Goal: Task Accomplishment & Management: Manage account settings

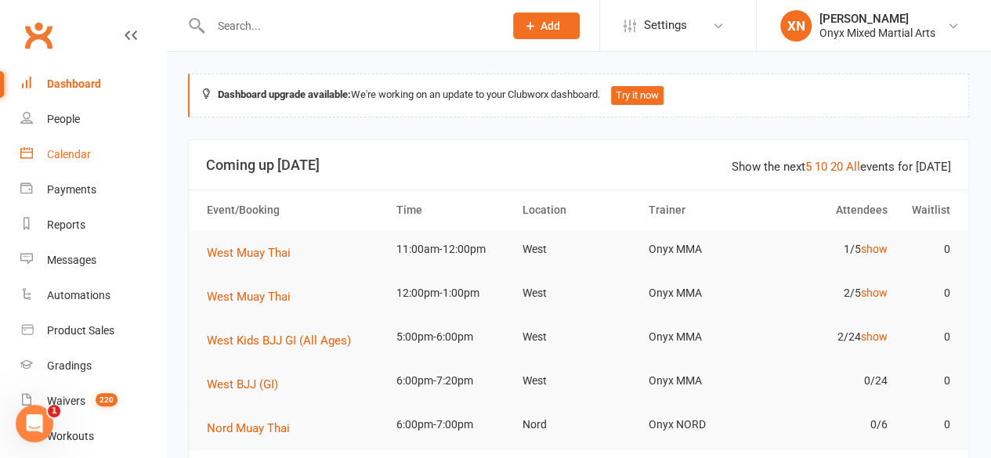
click at [92, 148] on link "Calendar" at bounding box center [92, 154] width 145 height 35
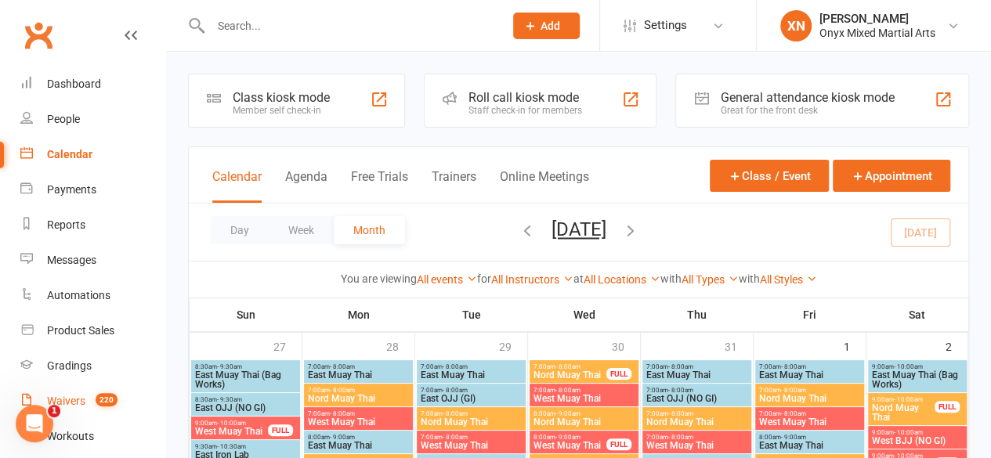
click at [103, 389] on link "Waivers 220" at bounding box center [92, 401] width 145 height 35
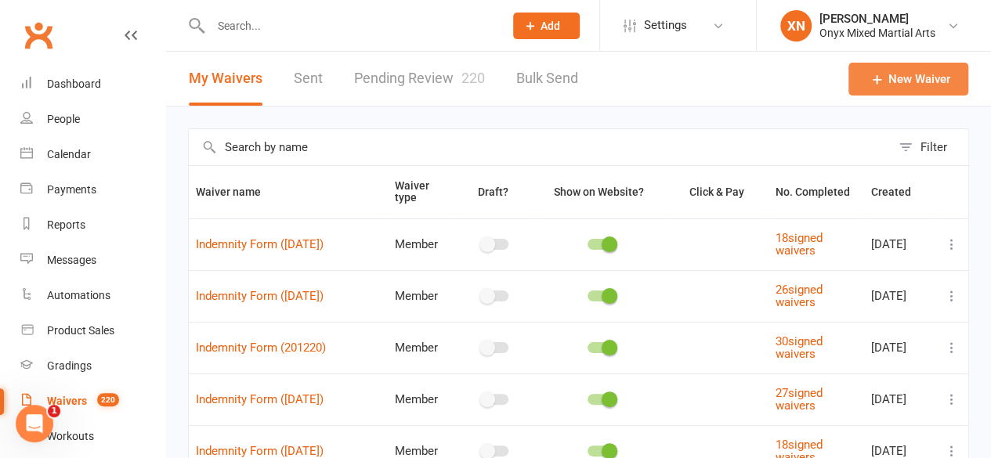
click at [920, 81] on link "New Waiver" at bounding box center [908, 79] width 120 height 33
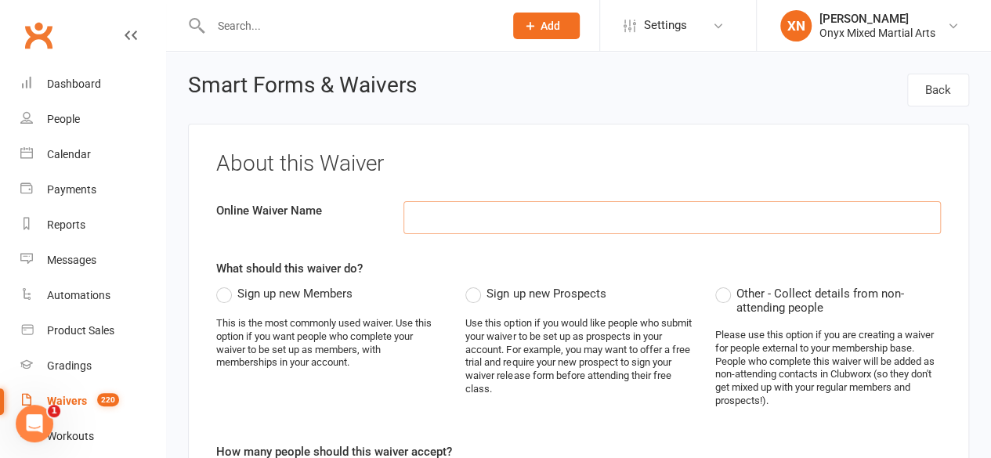
paste input "PARENTAL/GUARDIAN CONSENT AND WAIVER FORM (For Members Below [DEMOGRAPHIC_DATA]…"
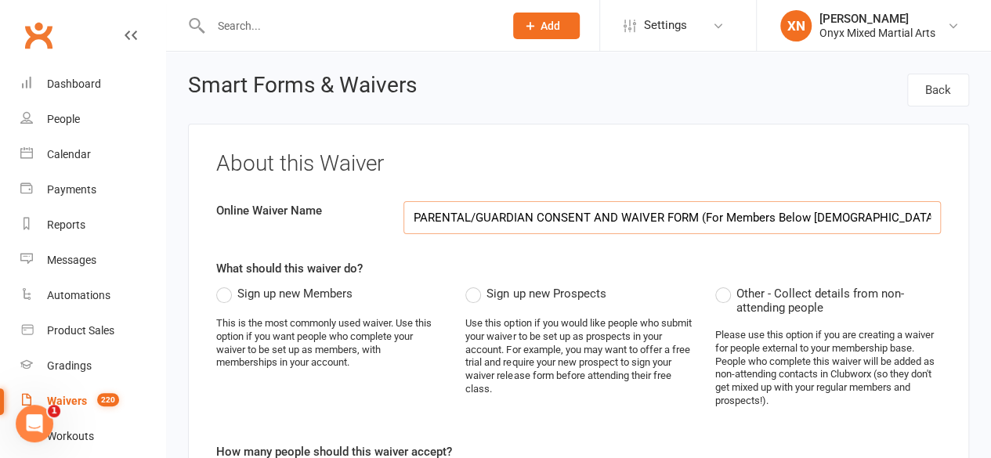
scroll to position [0, 174]
click at [524, 217] on input "PARENTAL/GUARDIAN CONSENT AND WAIVER FORM (For Members Below [DEMOGRAPHIC_DATA]…" at bounding box center [671, 217] width 537 height 33
drag, startPoint x: 524, startPoint y: 217, endPoint x: 348, endPoint y: 220, distance: 176.3
click at [348, 220] on div "Online Waiver Name PARENTAL/GUARDIAN CONSENT AND WAIVER FORM (For Members Below…" at bounding box center [578, 217] width 748 height 33
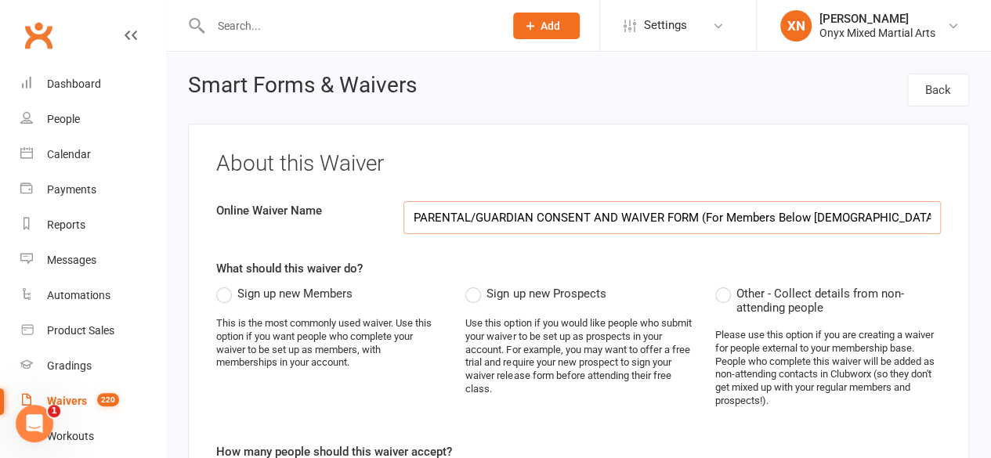
type input "PARENTAL/GUARDIAN CONSENT AND WAIVER FORM (For Members Below [DEMOGRAPHIC_DATA]…"
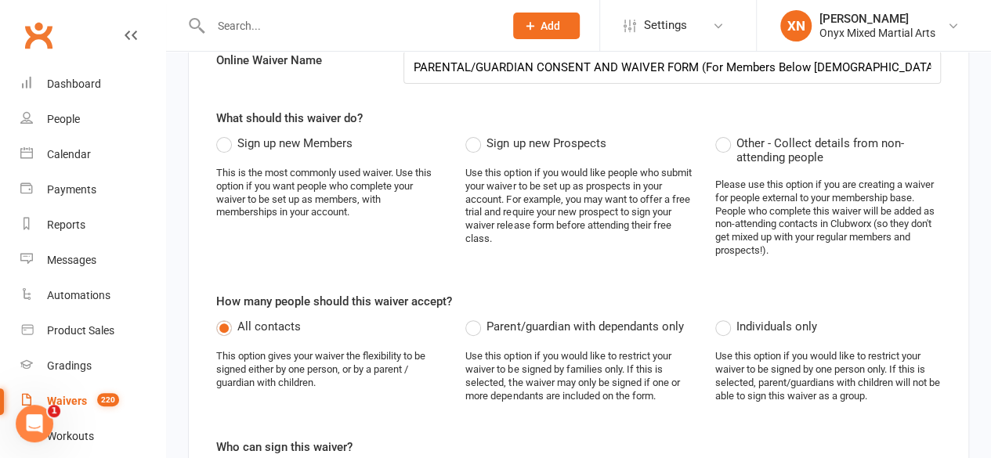
scroll to position [150, 0]
click at [772, 146] on span "Other - Collect details from non-attending people" at bounding box center [838, 150] width 204 height 31
click at [725, 135] on input "Other - Collect details from non-attending people" at bounding box center [720, 135] width 10 height 0
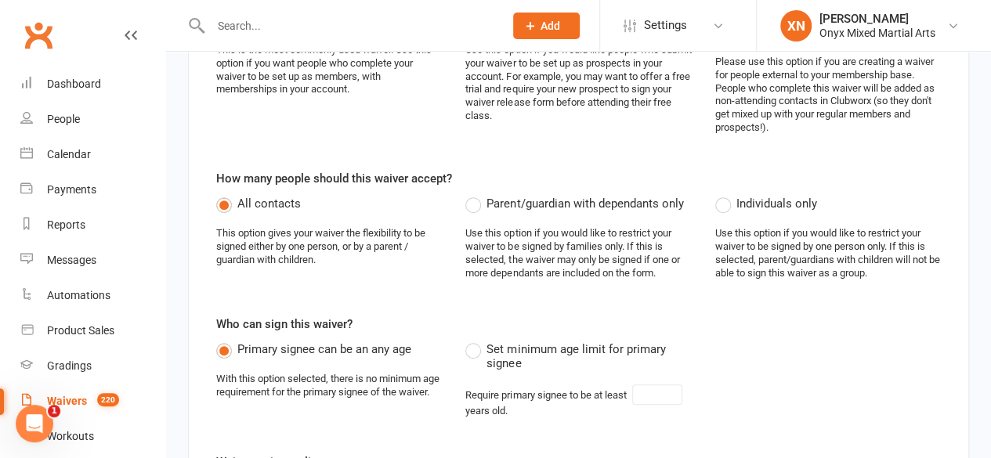
scroll to position [277, 0]
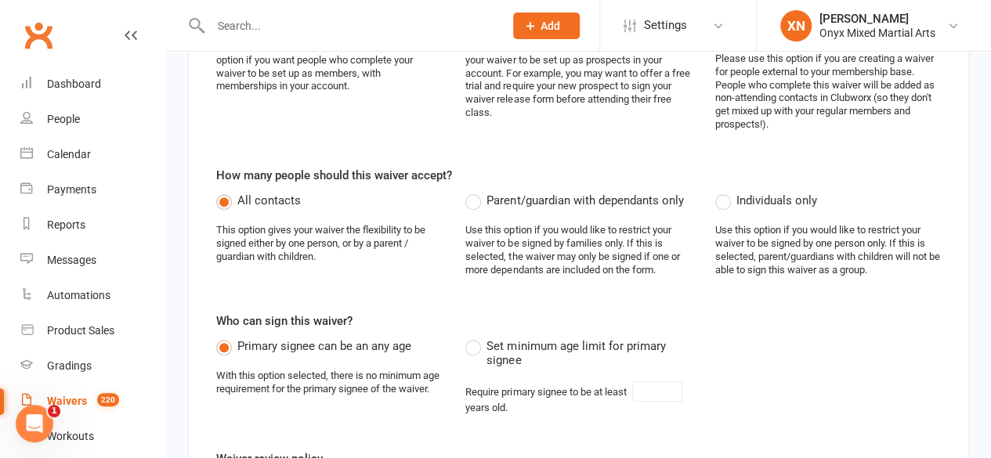
click at [476, 200] on label "Parent/guardian with dependants only" at bounding box center [574, 200] width 218 height 19
click at [476, 191] on input "Parent/guardian with dependants only" at bounding box center [470, 191] width 10 height 0
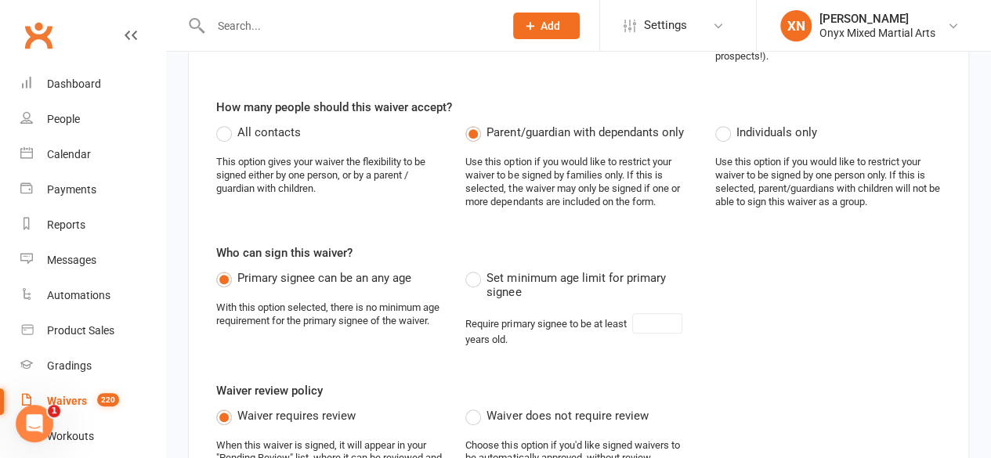
scroll to position [359, 0]
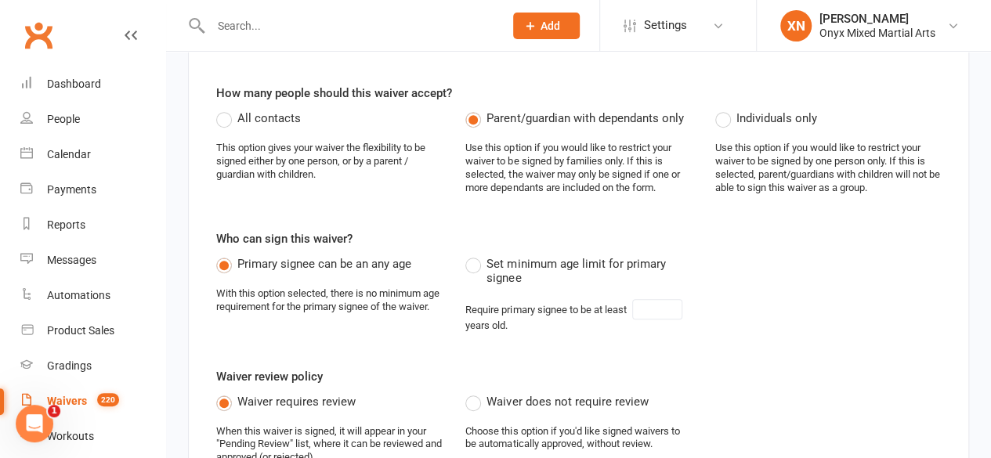
click at [523, 265] on span "Set minimum age limit for primary signee" at bounding box center [588, 270] width 204 height 31
click at [476, 255] on input "Set minimum age limit for primary signee" at bounding box center [470, 255] width 10 height 0
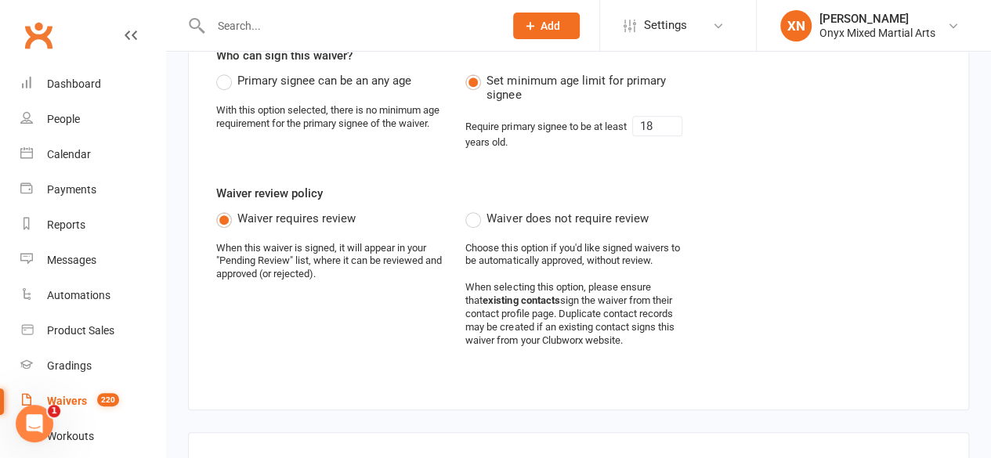
scroll to position [543, 0]
drag, startPoint x: 502, startPoint y: 132, endPoint x: 459, endPoint y: 143, distance: 44.5
click at [459, 143] on div "Set minimum age limit for primary signee Require primary signee to be at least …" at bounding box center [578, 116] width 249 height 91
type input "21"
click at [459, 143] on div "Set minimum age limit for primary signee Require primary signee to be at least …" at bounding box center [578, 116] width 249 height 91
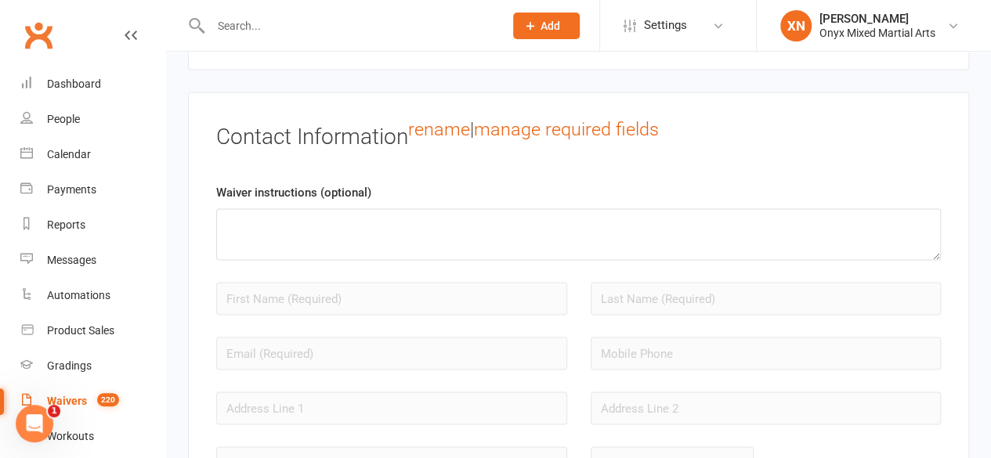
scroll to position [1285, 0]
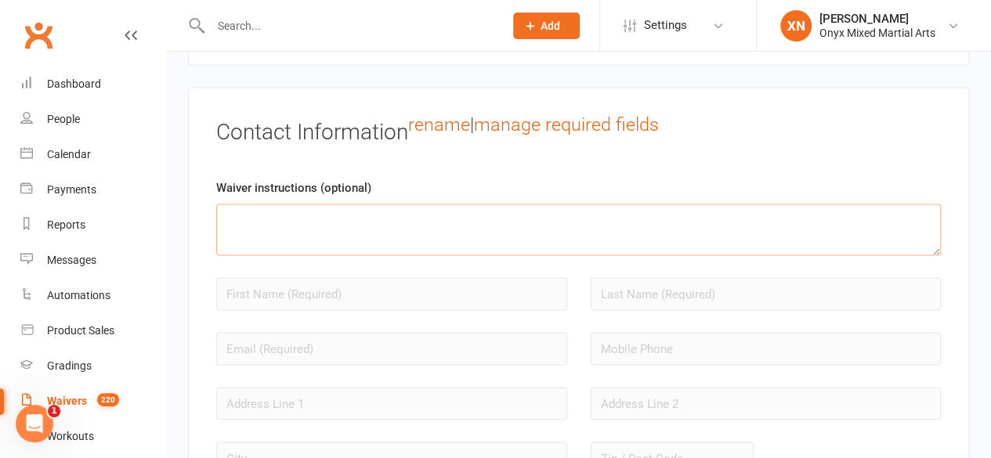
click at [403, 204] on textarea at bounding box center [578, 230] width 725 height 52
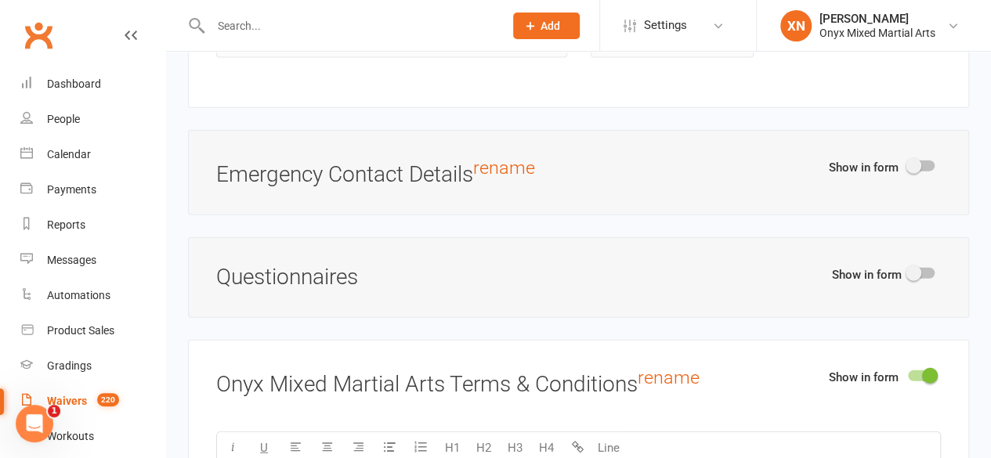
scroll to position [1778, 0]
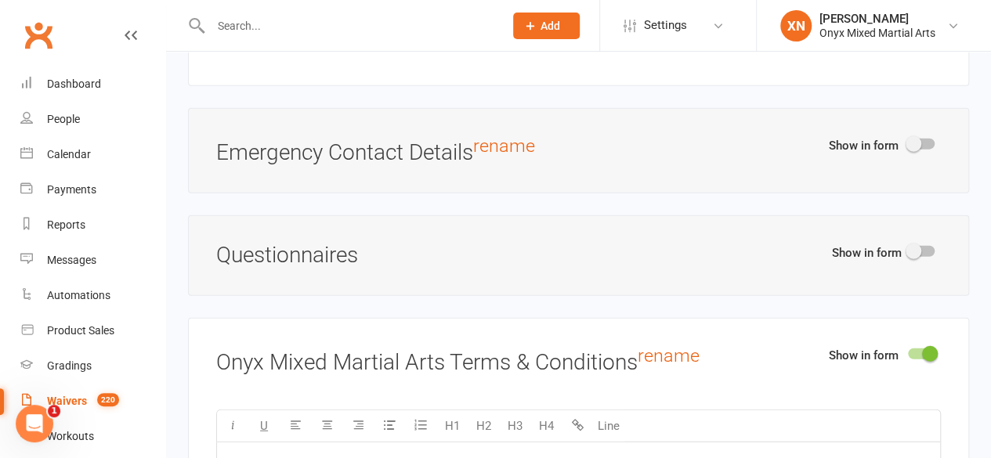
click at [642, 140] on h3 "Emergency Contact Details rename" at bounding box center [578, 150] width 725 height 29
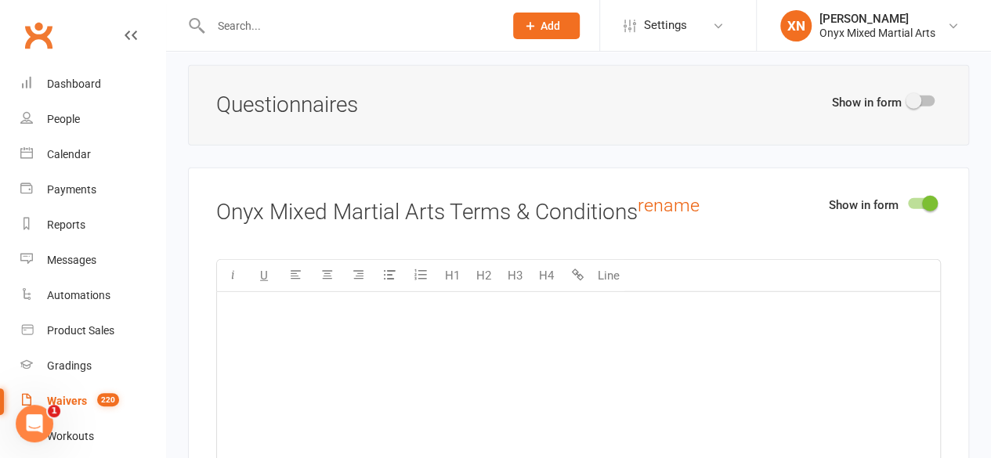
scroll to position [2013, 0]
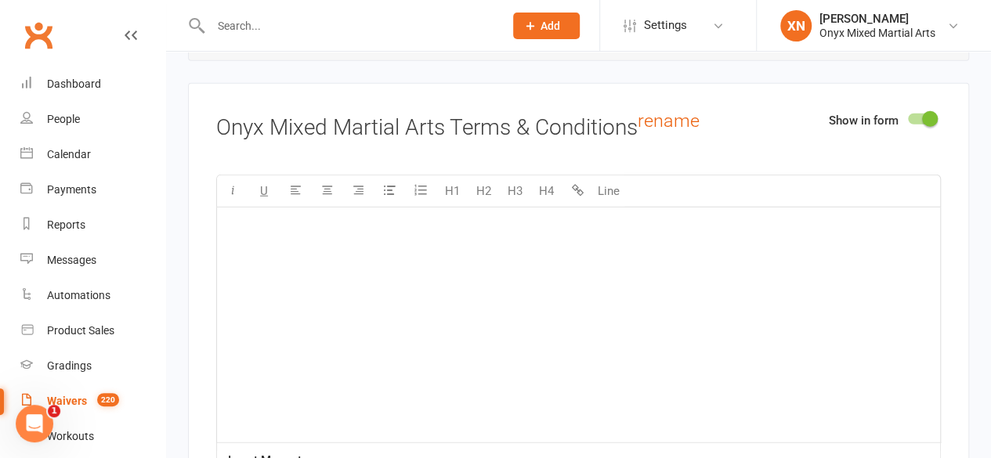
click at [482, 256] on div "﻿" at bounding box center [578, 325] width 723 height 235
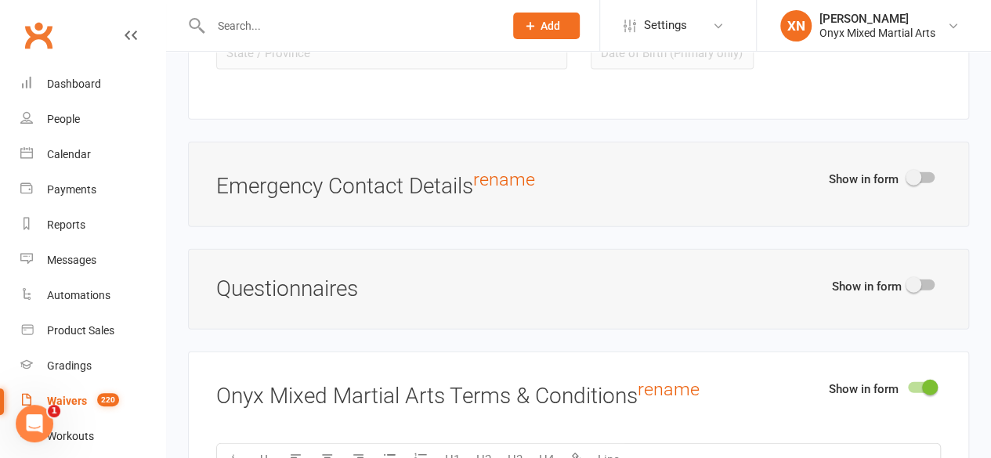
scroll to position [1954, 0]
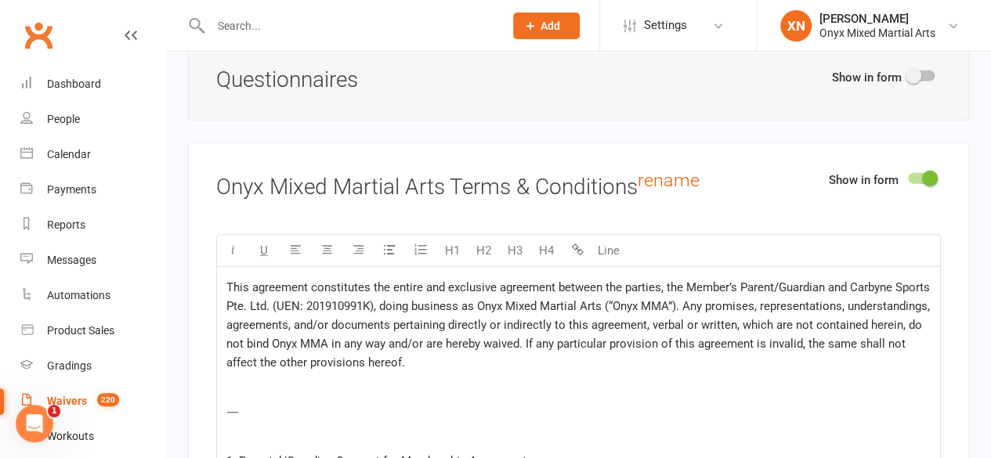
click at [584, 327] on span "This agreement constitutes the entire and exclusive agreement between the parti…" at bounding box center [579, 324] width 707 height 89
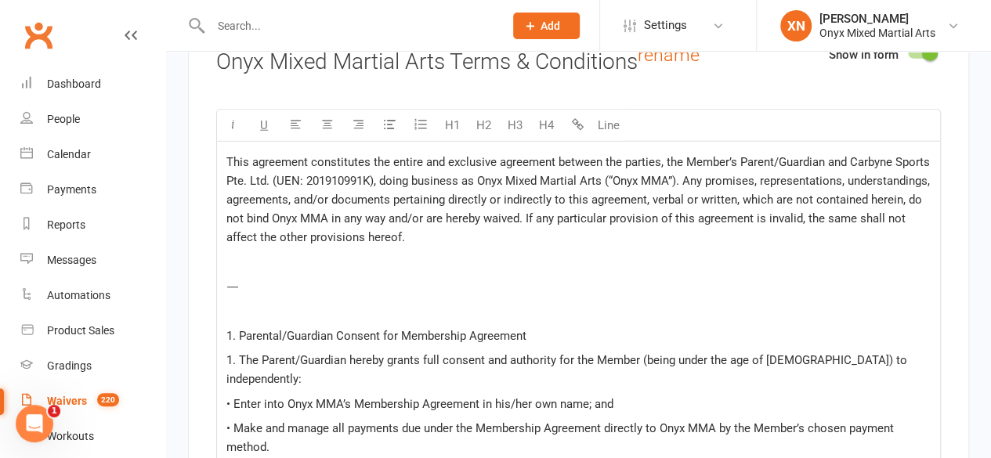
scroll to position [2085, 0]
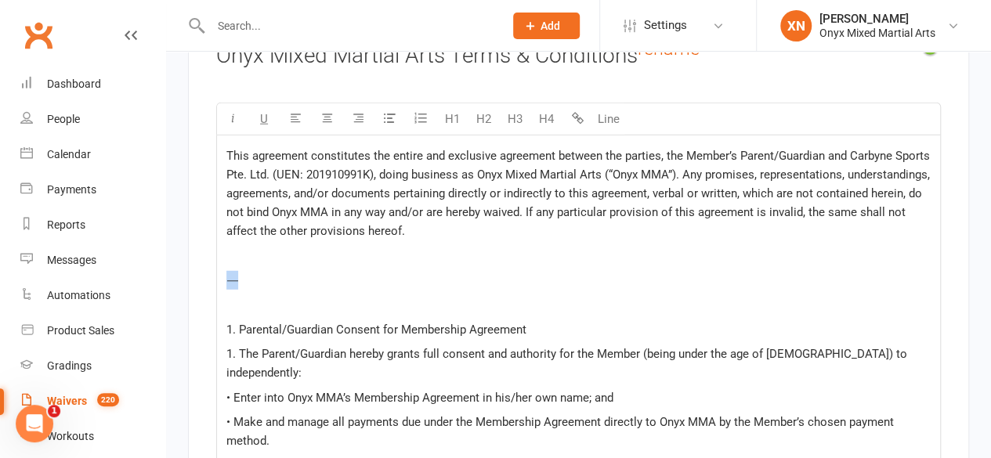
drag, startPoint x: 301, startPoint y: 271, endPoint x: 230, endPoint y: 262, distance: 71.8
click at [230, 271] on p "⸻" at bounding box center [578, 280] width 704 height 19
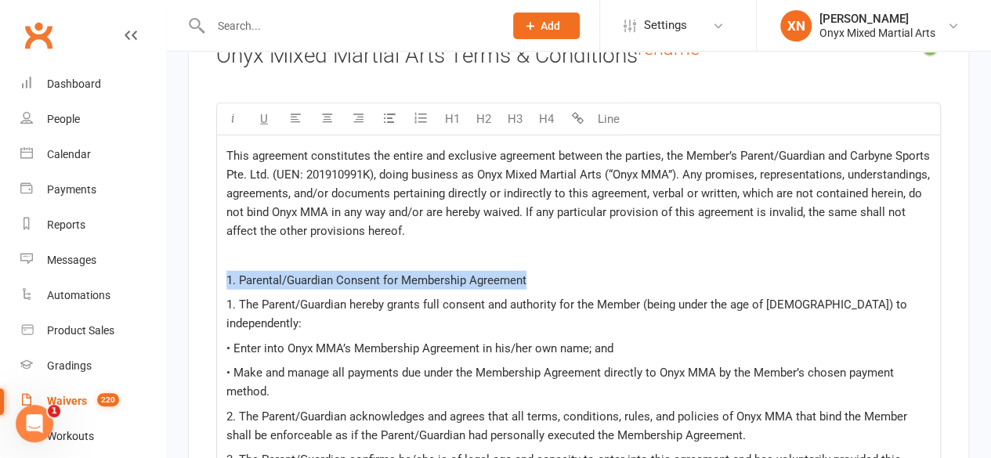
drag, startPoint x: 553, startPoint y: 265, endPoint x: 222, endPoint y: 259, distance: 330.6
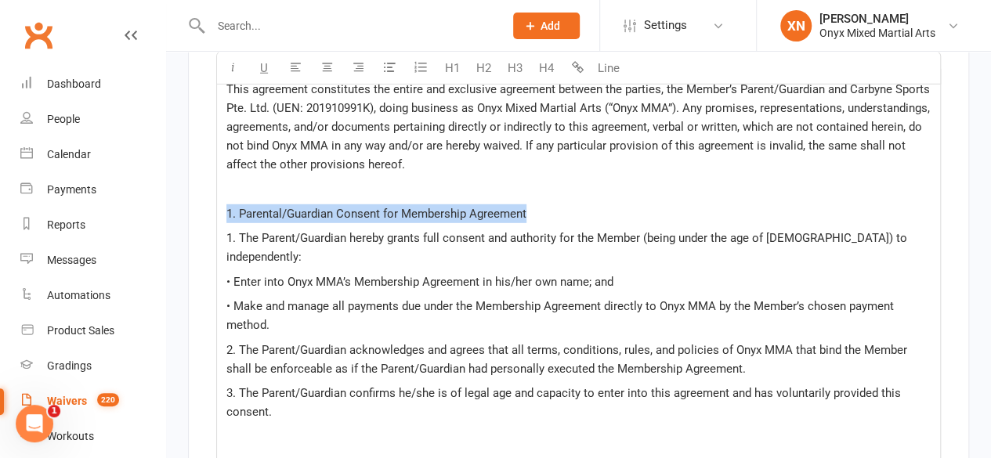
scroll to position [2153, 0]
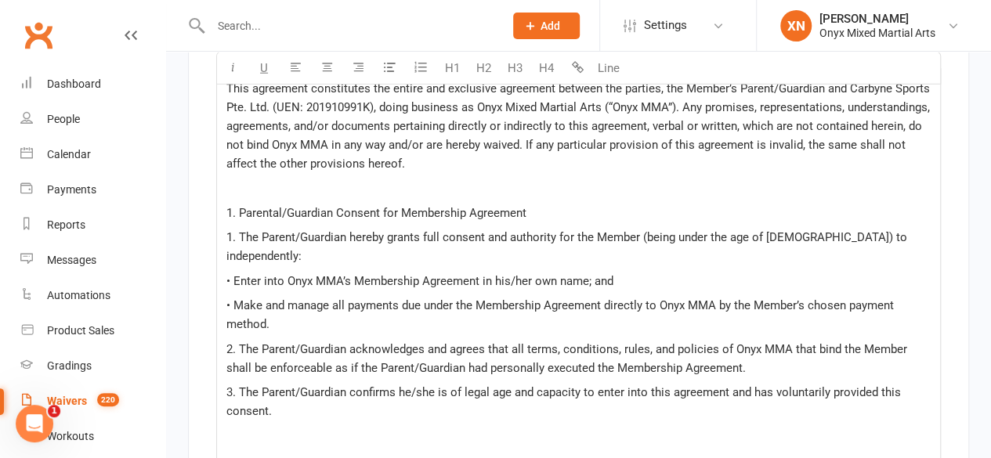
click at [240, 230] on span "1. The Parent/Guardian hereby grants full consent and authority for the Member …" at bounding box center [568, 246] width 684 height 33
click at [238, 206] on span "1. Parental/Guardian Consent for Membership Agreement" at bounding box center [376, 213] width 300 height 14
click at [238, 206] on span "Parental/Guardian Consent for Membership Agreement" at bounding box center [370, 213] width 288 height 14
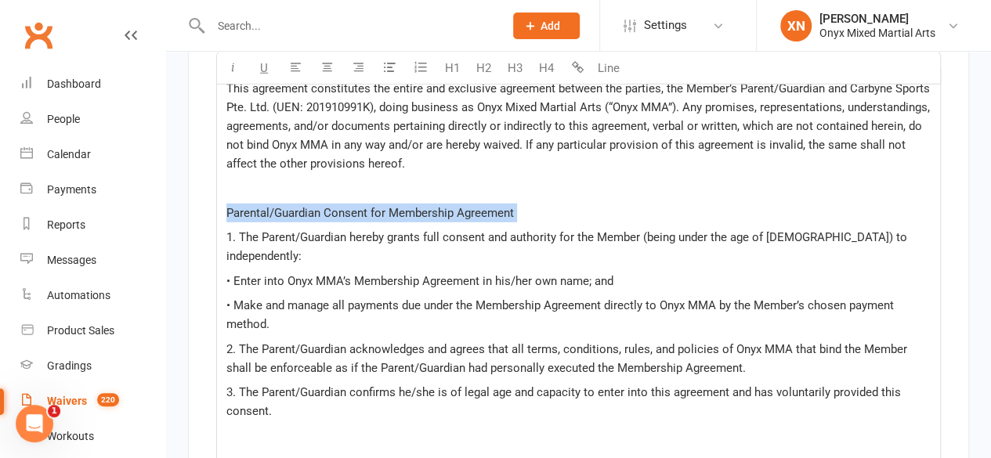
click at [238, 206] on span "Parental/Guardian Consent for Membership Agreement" at bounding box center [370, 213] width 288 height 14
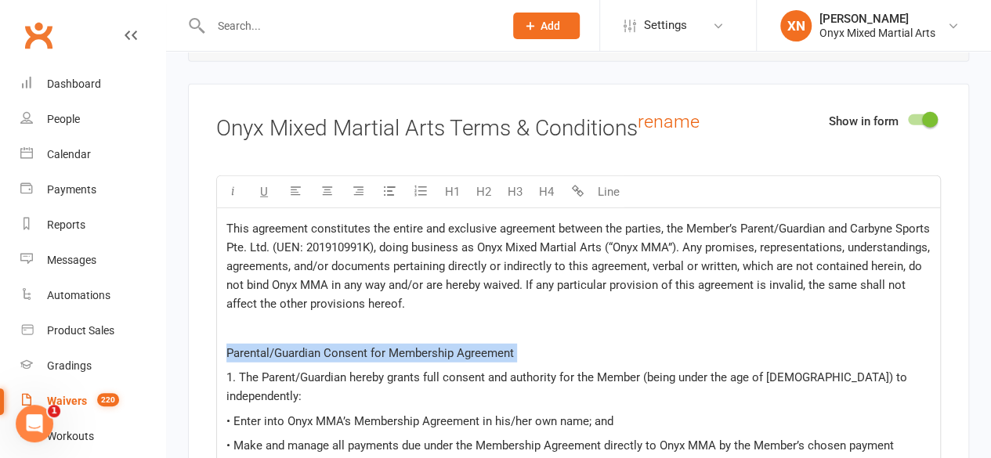
scroll to position [1980, 0]
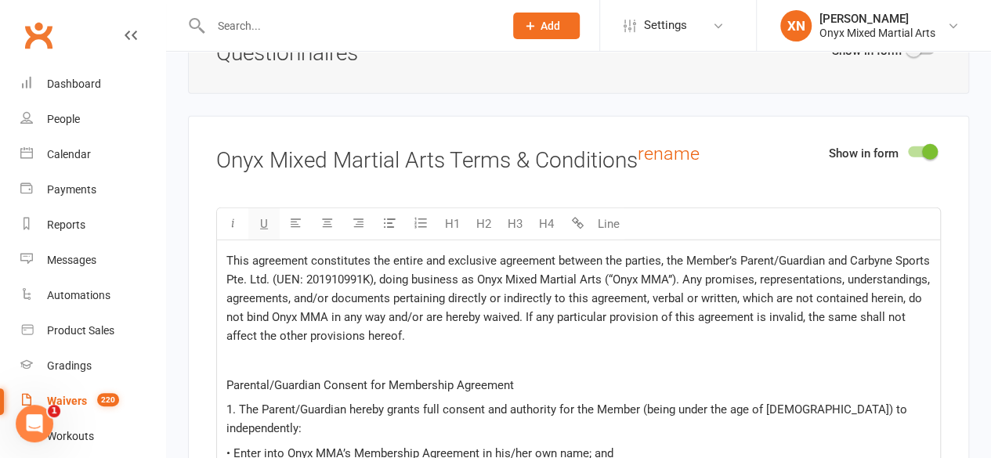
click at [256, 212] on button "U" at bounding box center [263, 223] width 31 height 31
click at [577, 351] on p "﻿" at bounding box center [578, 360] width 704 height 19
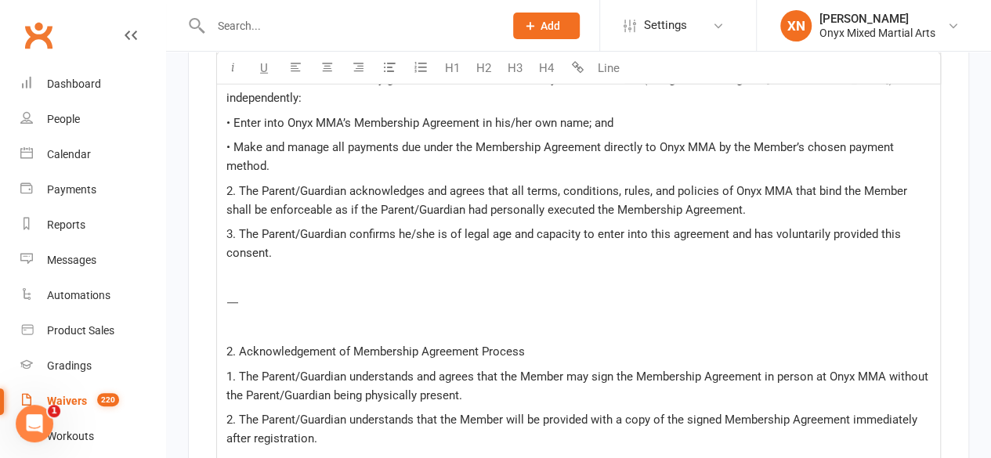
scroll to position [2316, 0]
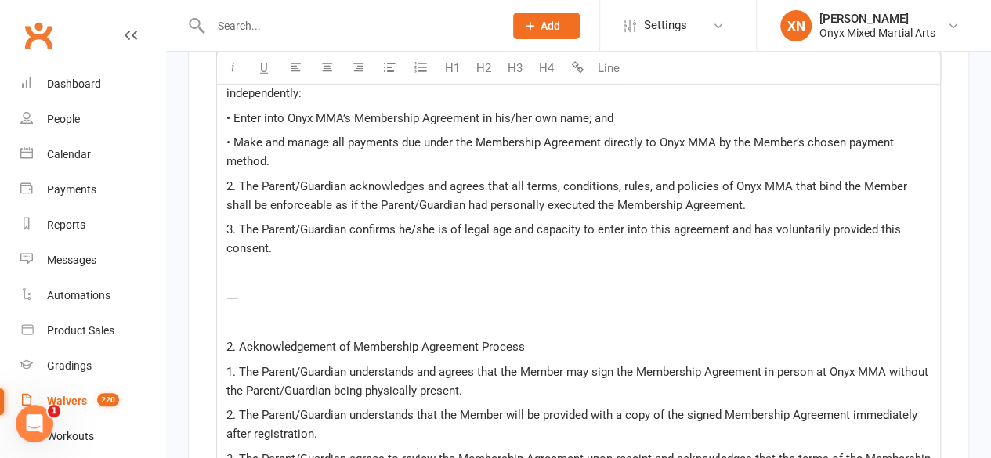
click at [269, 288] on p "⸻" at bounding box center [578, 297] width 704 height 19
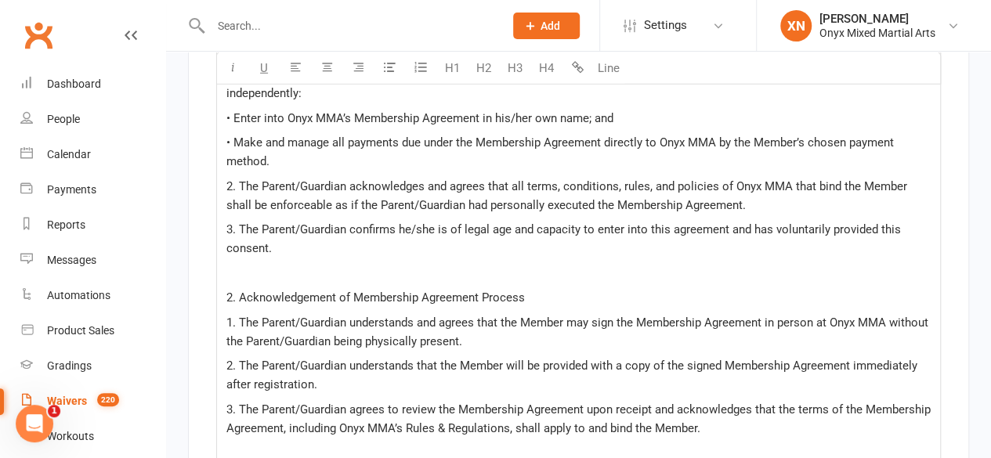
click at [238, 291] on span "2. Acknowledgement of Membership Agreement Process" at bounding box center [375, 298] width 298 height 14
click at [238, 291] on span "Acknowledgement of Membership Agreement Process" at bounding box center [369, 298] width 286 height 14
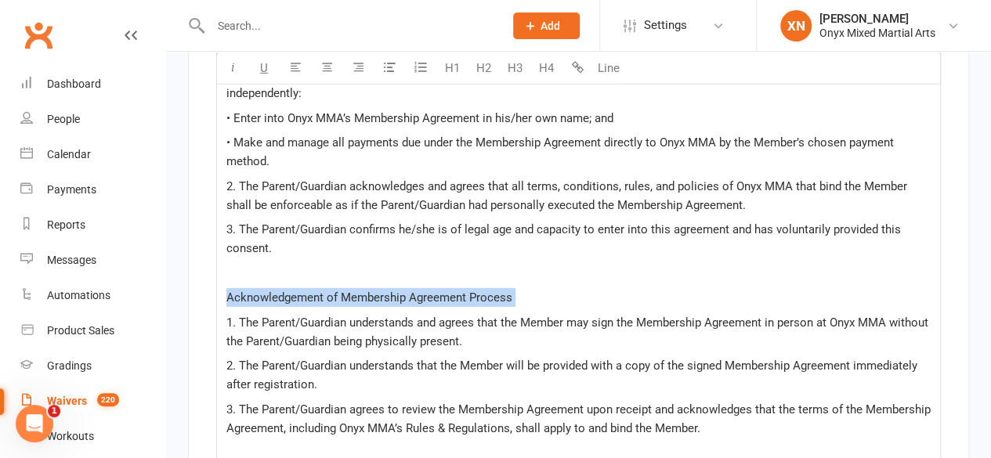
click at [238, 291] on span "Acknowledgement of Membership Agreement Process" at bounding box center [369, 298] width 286 height 14
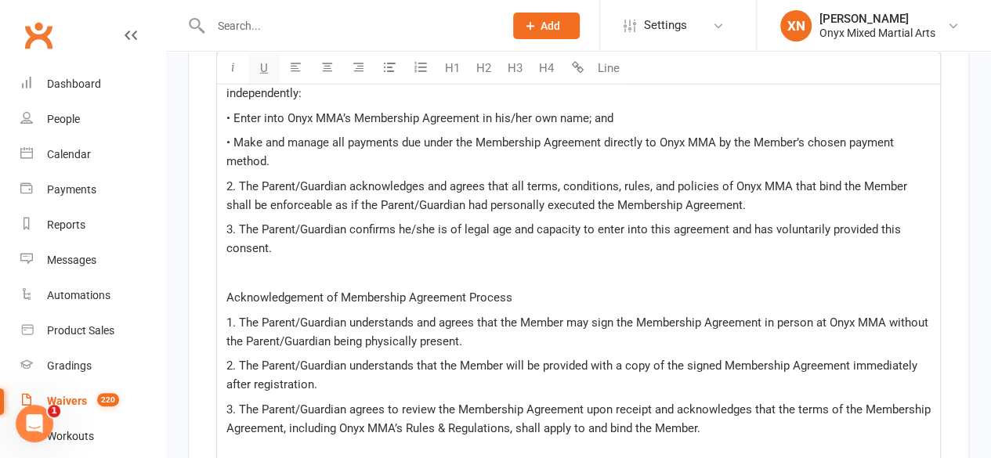
click at [263, 63] on span "U" at bounding box center [264, 68] width 8 height 14
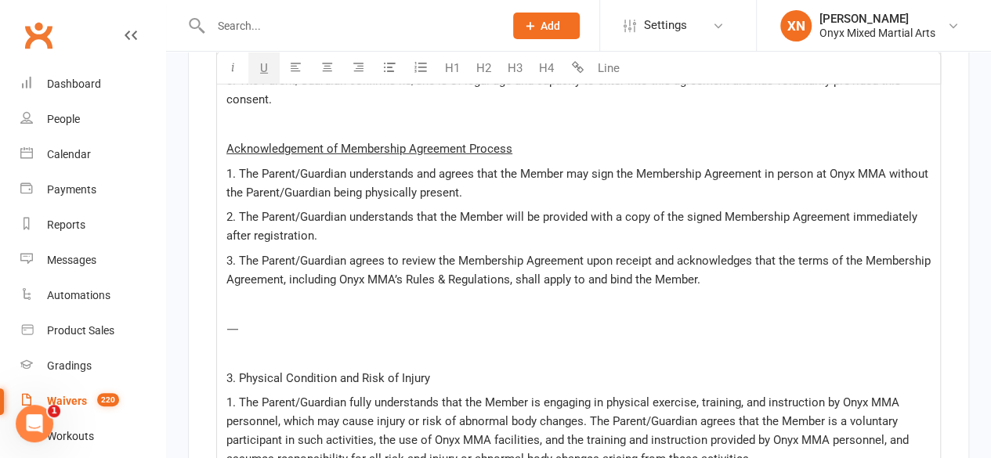
scroll to position [2466, 0]
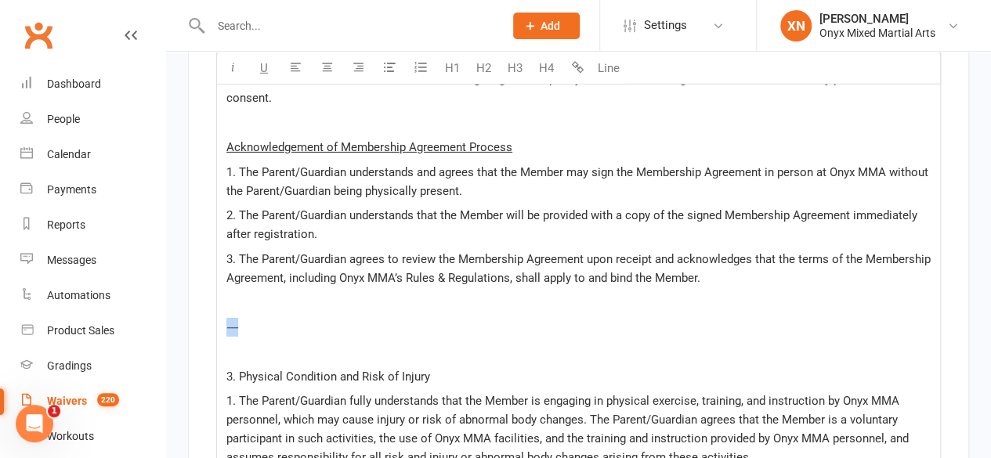
drag, startPoint x: 291, startPoint y: 292, endPoint x: 211, endPoint y: 293, distance: 80.7
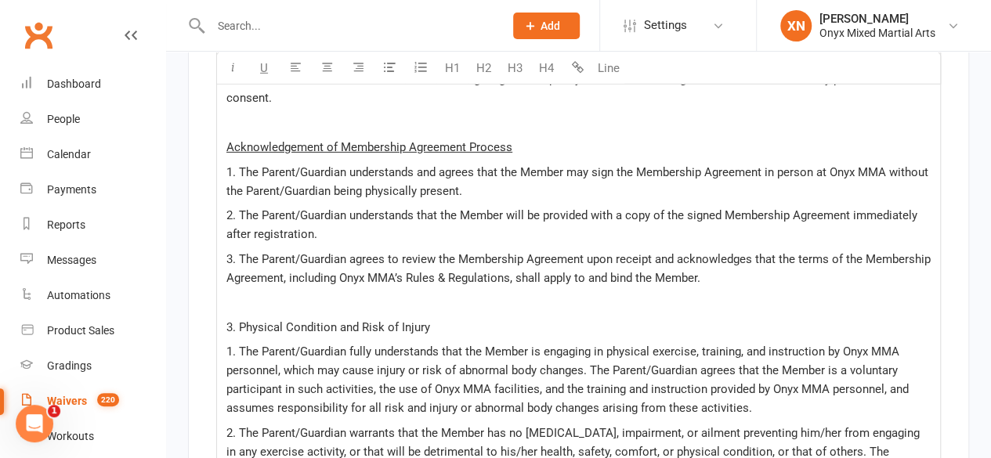
click at [236, 320] on span "3. Physical Condition and Risk of Injury" at bounding box center [328, 327] width 204 height 14
click at [238, 320] on span "3. Physical Condition and Risk of Injury" at bounding box center [328, 327] width 204 height 14
click at [238, 320] on span "Physical Condition and Risk of Injury" at bounding box center [321, 327] width 191 height 14
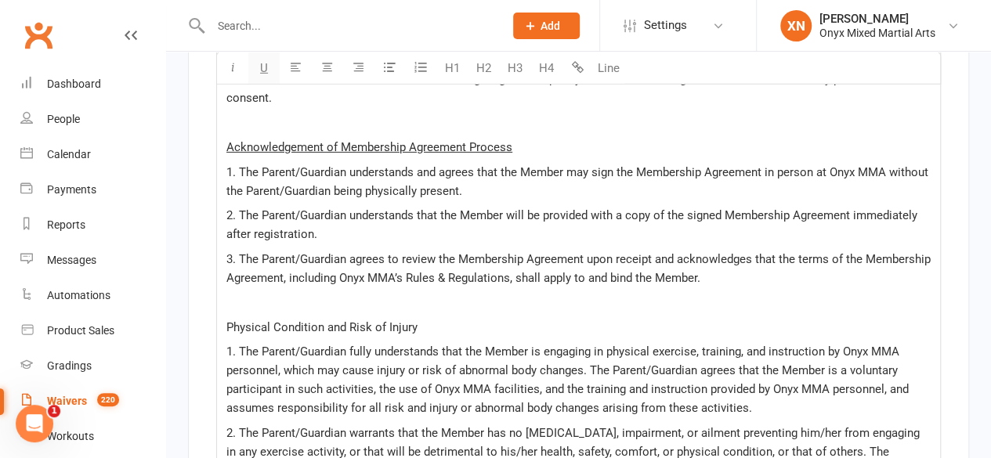
click at [265, 73] on span "U" at bounding box center [264, 68] width 8 height 14
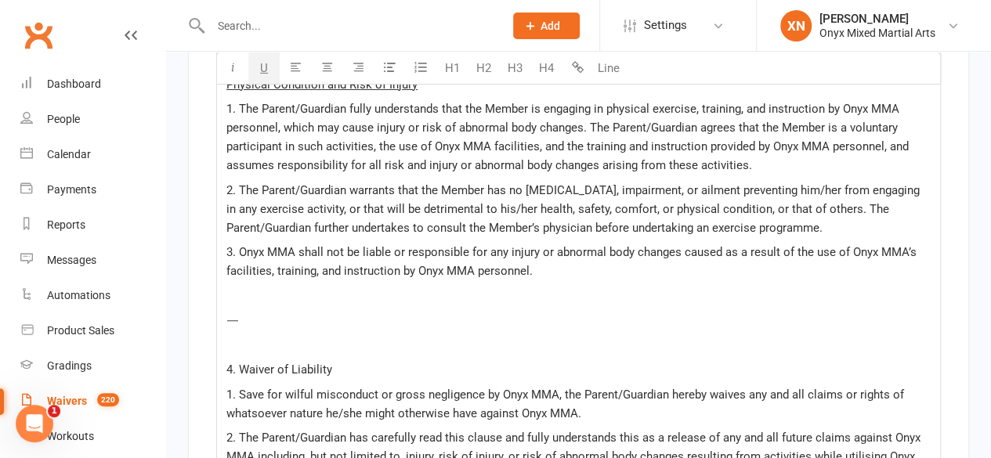
scroll to position [2711, 0]
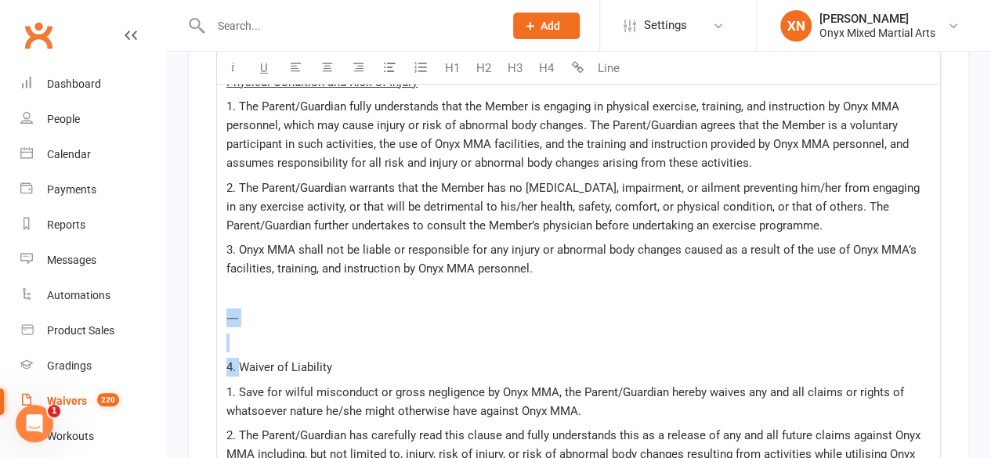
drag, startPoint x: 241, startPoint y: 333, endPoint x: 225, endPoint y: 292, distance: 43.9
click at [225, 292] on div "This agreement constitutes the entire and exclusive agreement between the parti…" at bounding box center [578, 311] width 723 height 1603
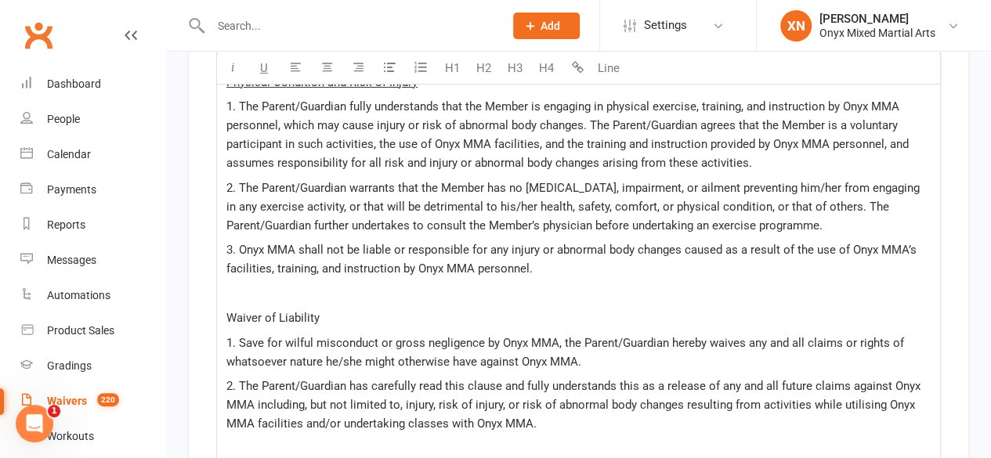
click at [227, 311] on span "Waiver of Liability" at bounding box center [272, 318] width 93 height 14
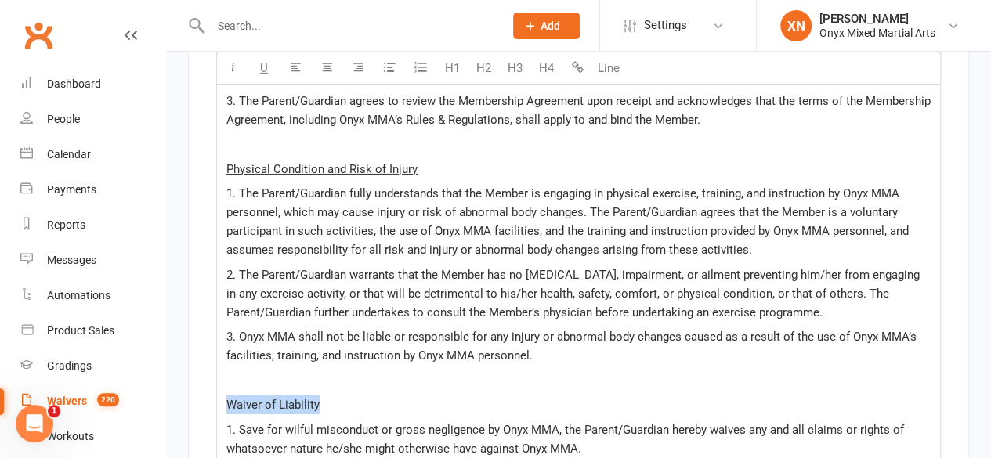
scroll to position [2622, 0]
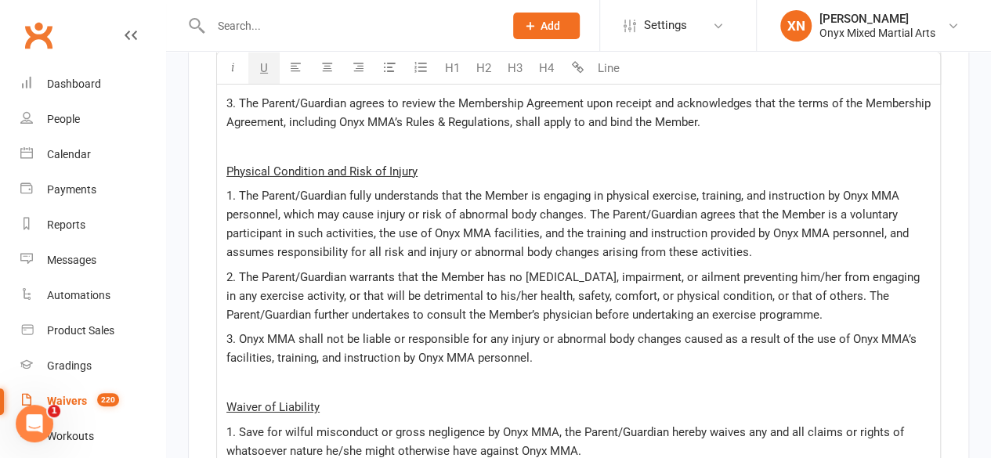
click at [267, 78] on button "U" at bounding box center [263, 67] width 31 height 31
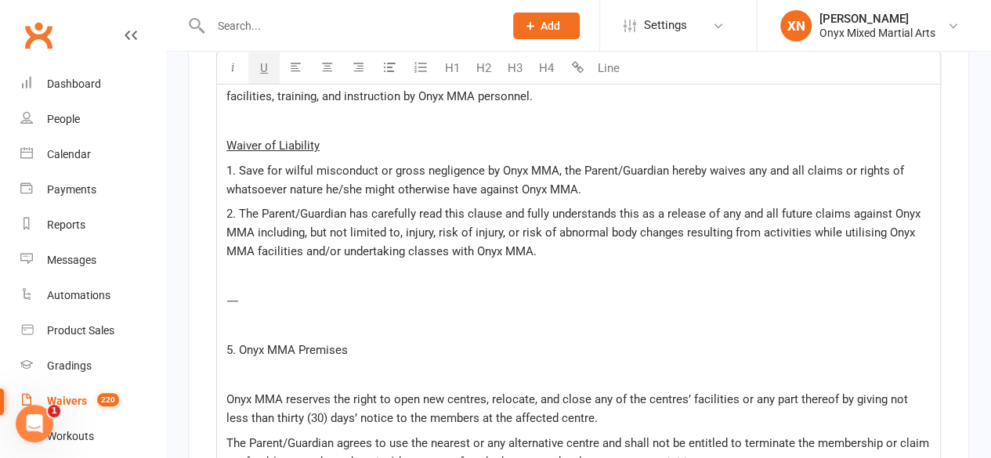
scroll to position [2883, 0]
drag, startPoint x: 239, startPoint y: 314, endPoint x: 229, endPoint y: 263, distance: 51.9
click at [229, 263] on div "This agreement constitutes the entire and exclusive agreement between the parti…" at bounding box center [578, 114] width 723 height 1553
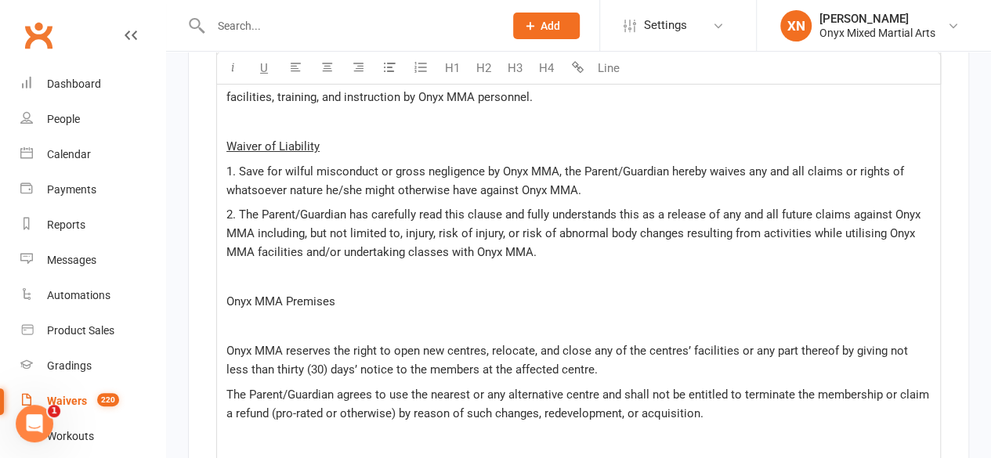
click at [229, 295] on span "Onyx MMA Premises" at bounding box center [280, 302] width 109 height 14
click at [256, 74] on button "U" at bounding box center [263, 67] width 31 height 31
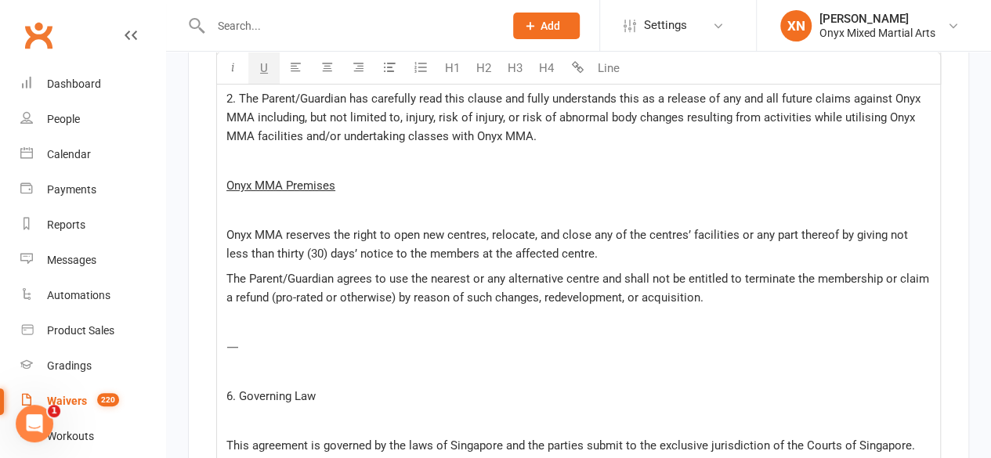
scroll to position [3063, 0]
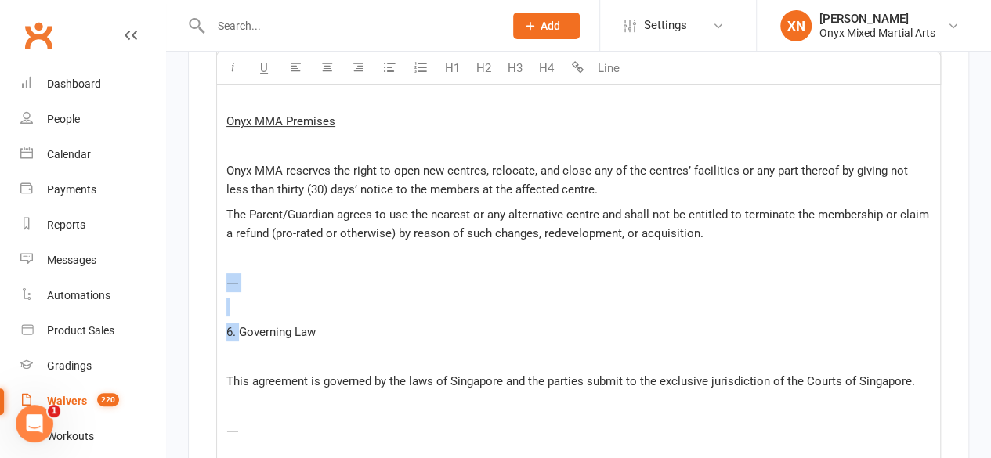
drag, startPoint x: 240, startPoint y: 298, endPoint x: 218, endPoint y: 248, distance: 55.4
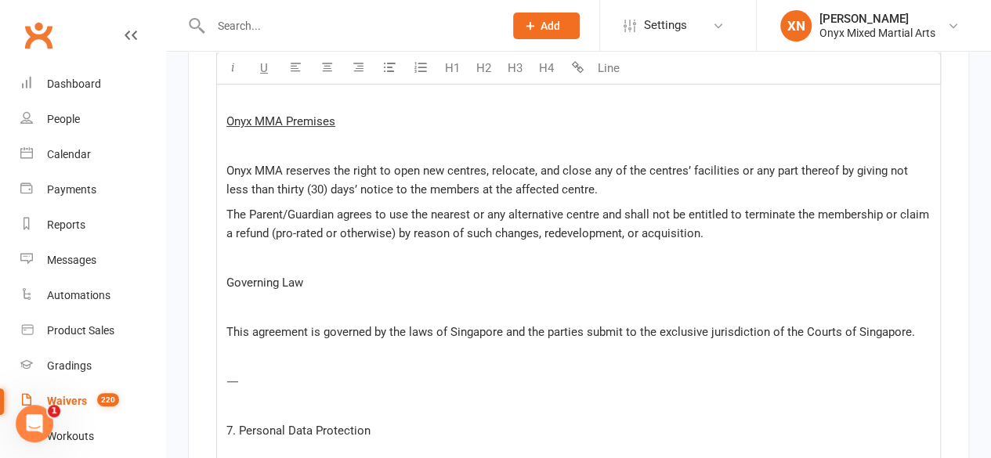
click at [236, 276] on span "Governing Law" at bounding box center [264, 283] width 77 height 14
click at [256, 71] on button "U" at bounding box center [263, 67] width 31 height 31
drag, startPoint x: 281, startPoint y: 353, endPoint x: 227, endPoint y: 349, distance: 54.2
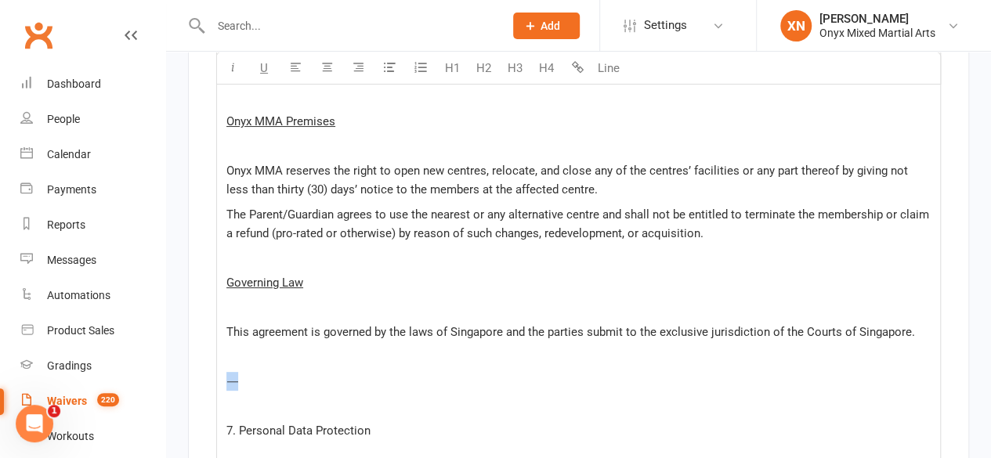
click at [227, 372] on p "⸻" at bounding box center [578, 381] width 704 height 19
click at [251, 298] on p "﻿" at bounding box center [578, 307] width 704 height 19
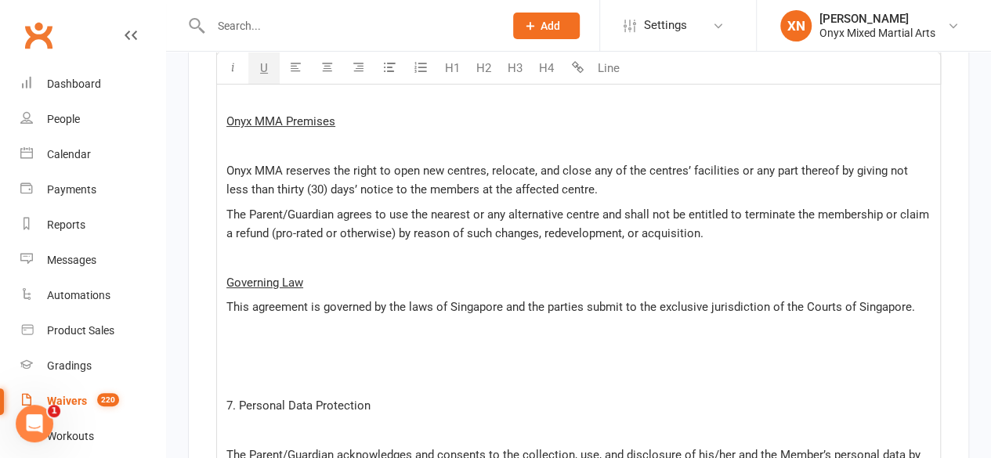
scroll to position [2985, 0]
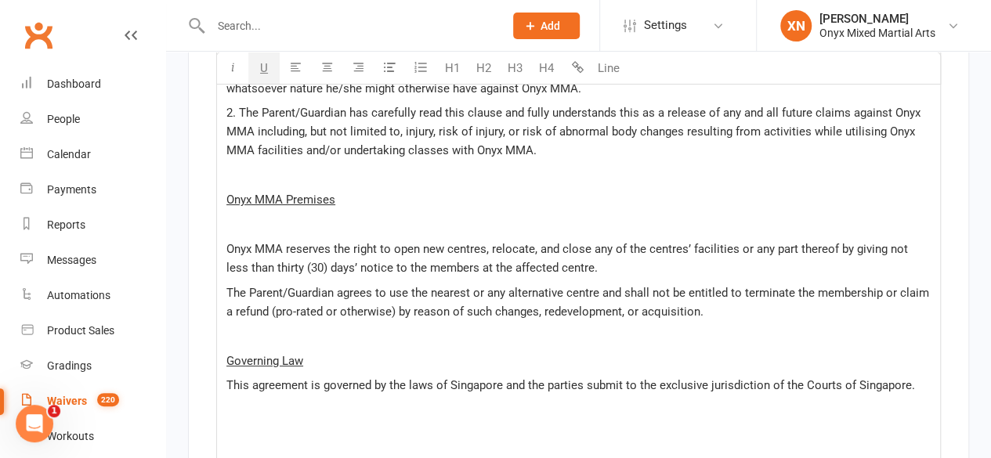
click at [259, 215] on p "﻿" at bounding box center [578, 224] width 704 height 19
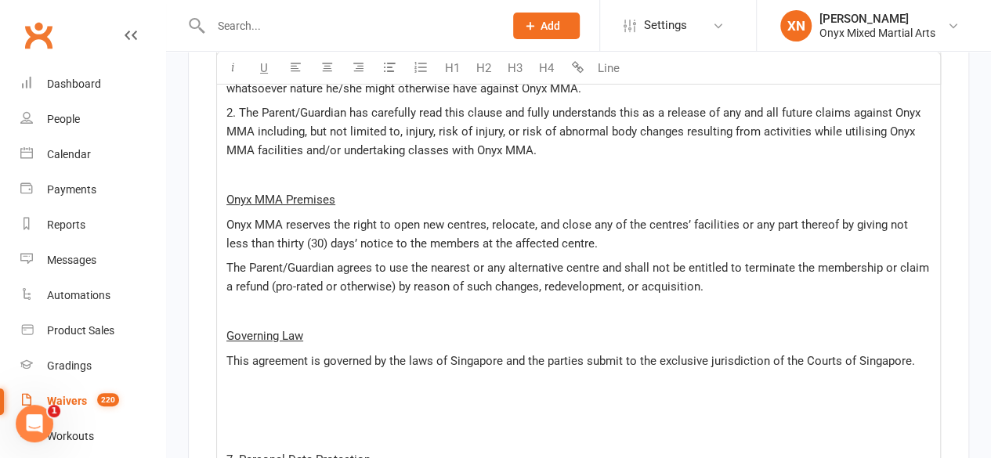
click at [269, 425] on p "﻿" at bounding box center [578, 434] width 704 height 19
drag, startPoint x: 240, startPoint y: 379, endPoint x: 218, endPoint y: 371, distance: 23.6
click at [244, 403] on span "Personal Data Protection" at bounding box center [292, 410] width 132 height 14
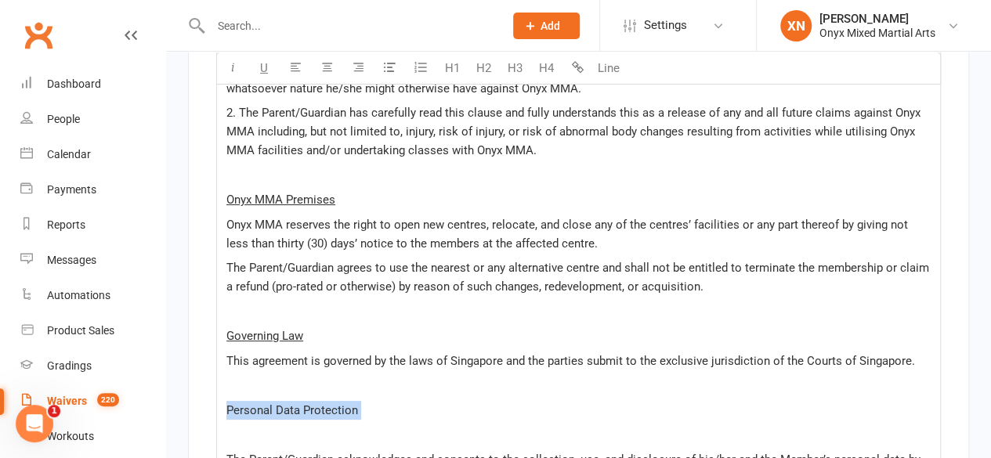
click at [244, 403] on span "Personal Data Protection" at bounding box center [292, 410] width 132 height 14
click at [255, 68] on button "U" at bounding box center [263, 67] width 31 height 31
click at [249, 425] on p "﻿" at bounding box center [578, 434] width 704 height 19
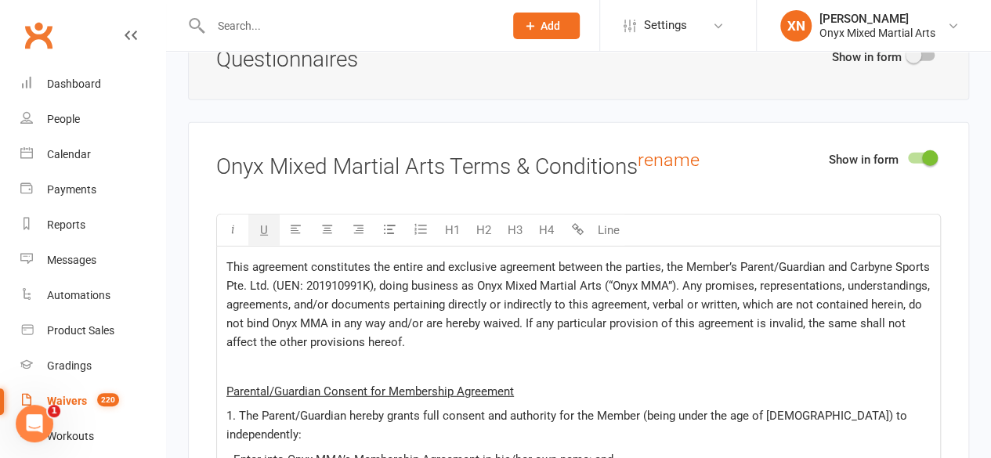
scroll to position [1975, 0]
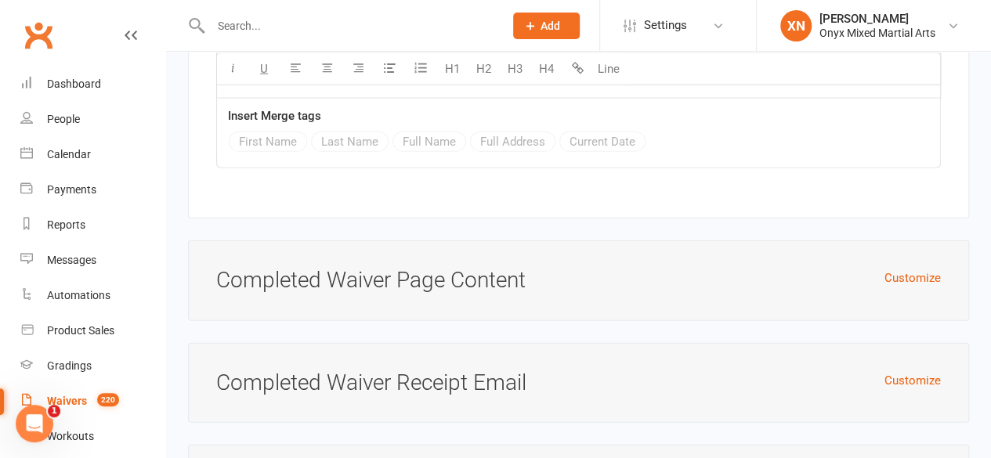
drag, startPoint x: 221, startPoint y: 247, endPoint x: 729, endPoint y: 165, distance: 514.1
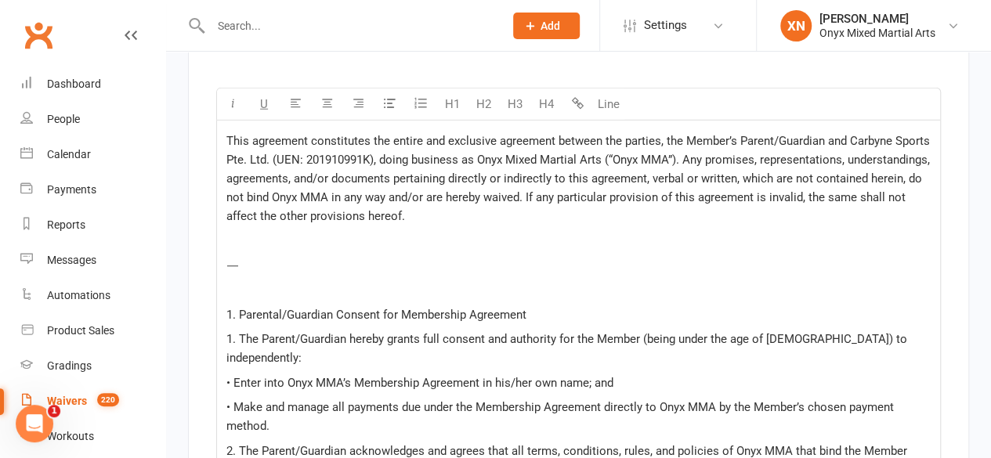
scroll to position [2115, 0]
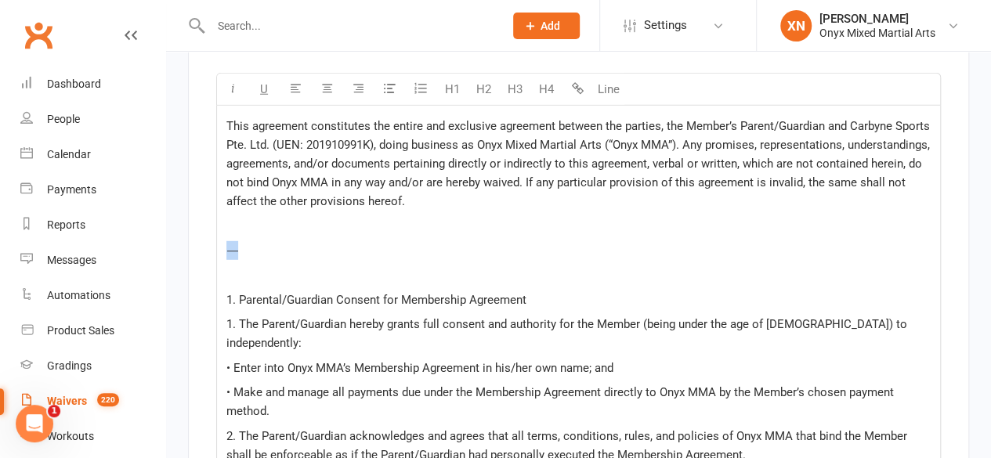
drag, startPoint x: 284, startPoint y: 239, endPoint x: 218, endPoint y: 223, distance: 68.4
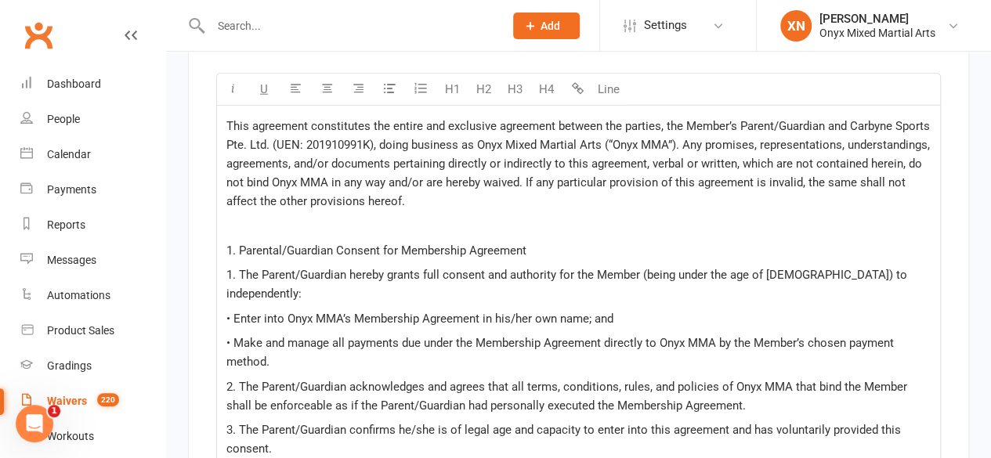
click at [235, 268] on span "1. The Parent/Guardian hereby grants full consent and authority for the Member …" at bounding box center [568, 284] width 684 height 33
click at [233, 380] on span "2. The Parent/Guardian acknowledges and agrees that all terms, conditions, rule…" at bounding box center [568, 396] width 684 height 33
click at [233, 423] on span "3. The Parent/Guardian confirms he/she is of legal age and capacity to enter in…" at bounding box center [565, 439] width 678 height 33
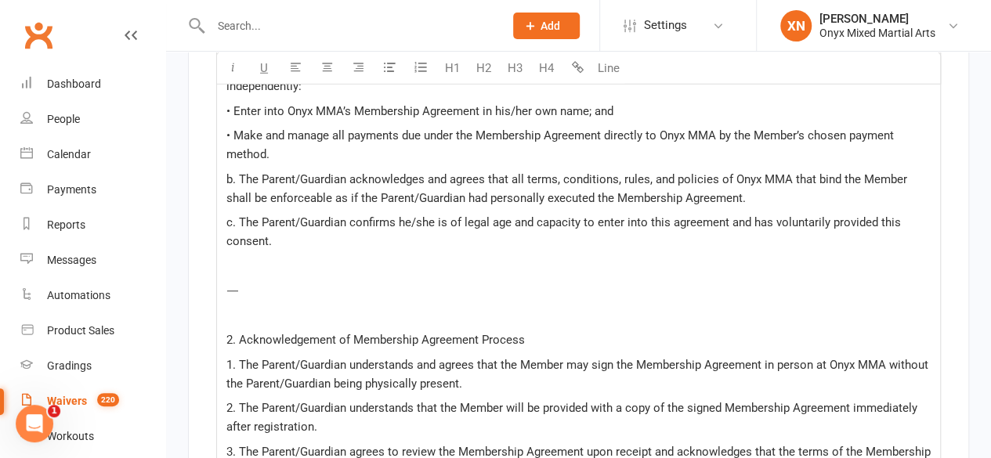
scroll to position [2324, 0]
click at [233, 357] on span "1. The Parent/Guardian understands and agrees that the Member may sign the Memb…" at bounding box center [578, 373] width 705 height 33
click at [233, 400] on span "2. The Parent/Guardian understands that the Member will be provided with a copy…" at bounding box center [573, 416] width 694 height 33
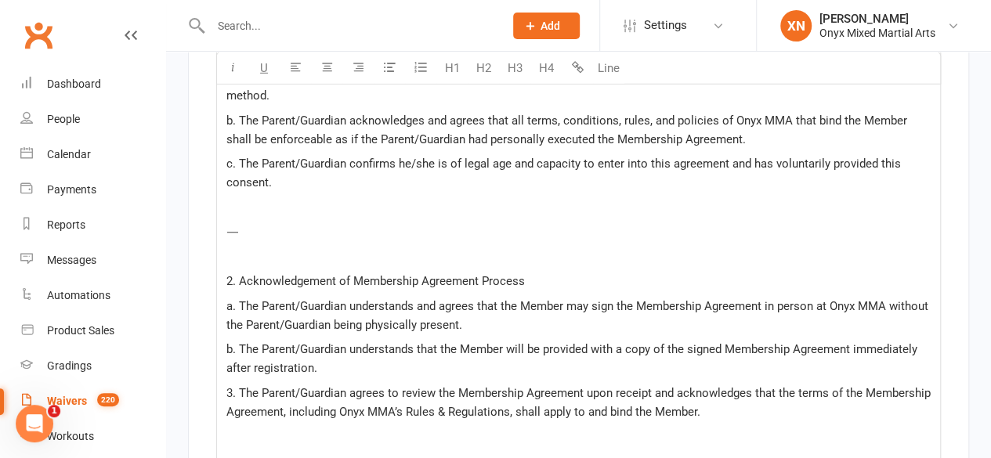
click at [233, 386] on span "3. The Parent/Guardian agrees to review the Membership Agreement upon receipt a…" at bounding box center [579, 402] width 707 height 33
drag, startPoint x: 284, startPoint y: 193, endPoint x: 229, endPoint y: 190, distance: 55.0
click at [229, 222] on p "⸻" at bounding box center [578, 231] width 704 height 19
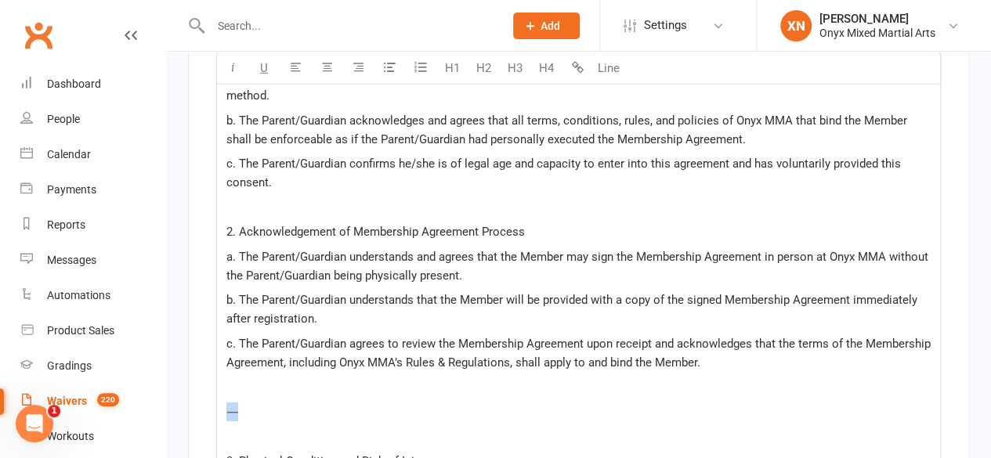
drag, startPoint x: 284, startPoint y: 383, endPoint x: 235, endPoint y: 370, distance: 50.4
click at [235, 403] on p "⸻" at bounding box center [578, 412] width 704 height 19
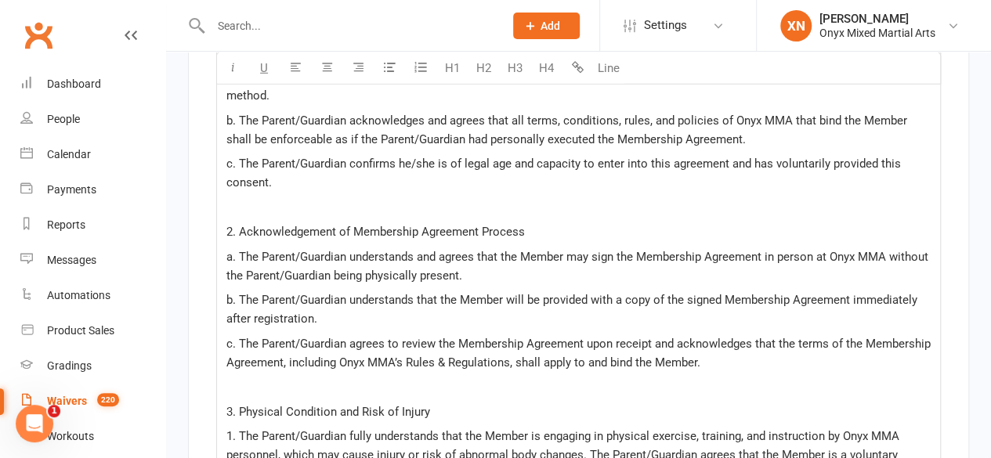
scroll to position [2441, 0]
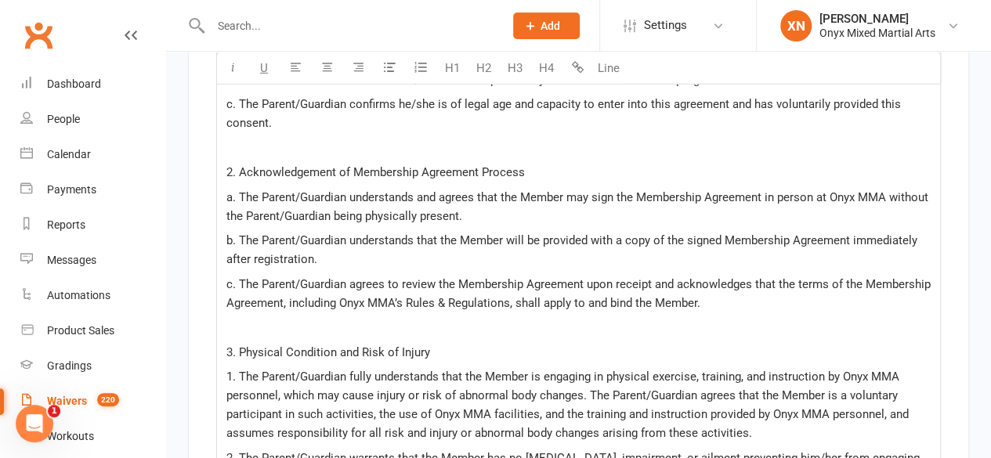
click at [232, 370] on span "1. The Parent/Guardian fully understands that the Member is engaging in physica…" at bounding box center [568, 405] width 685 height 71
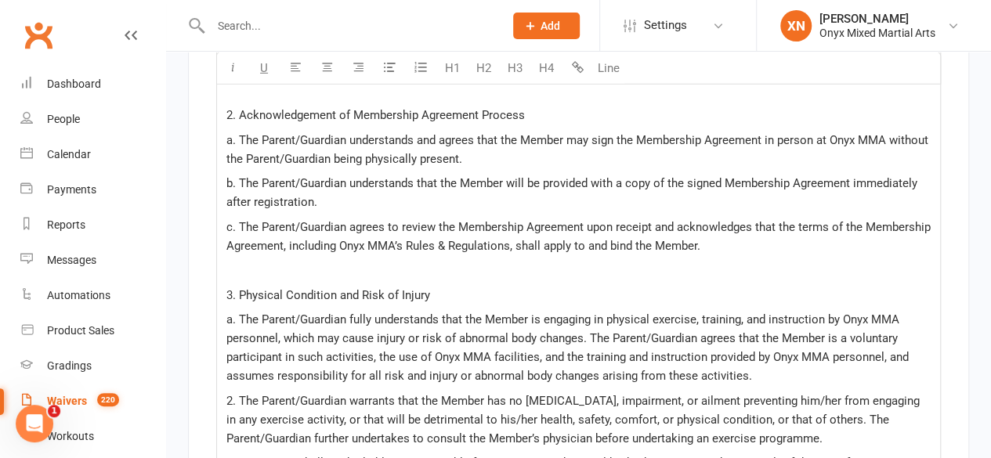
click at [232, 394] on span "2. The Parent/Guardian warrants that the Member has no [MEDICAL_DATA], impairme…" at bounding box center [574, 420] width 696 height 52
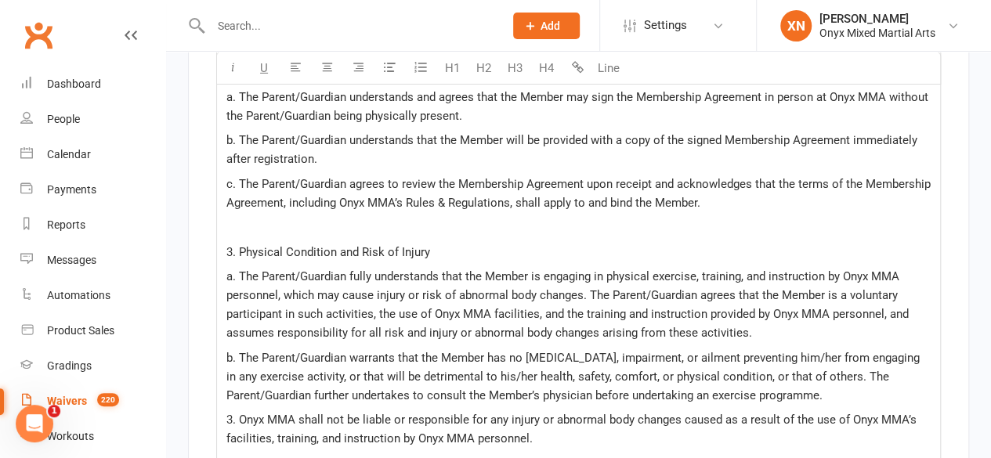
click at [234, 413] on span "3. Onyx MMA shall not be liable or responsible for any injury or abnormal body …" at bounding box center [572, 429] width 693 height 33
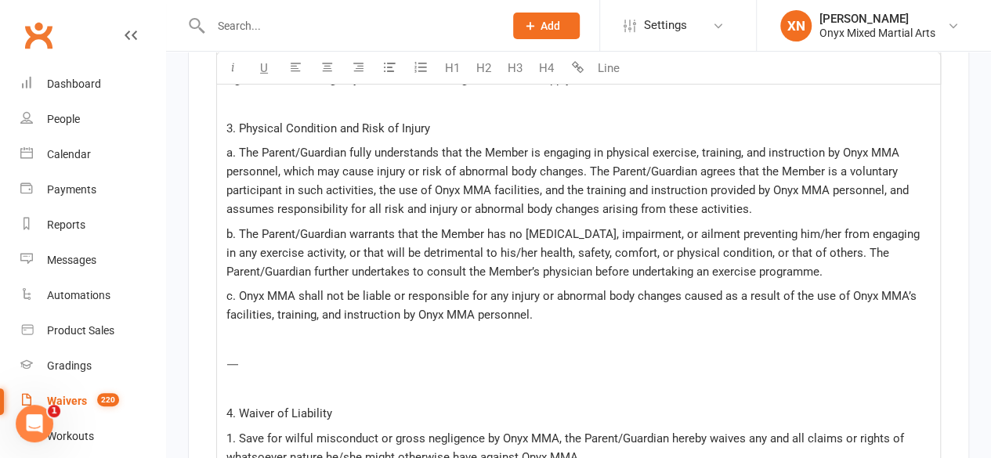
scroll to position [2689, 0]
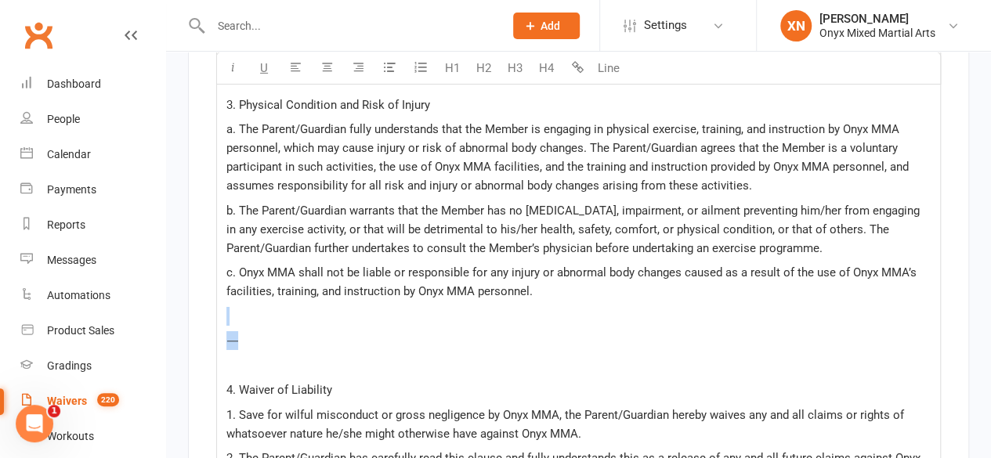
drag, startPoint x: 280, startPoint y: 310, endPoint x: 233, endPoint y: 288, distance: 52.2
click at [233, 288] on div "This agreement constitutes the entire and exclusive agreement between the parti…" at bounding box center [578, 333] width 723 height 1603
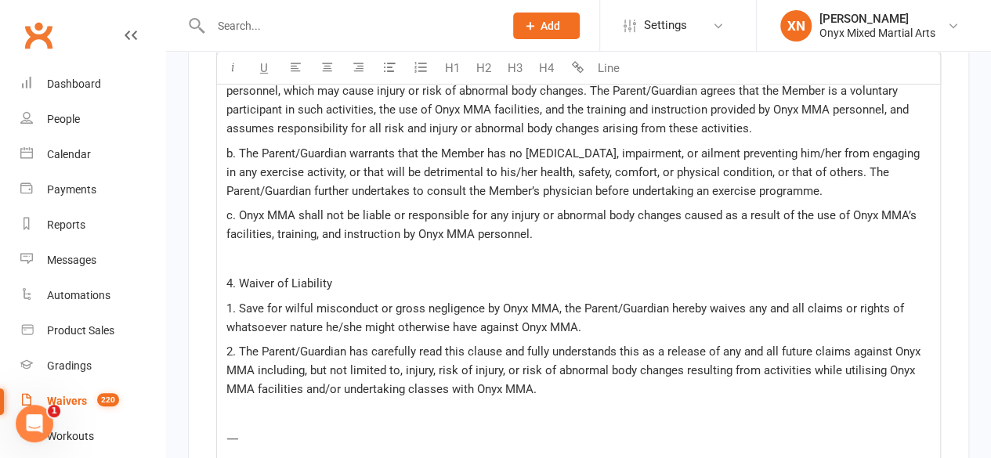
scroll to position [2747, 0]
click at [234, 301] on span "1. Save for wilful misconduct or gross negligence by Onyx MMA, the Parent/Guard…" at bounding box center [566, 317] width 681 height 33
click at [233, 344] on span "2. The Parent/Guardian has carefully read this clause and fully understands thi…" at bounding box center [574, 370] width 697 height 52
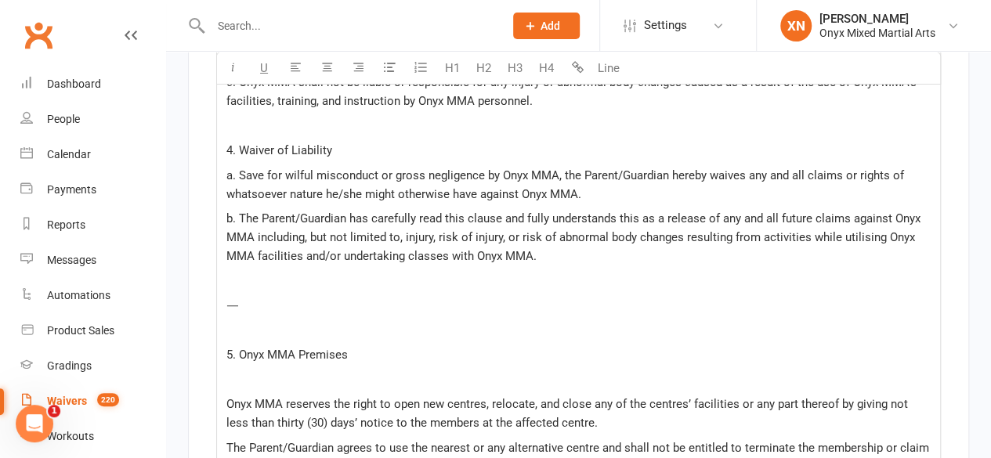
scroll to position [2880, 0]
drag, startPoint x: 284, startPoint y: 273, endPoint x: 222, endPoint y: 259, distance: 63.5
click at [222, 259] on div "This agreement constitutes the entire and exclusive agreement between the parti…" at bounding box center [578, 117] width 723 height 1553
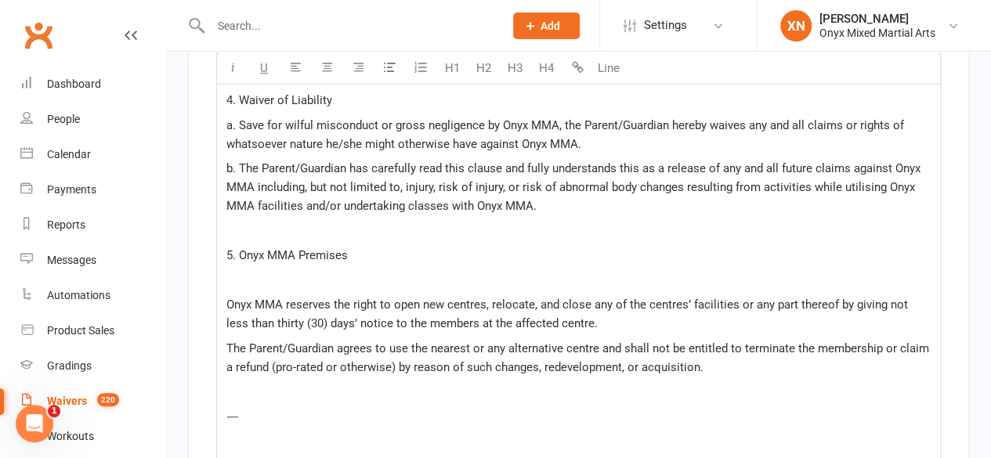
scroll to position [2930, 0]
click at [249, 270] on p "﻿" at bounding box center [578, 279] width 704 height 19
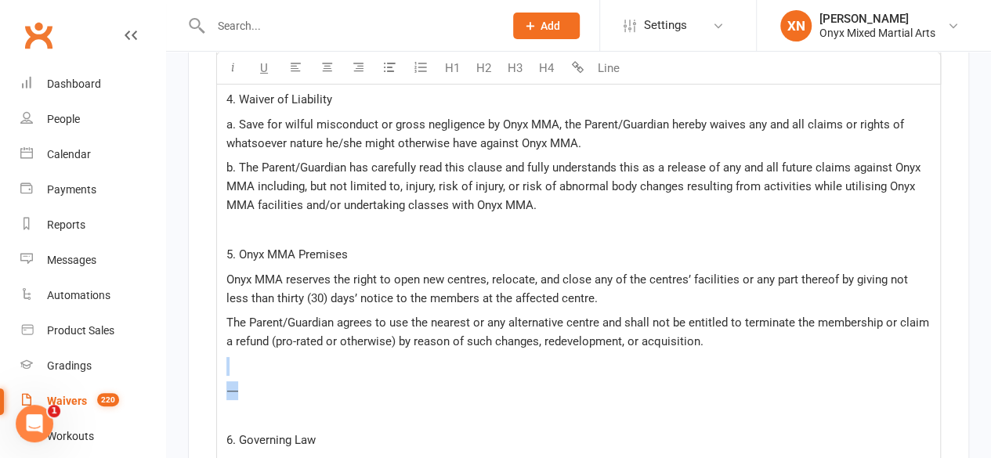
drag, startPoint x: 279, startPoint y: 361, endPoint x: 229, endPoint y: 335, distance: 56.4
click at [229, 335] on div "This agreement constitutes the entire and exclusive agreement between the parti…" at bounding box center [578, 31] width 723 height 1480
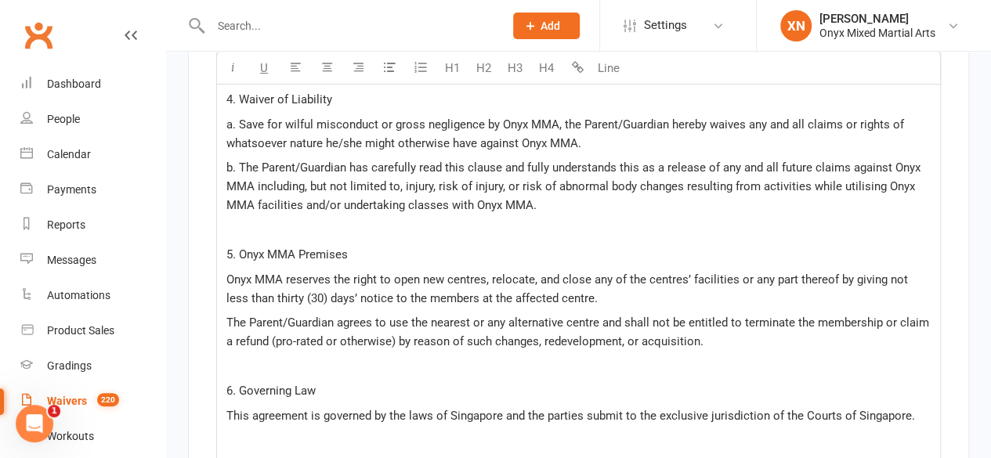
scroll to position [3018, 0]
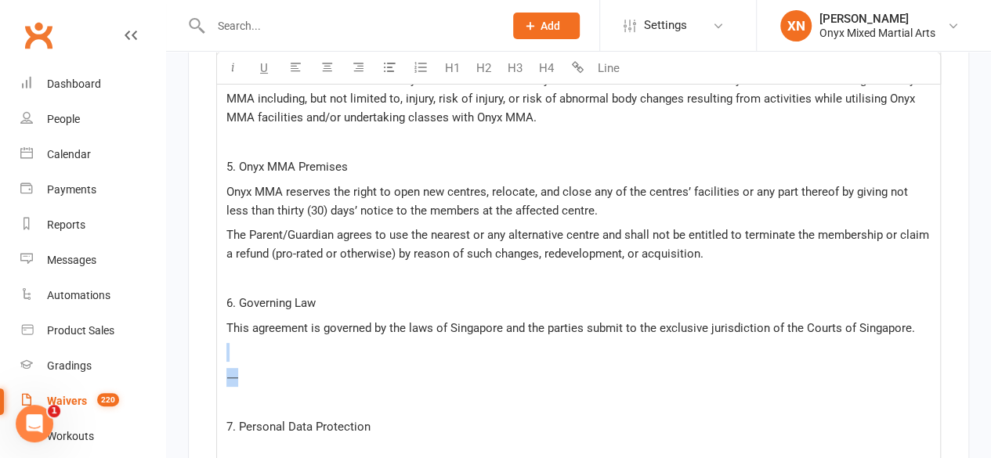
drag, startPoint x: 288, startPoint y: 352, endPoint x: 239, endPoint y: 328, distance: 54.0
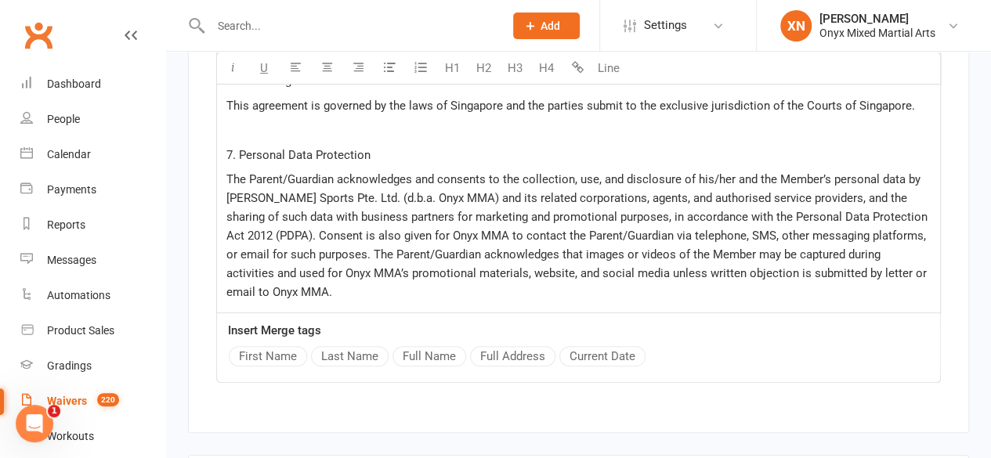
scroll to position [3242, 0]
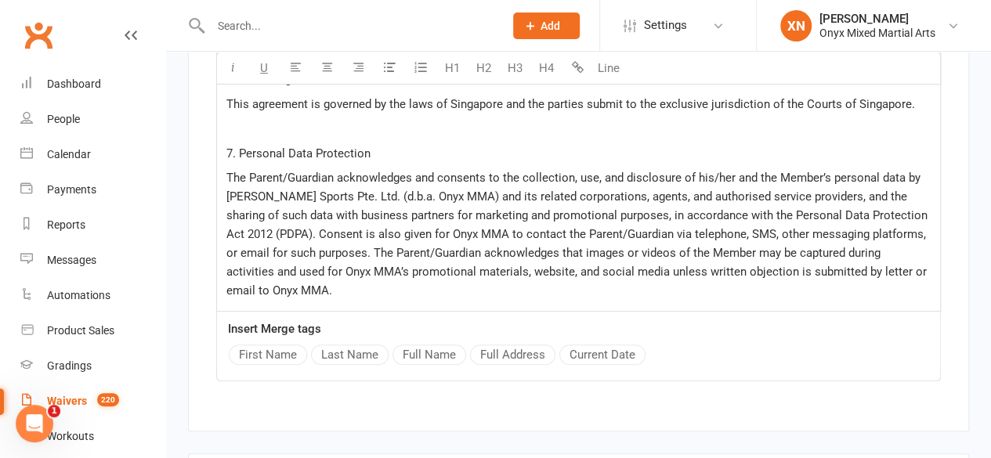
click at [321, 259] on p "The Parent/Guardian acknowledges and consents to the collection, use, and discl…" at bounding box center [578, 234] width 704 height 132
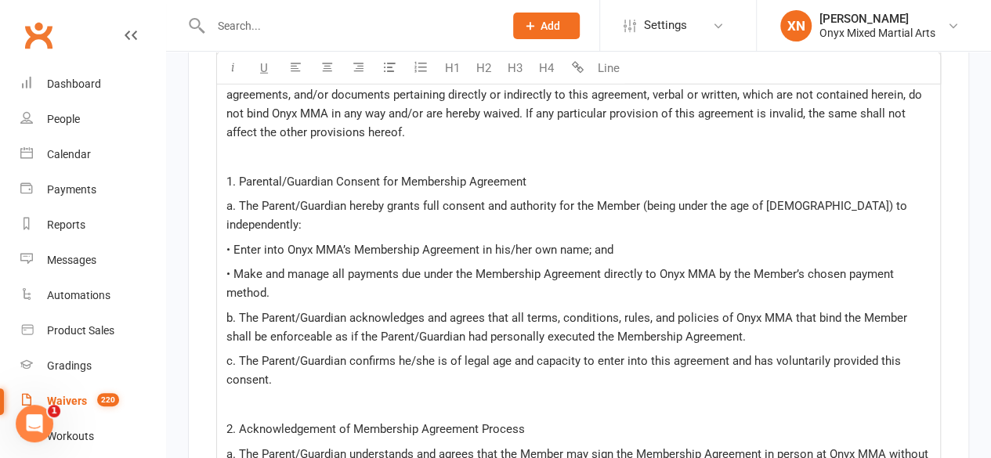
scroll to position [2185, 0]
click at [226, 242] on span "• Enter into Onyx MMA’s Membership Agreement in his/her own name; and" at bounding box center [419, 249] width 387 height 14
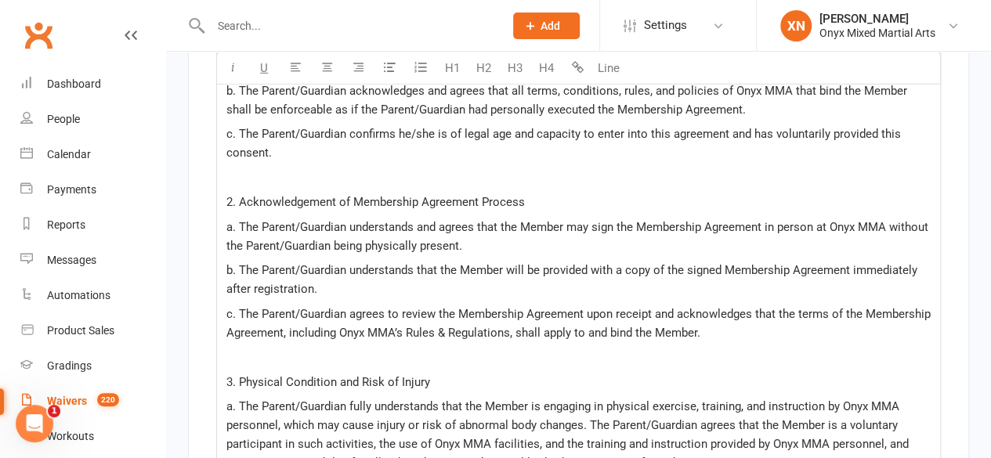
scroll to position [2418, 0]
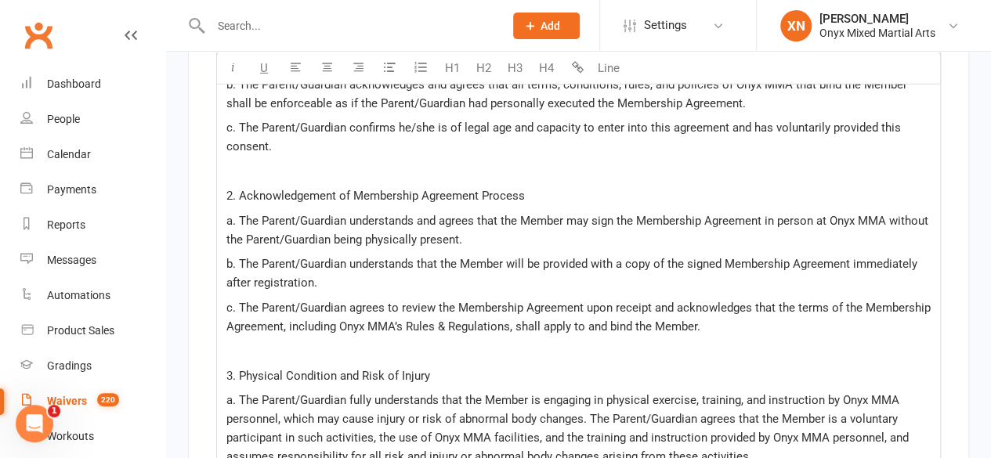
click at [873, 257] on span "b. The Parent/Guardian understands that the Member will be provided with a copy…" at bounding box center [573, 273] width 694 height 33
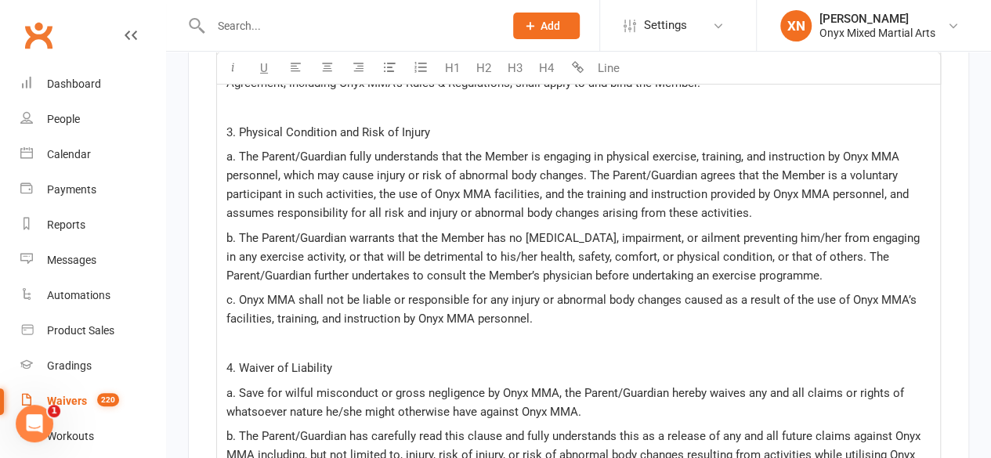
scroll to position [2719, 0]
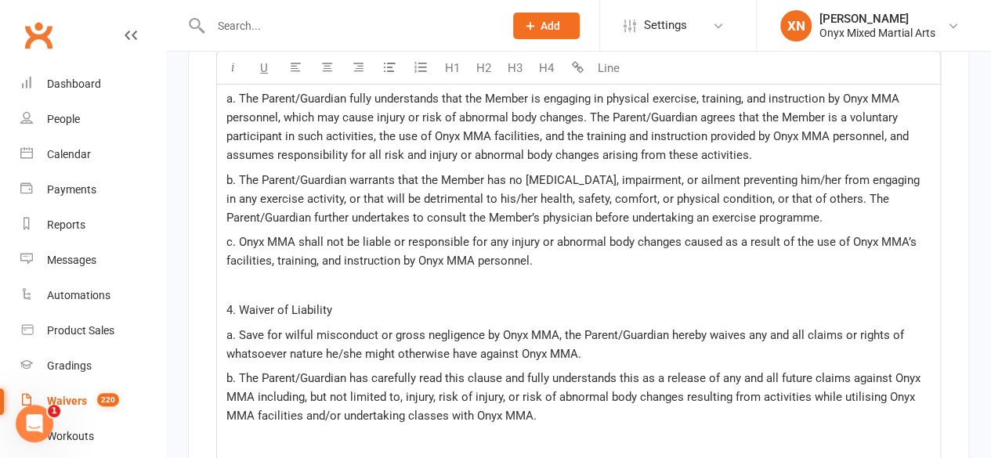
drag, startPoint x: 302, startPoint y: 300, endPoint x: 554, endPoint y: 266, distance: 253.7
click at [554, 266] on div "This agreement constitutes the entire and exclusive agreement between the parti…" at bounding box center [578, 168] width 723 height 1332
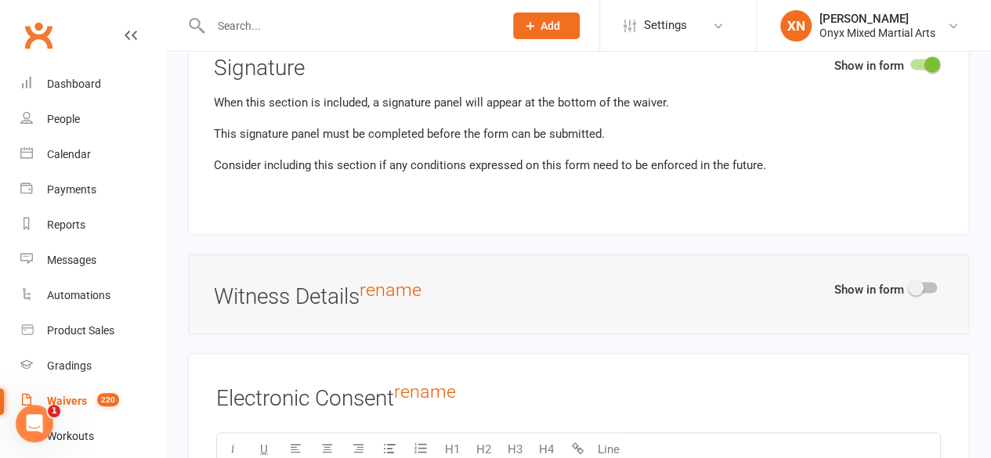
scroll to position [4470, 0]
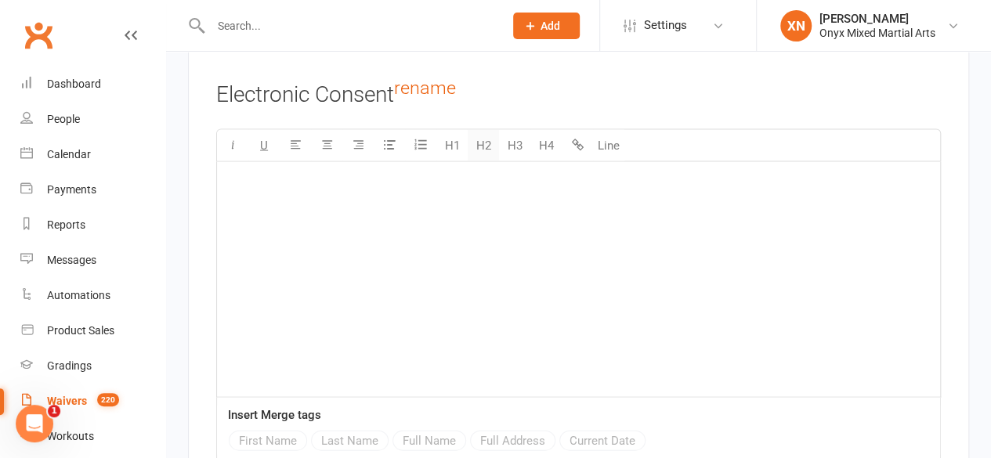
drag, startPoint x: 225, startPoint y: 249, endPoint x: 468, endPoint y: 99, distance: 286.3
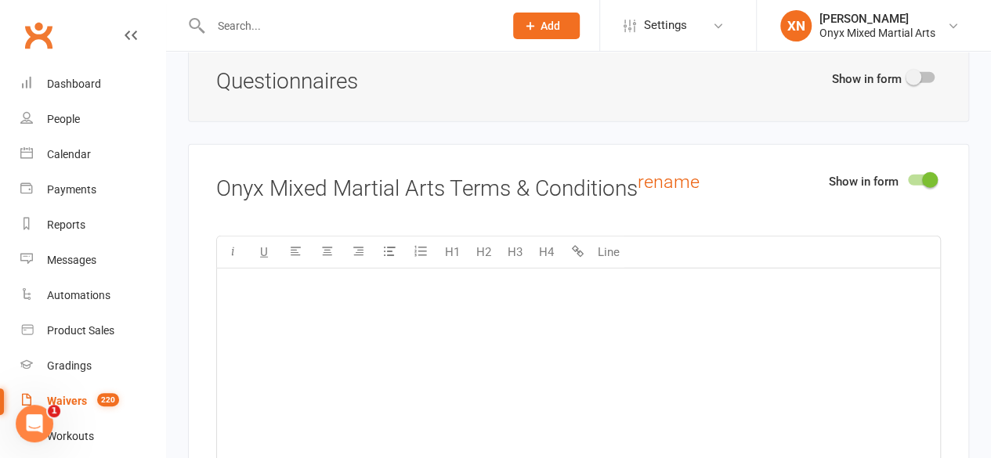
scroll to position [1952, 0]
click at [927, 172] on span at bounding box center [930, 180] width 16 height 16
click at [908, 178] on input "checkbox" at bounding box center [908, 178] width 0 height 0
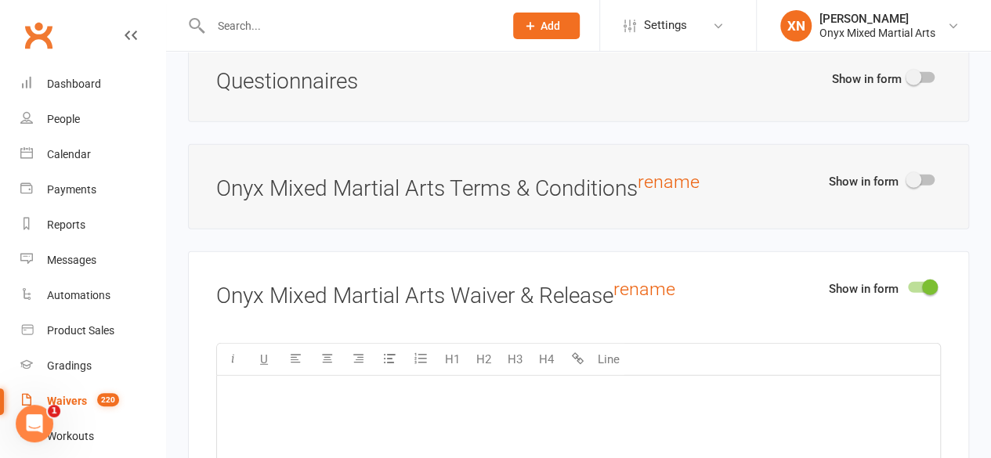
scroll to position [2059, 0]
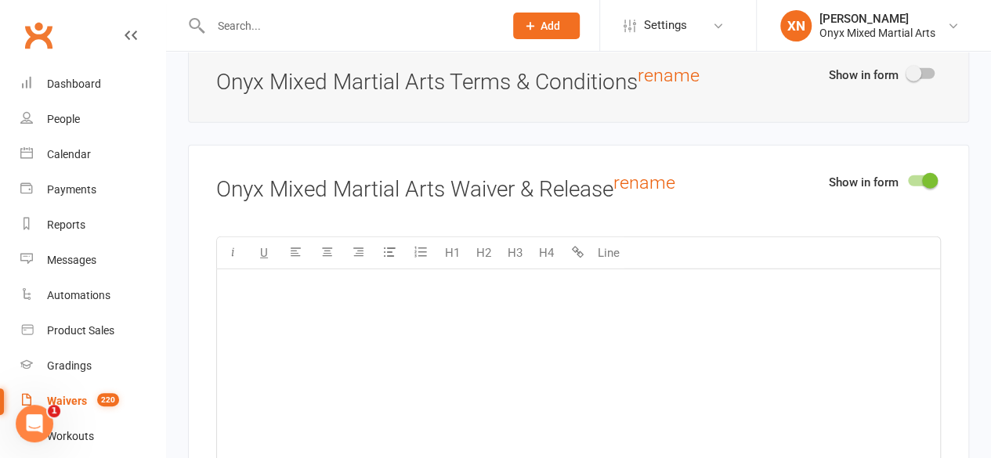
click at [439, 306] on div "﻿" at bounding box center [578, 386] width 723 height 235
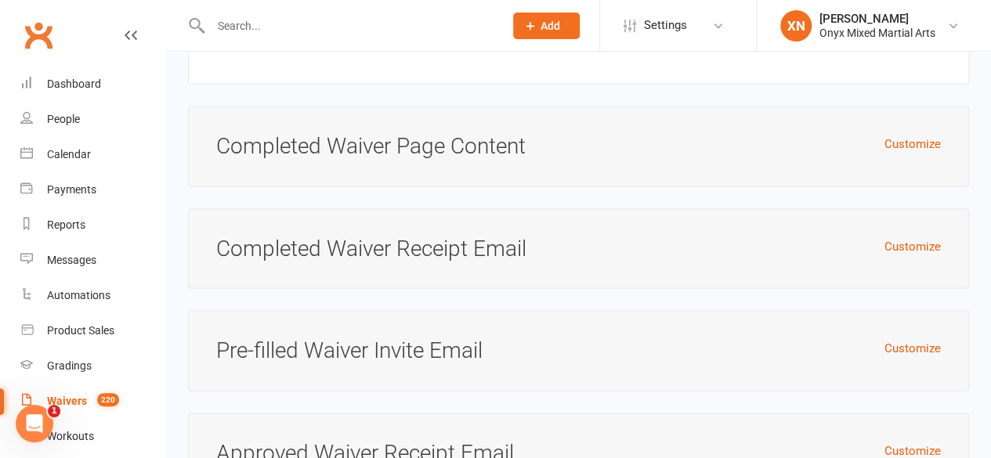
scroll to position [4508, 0]
click at [904, 136] on button "Customize" at bounding box center [912, 145] width 56 height 19
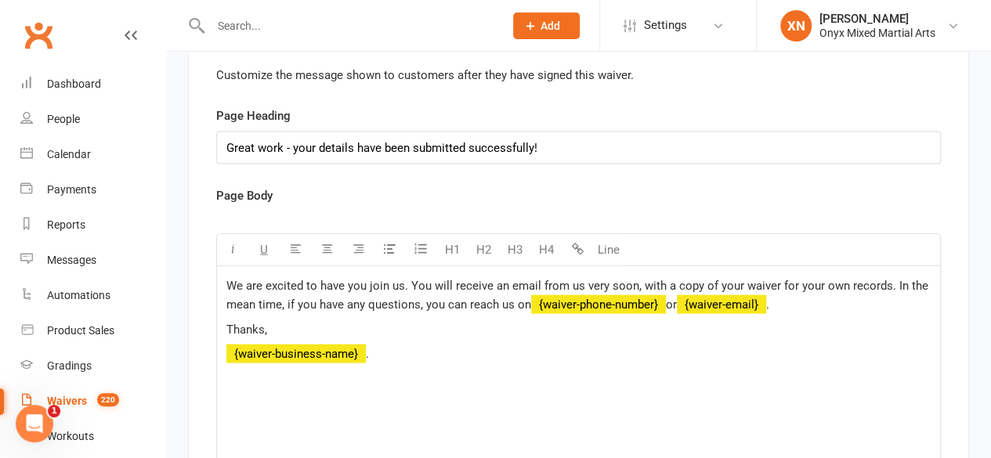
scroll to position [4624, 0]
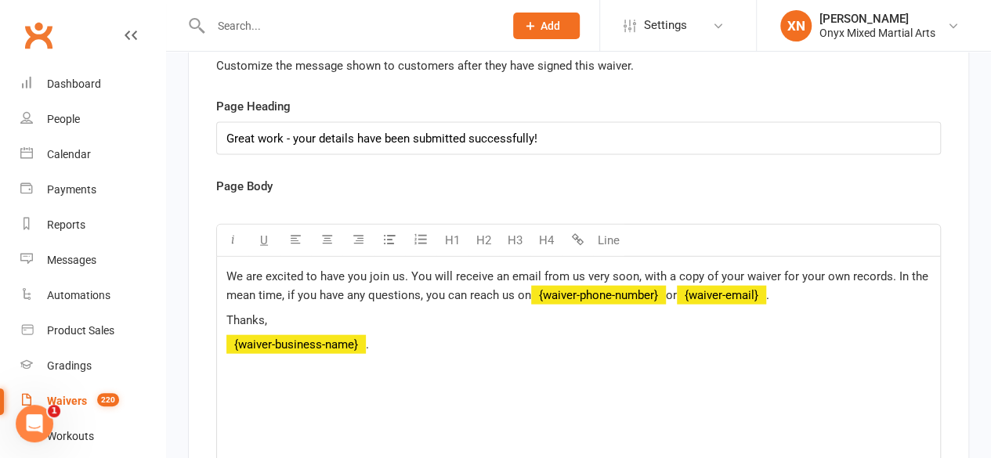
click at [225, 257] on div "We are excited to have you join us. You will receive an email from us very soon…" at bounding box center [578, 374] width 723 height 235
drag, startPoint x: 224, startPoint y: 233, endPoint x: 420, endPoint y: 330, distance: 218.6
click at [420, 330] on div "We are excited to have you join us. You will receive an email from us very soon…" at bounding box center [578, 374] width 723 height 235
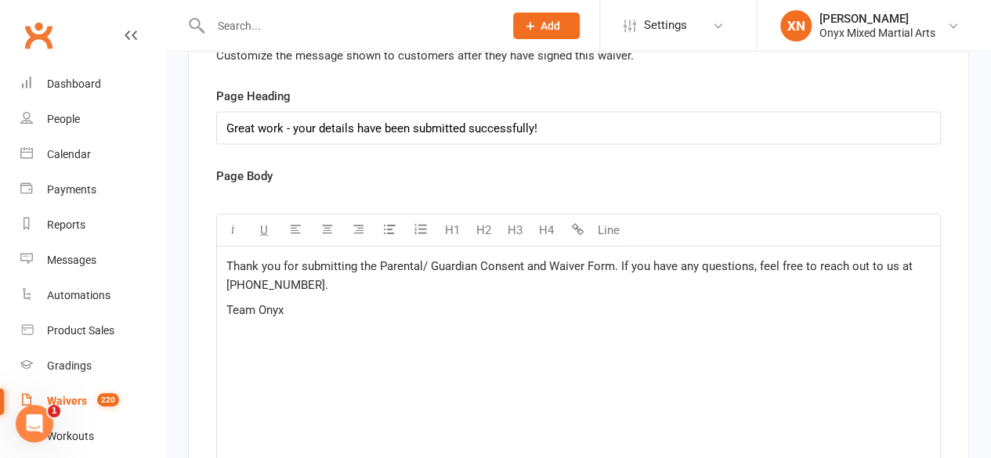
scroll to position [4745, 0]
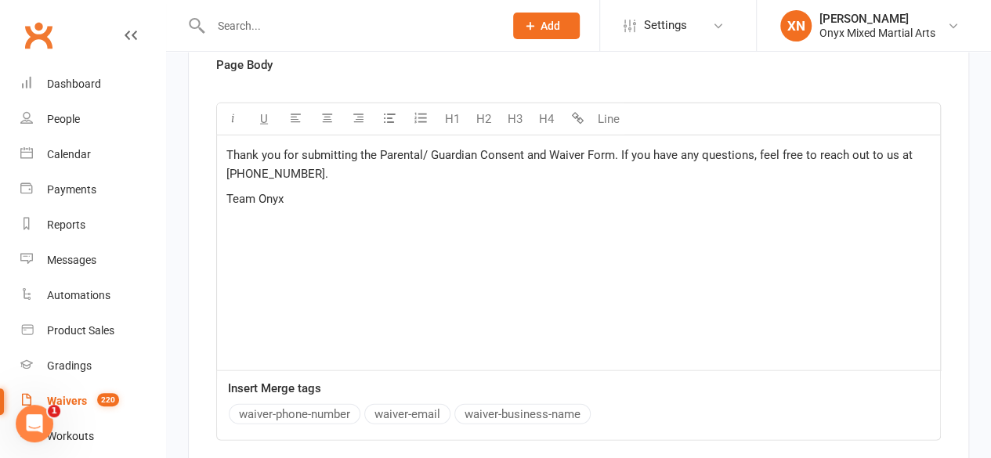
click at [223, 136] on div "Thank you for submitting the Parental/ Guardian Consent and Waiver Form. If you…" at bounding box center [578, 253] width 723 height 235
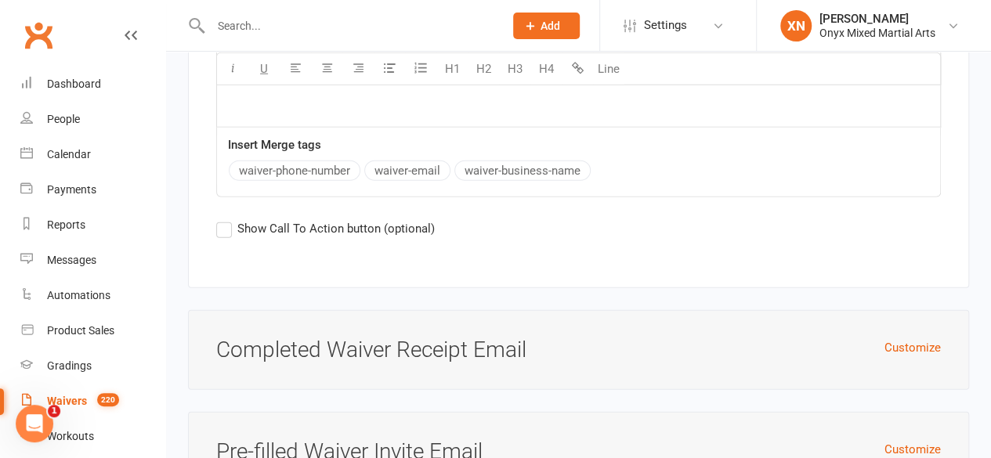
scroll to position [5051, 0]
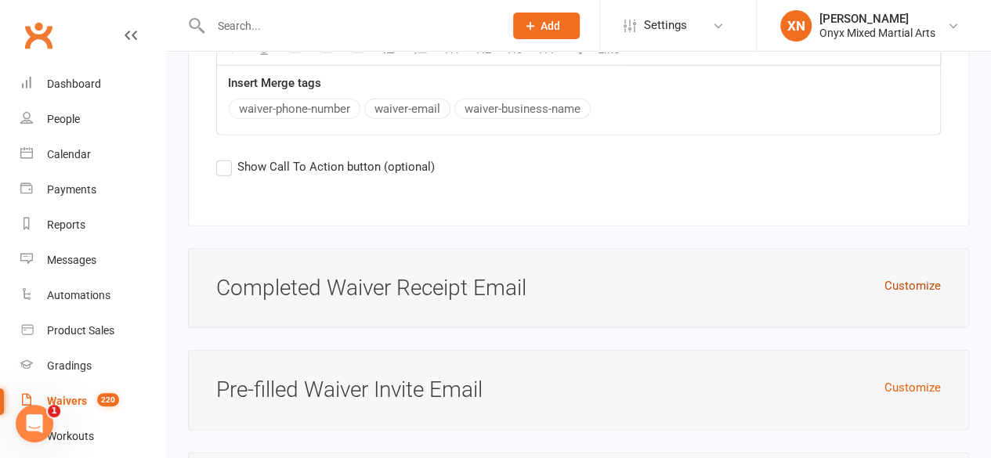
click at [913, 277] on button "Customize" at bounding box center [912, 286] width 56 height 19
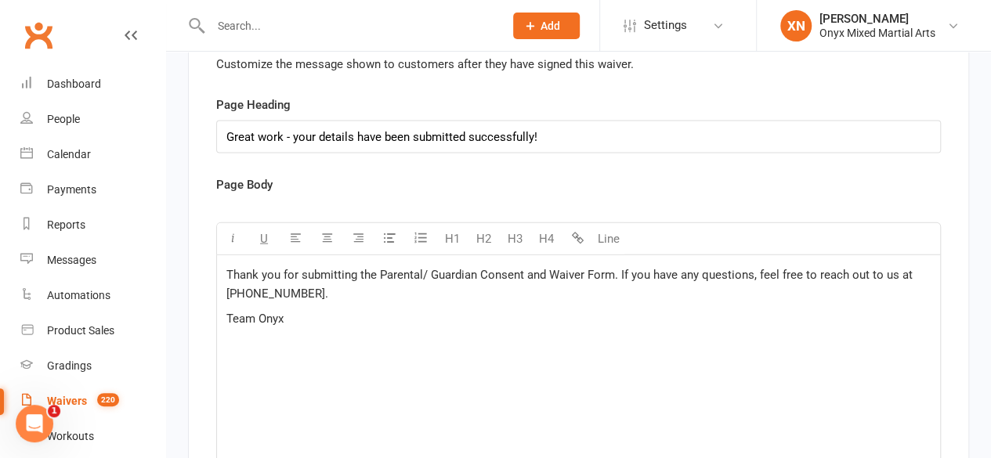
scroll to position [4636, 0]
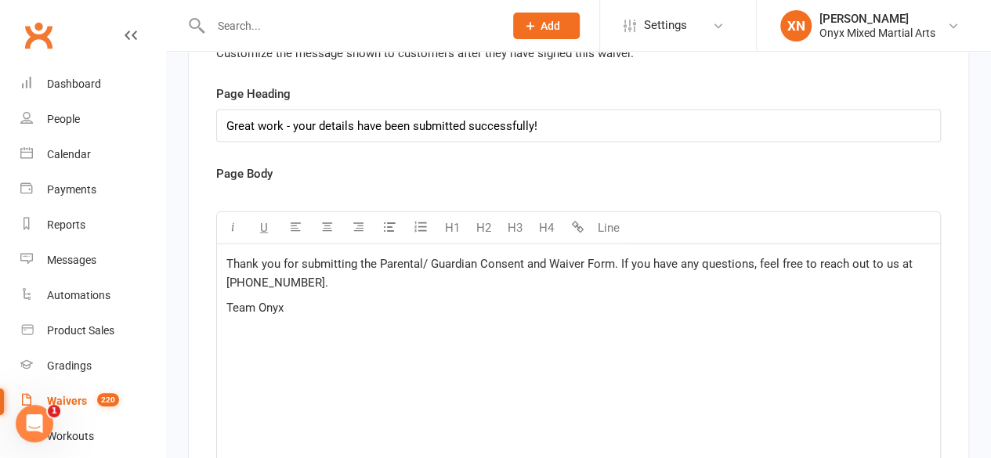
drag, startPoint x: 621, startPoint y: 228, endPoint x: 663, endPoint y: 278, distance: 65.1
click at [663, 278] on div "Thank you for submitting the Parental/ Guardian Consent and Waiver Form. If you…" at bounding box center [578, 361] width 723 height 235
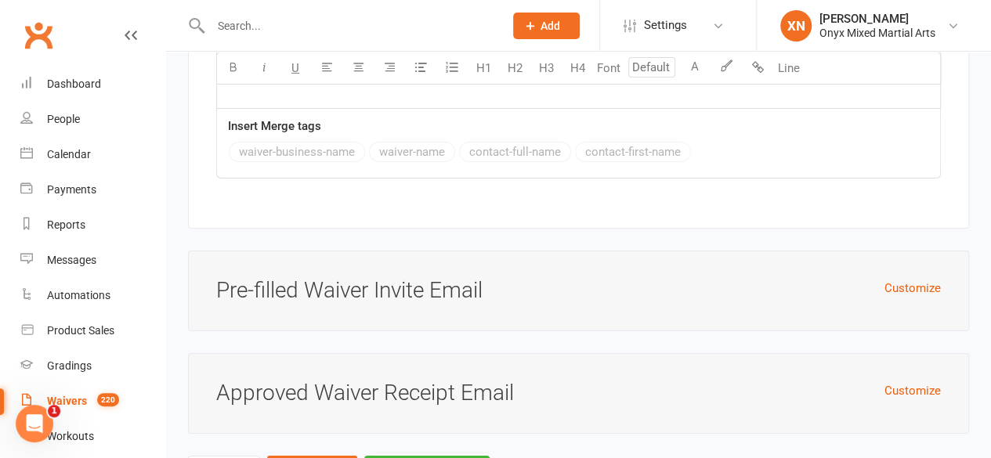
scroll to position [5767, 0]
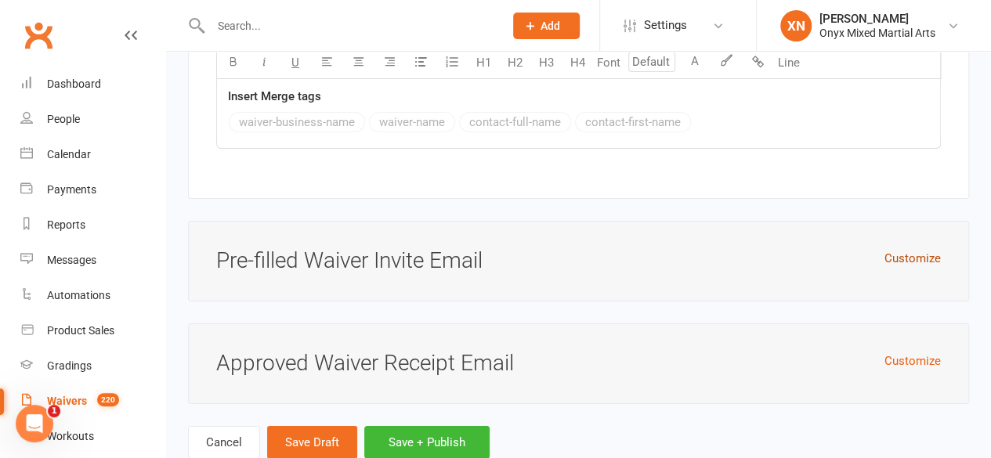
click at [894, 249] on button "Customize" at bounding box center [912, 258] width 56 height 19
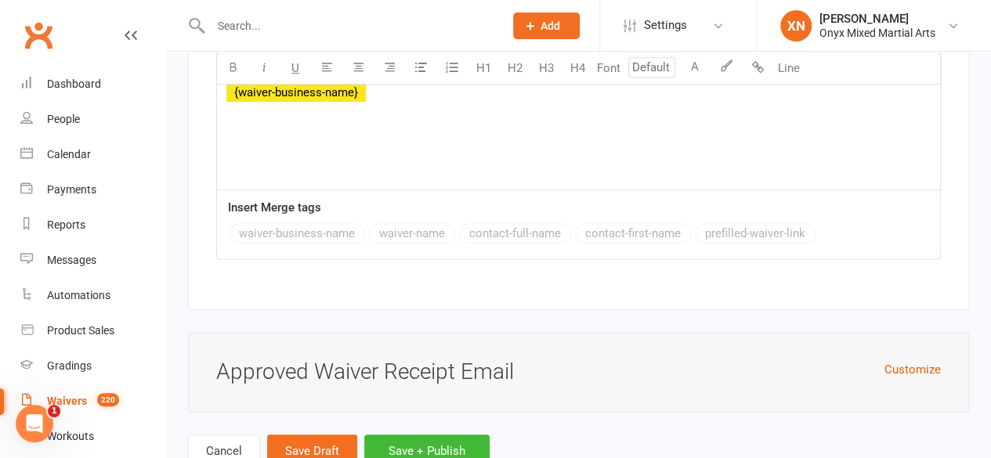
scroll to position [6298, 0]
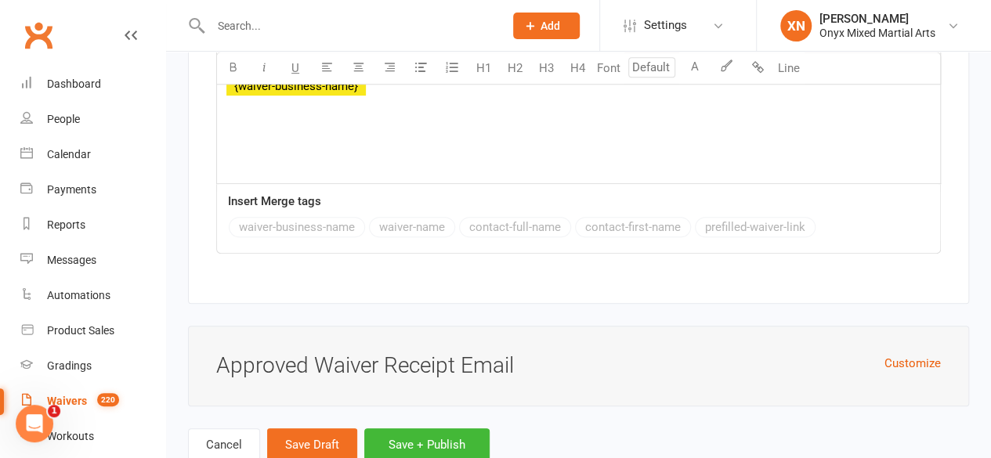
click at [912, 326] on div "Customize Approved Waiver Receipt Email" at bounding box center [578, 366] width 781 height 81
click at [904, 354] on button "Customize" at bounding box center [912, 363] width 56 height 19
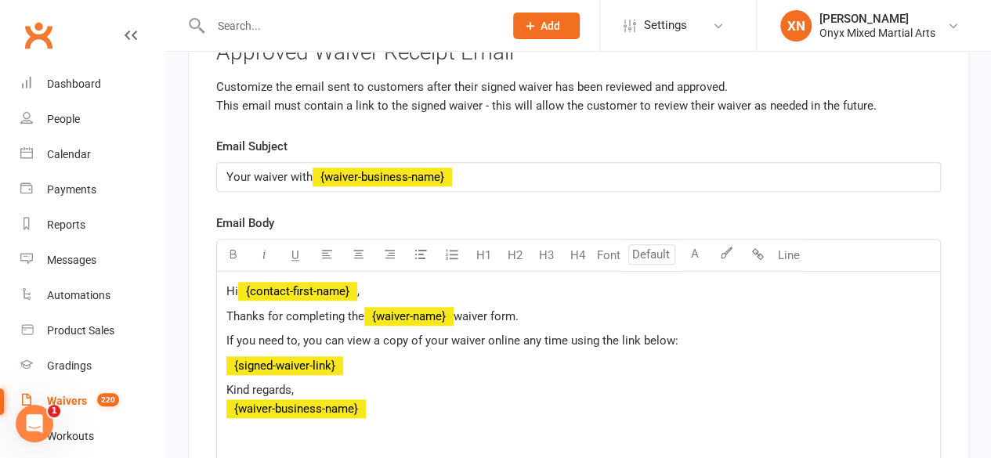
scroll to position [6831, 0]
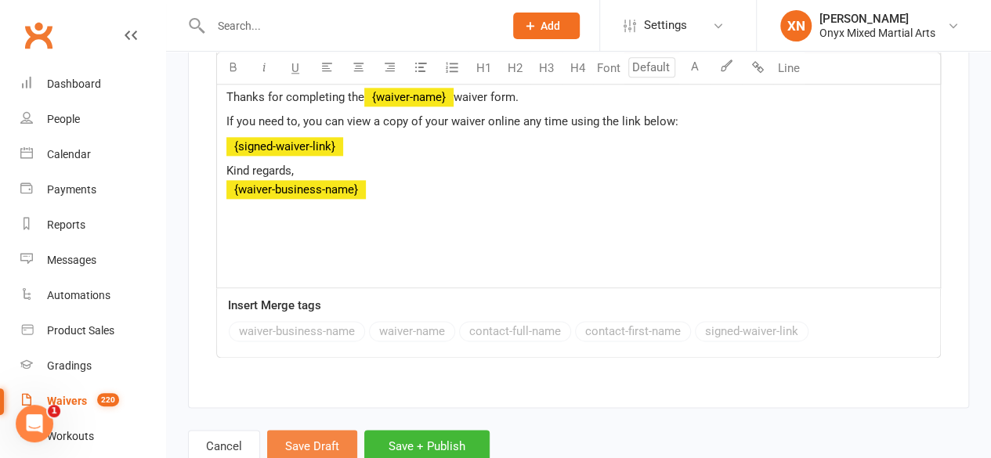
click at [327, 430] on button "Save Draft" at bounding box center [312, 446] width 90 height 33
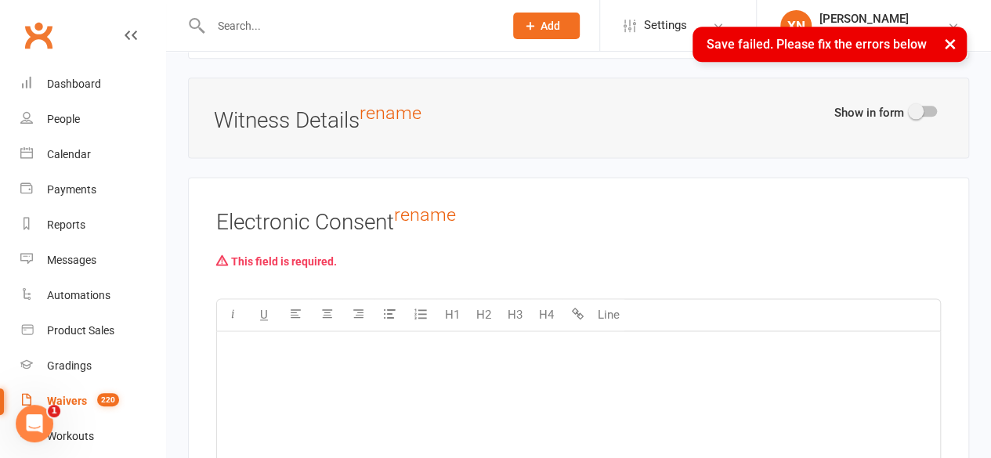
scroll to position [3978, 0]
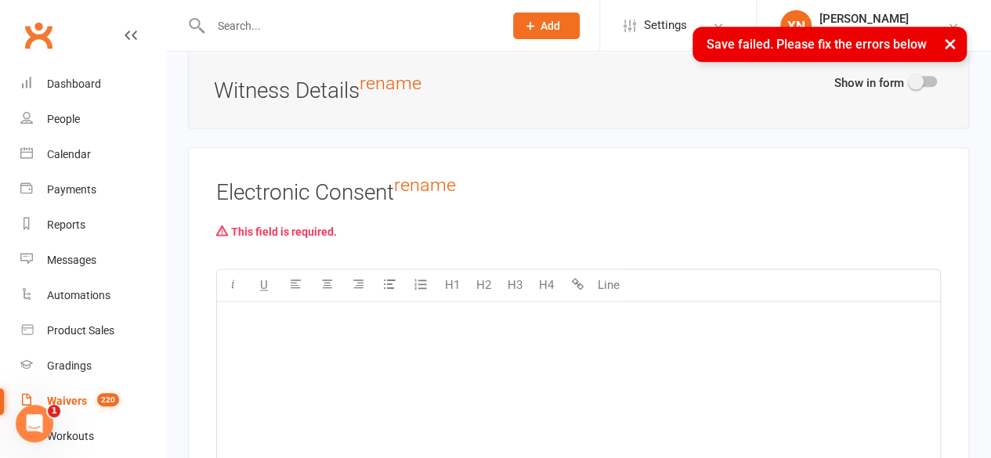
click at [392, 319] on div "﻿" at bounding box center [578, 419] width 723 height 235
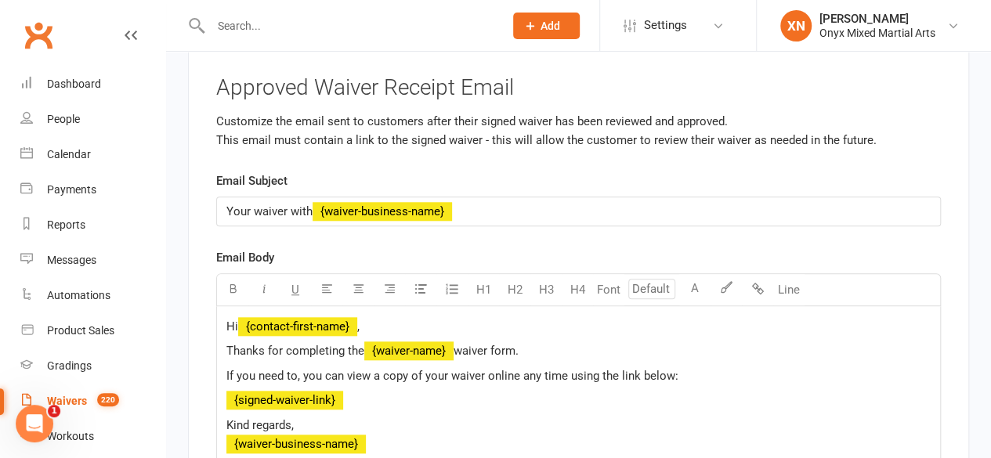
scroll to position [6874, 0]
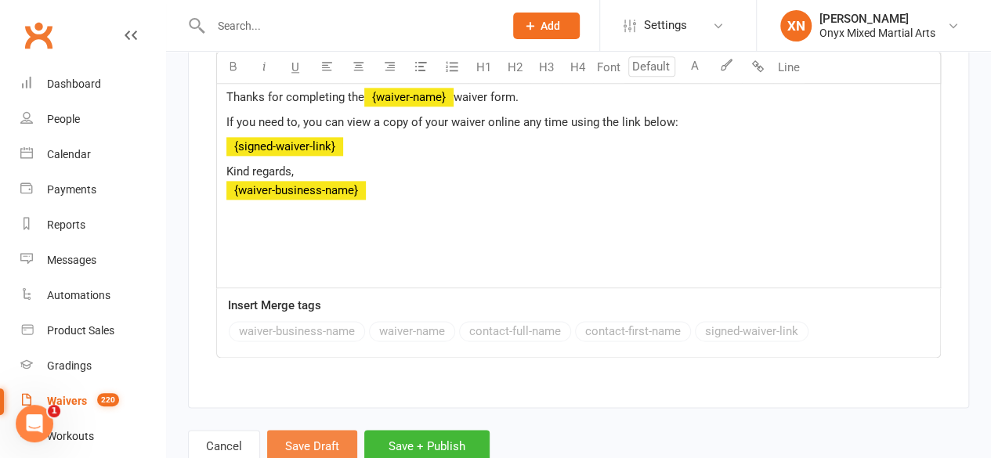
click at [315, 430] on button "Save Draft" at bounding box center [312, 446] width 90 height 33
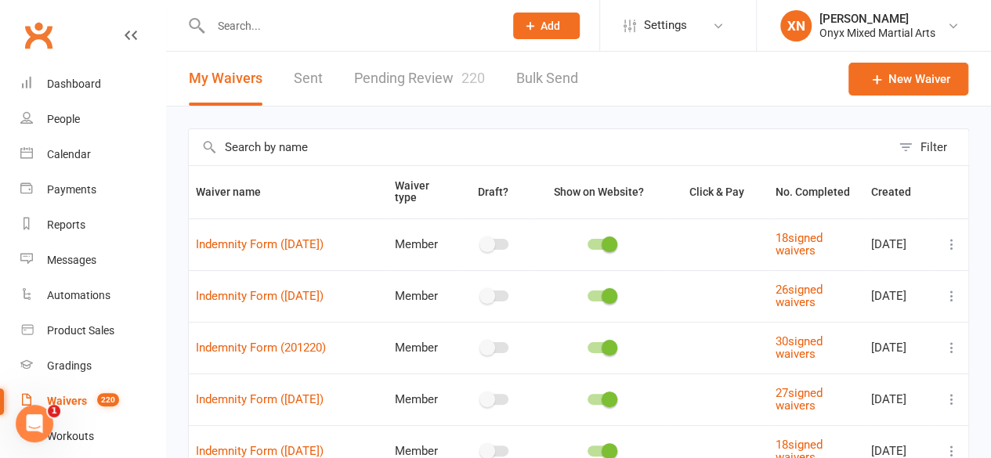
click at [336, 153] on input "text" at bounding box center [540, 147] width 702 height 36
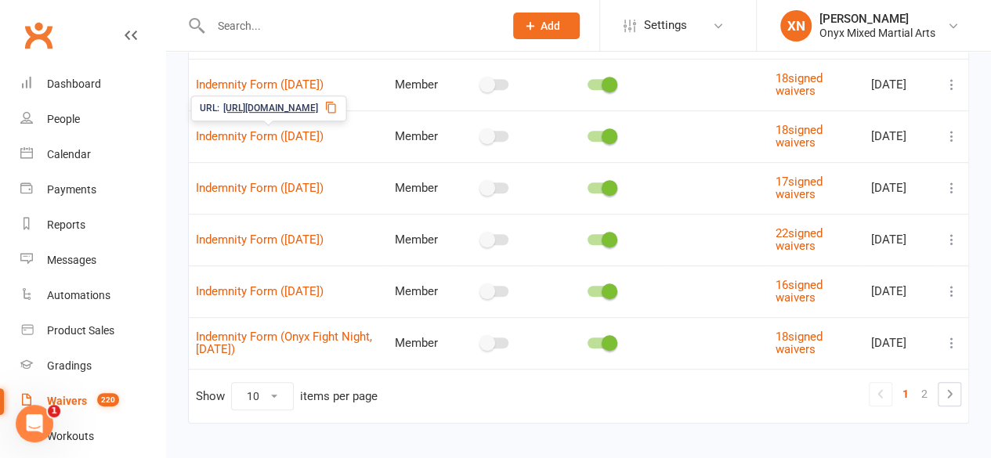
scroll to position [394, 0]
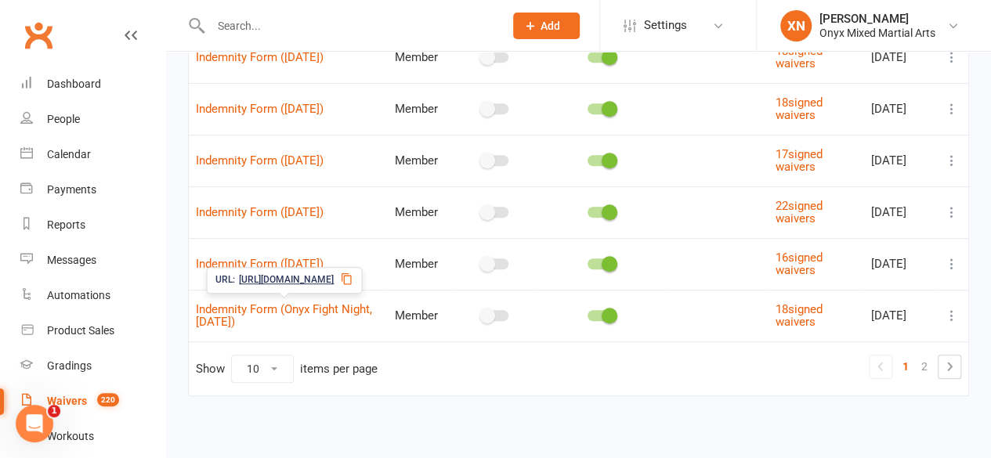
click at [283, 298] on span "Indemnity Form (Onyx Fight Night, [DATE])" at bounding box center [284, 316] width 176 height 43
click at [331, 302] on link "Indemnity Form (Onyx Fight Night, [DATE])" at bounding box center [284, 315] width 176 height 27
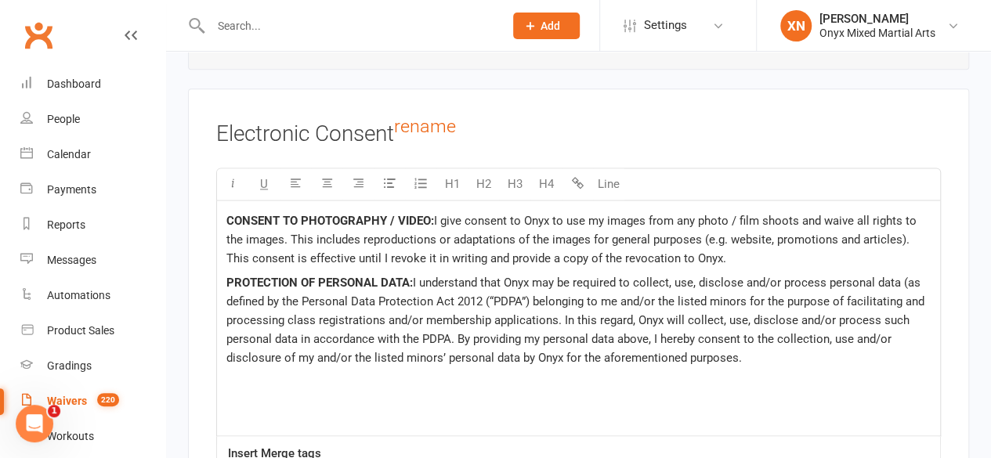
scroll to position [3948, 0]
click at [471, 280] on span "I understand that Onyx may be required to collect, use, disclose and/or process…" at bounding box center [576, 319] width 701 height 89
click at [780, 327] on p "PROTECTION OF PERSONAL DATA: I understand that Onyx may be required to collect,…" at bounding box center [578, 320] width 704 height 94
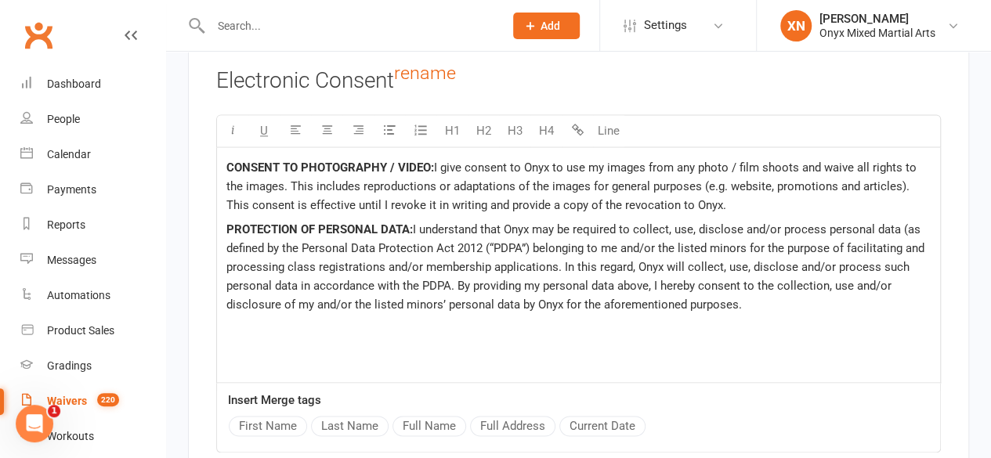
scroll to position [3996, 0]
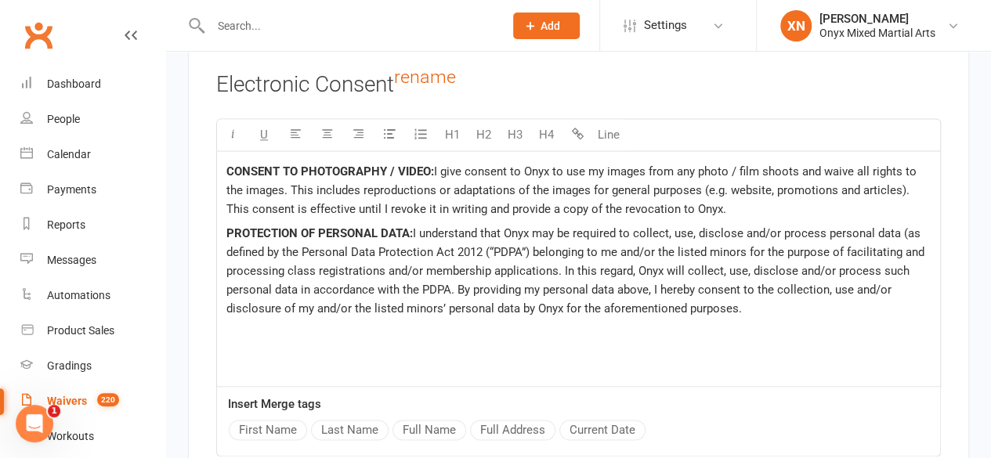
drag, startPoint x: 770, startPoint y: 281, endPoint x: 225, endPoint y: 153, distance: 560.2
click at [225, 153] on div "CONSENT TO PHOTOGRAPHY / VIDEO: I give consent to Onyx to use my images from an…" at bounding box center [578, 268] width 723 height 235
copy div "CONSENT TO PHOTOGRAPHY / VIDEO: I give consent to Onyx to use my images from an…"
click at [117, 389] on link "Waivers 220" at bounding box center [92, 401] width 145 height 35
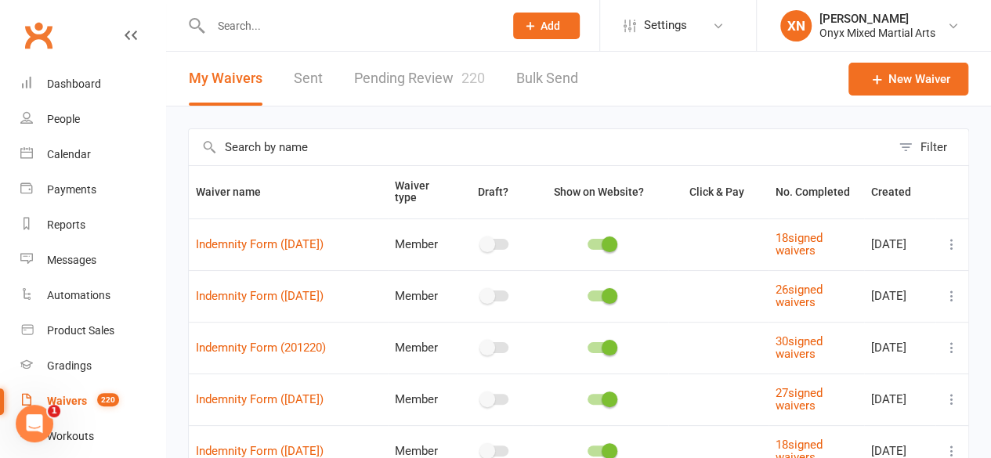
click at [401, 144] on input "text" at bounding box center [540, 147] width 702 height 36
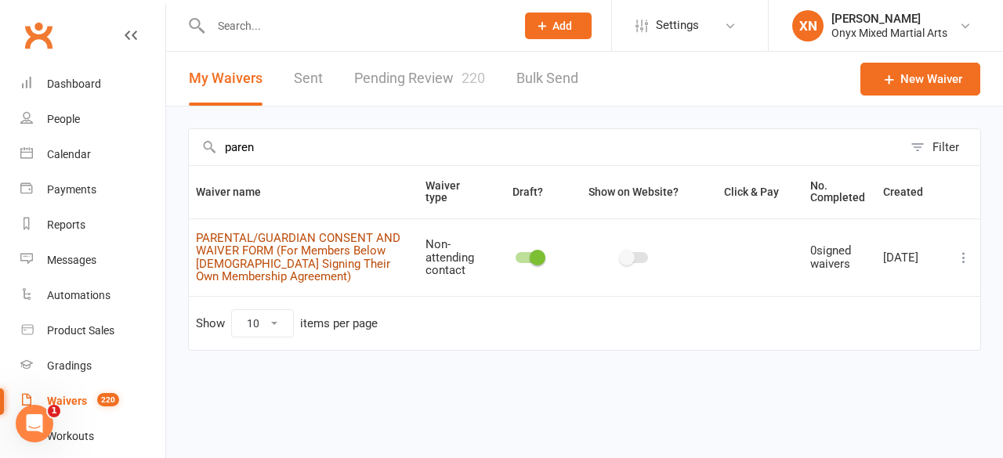
type input "paren"
click at [315, 237] on link "PARENTAL/GUARDIAN CONSENT AND WAIVER FORM (For Members Below [DEMOGRAPHIC_DATA]…" at bounding box center [298, 257] width 204 height 53
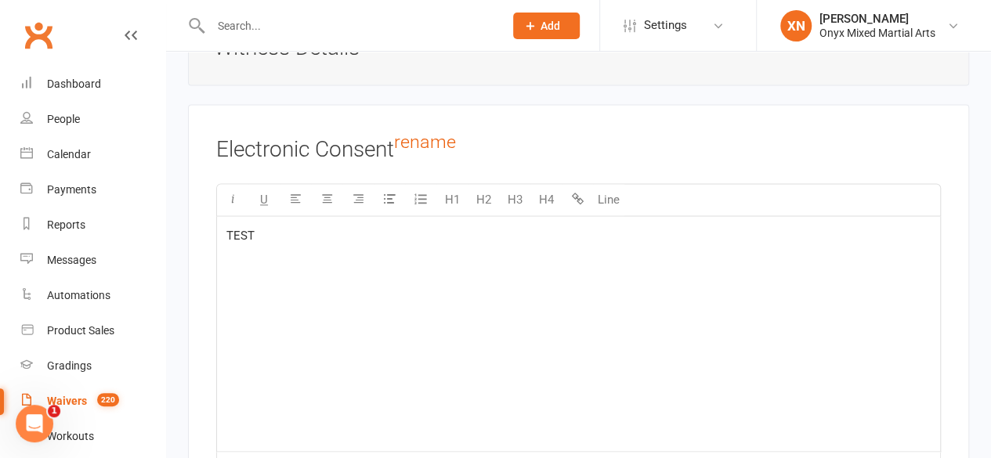
click at [237, 229] on span "TEST" at bounding box center [240, 236] width 28 height 14
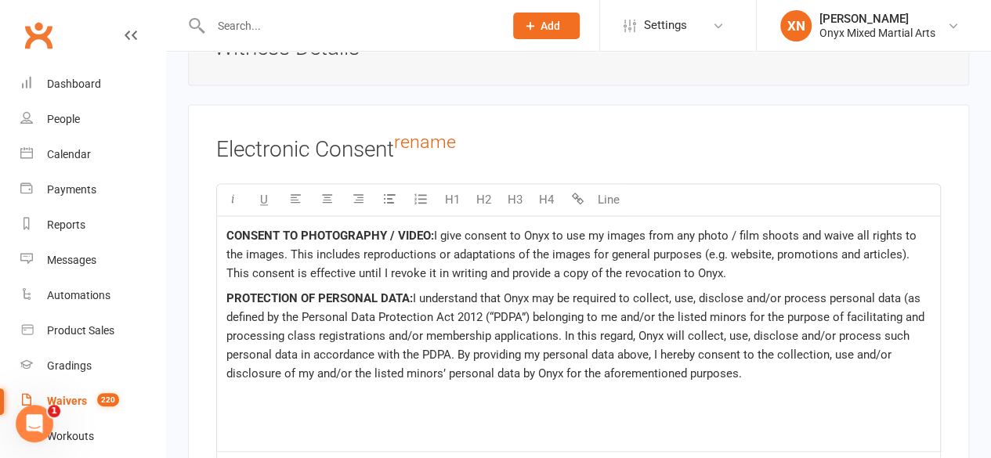
click at [606, 229] on span "I give consent to Onyx to use my images from any photo / film shoots and waive …" at bounding box center [572, 255] width 693 height 52
click at [769, 336] on p "PROTECTION OF PERSONAL DATA: I understand that Onyx may be required to collect,…" at bounding box center [578, 336] width 704 height 94
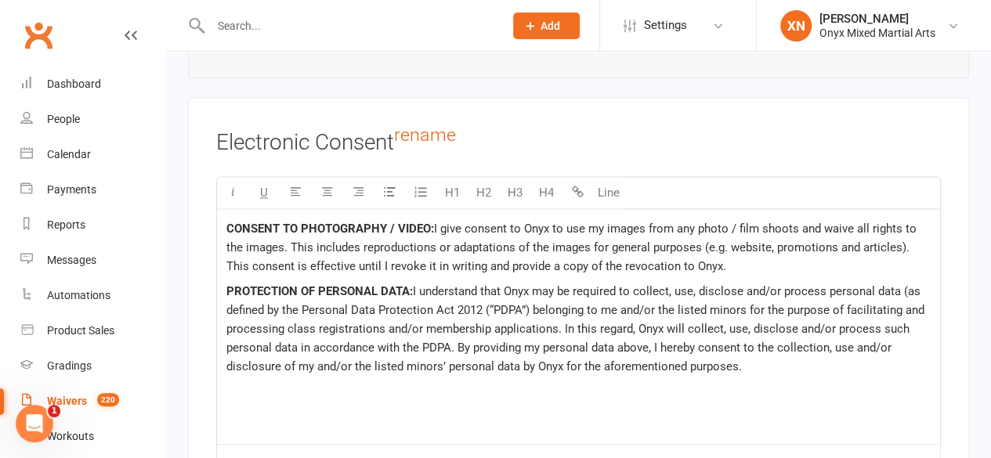
scroll to position [4027, 0]
click at [592, 222] on span "I give consent to Onyx to use my images from any photo / film shoots and waive …" at bounding box center [572, 248] width 693 height 52
click at [432, 236] on span "I give consent to Onyx to use the Member's images from any photo / film shoots …" at bounding box center [576, 248] width 701 height 52
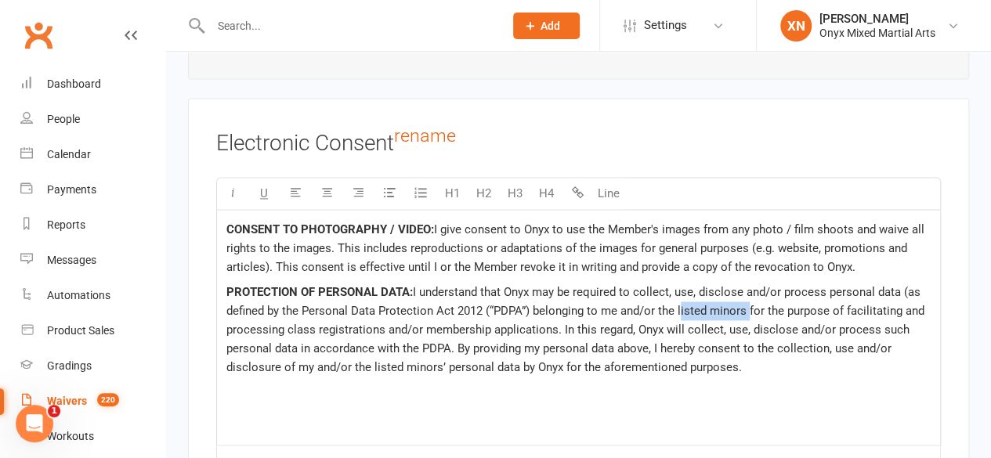
drag, startPoint x: 678, startPoint y: 272, endPoint x: 744, endPoint y: 277, distance: 66.0
click at [744, 285] on span "I understand that Onyx may be required to collect, use, disclose and/or process…" at bounding box center [576, 329] width 701 height 89
click at [805, 322] on p "PROTECTION OF PERSONAL DATA: I understand that Onyx may be required to collect,…" at bounding box center [578, 330] width 704 height 94
click at [658, 285] on span "I understand that Onyx may be required to collect, use, disclose and/or process…" at bounding box center [574, 329] width 697 height 89
click at [801, 331] on p "PROTECTION OF PERSONAL DATA: I understand that Onyx may be required to collect,…" at bounding box center [578, 330] width 704 height 94
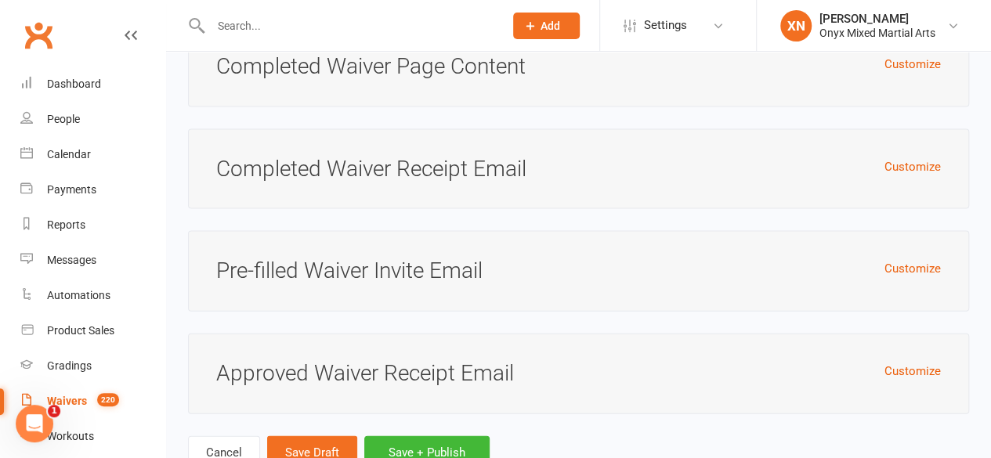
scroll to position [4602, 0]
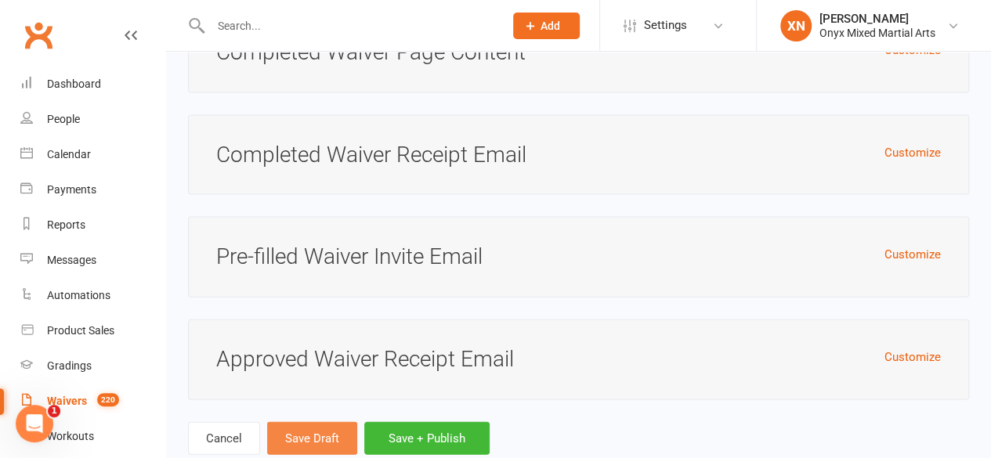
click at [288, 422] on button "Save Draft" at bounding box center [312, 438] width 90 height 33
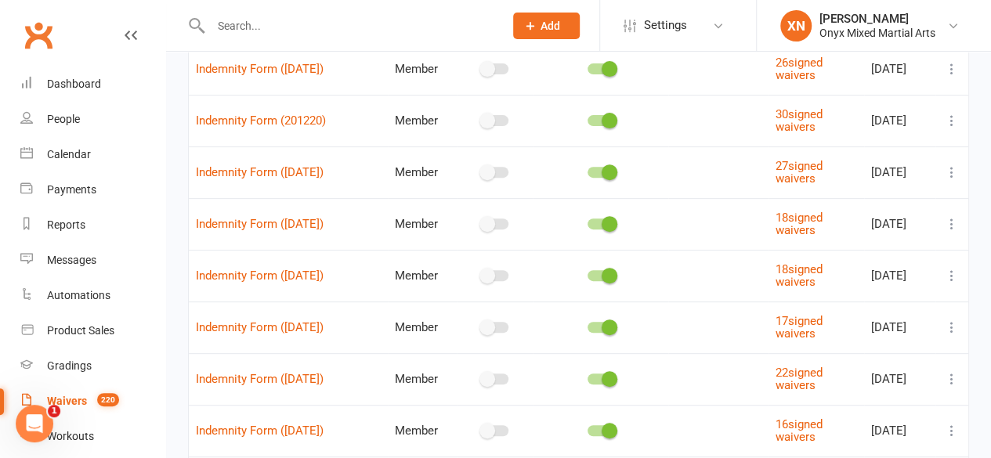
scroll to position [394, 0]
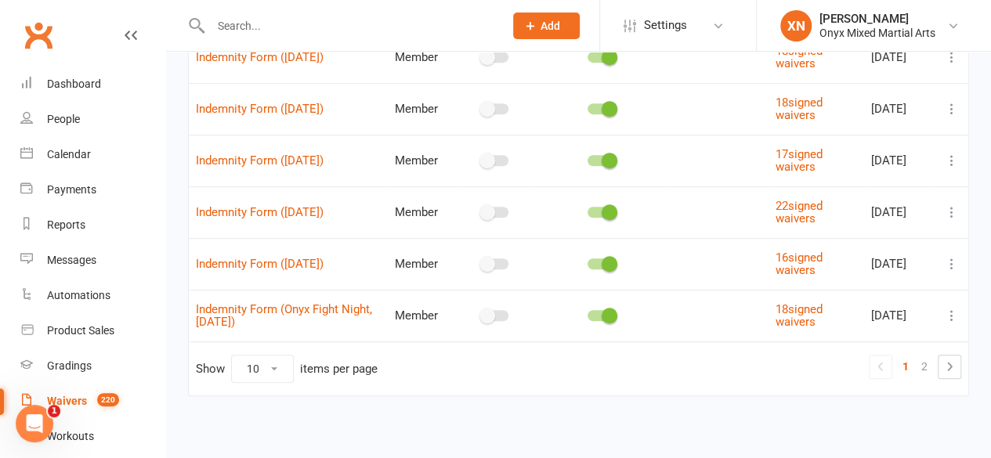
drag, startPoint x: 918, startPoint y: 371, endPoint x: 935, endPoint y: 385, distance: 22.8
click at [935, 385] on td "Show 10 25 50 100 items per page 1 2" at bounding box center [578, 369] width 779 height 54
click at [927, 356] on link "2" at bounding box center [924, 367] width 19 height 22
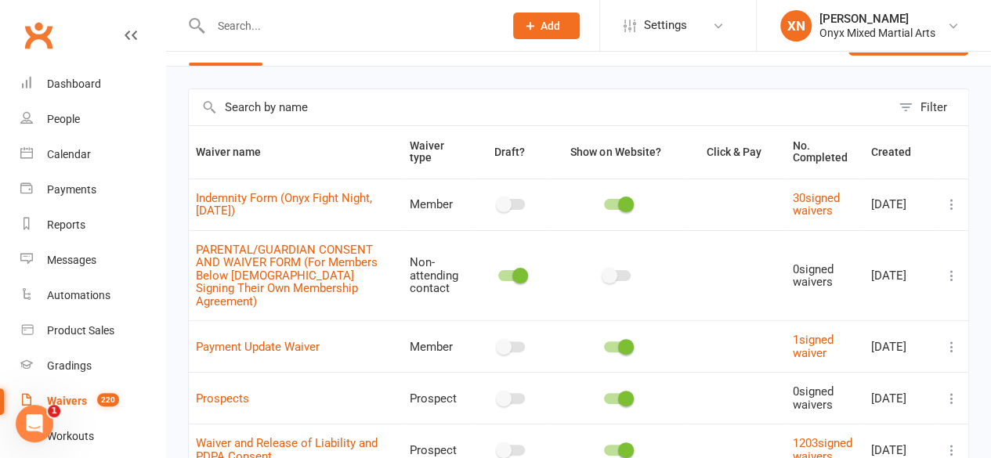
scroll to position [46, 0]
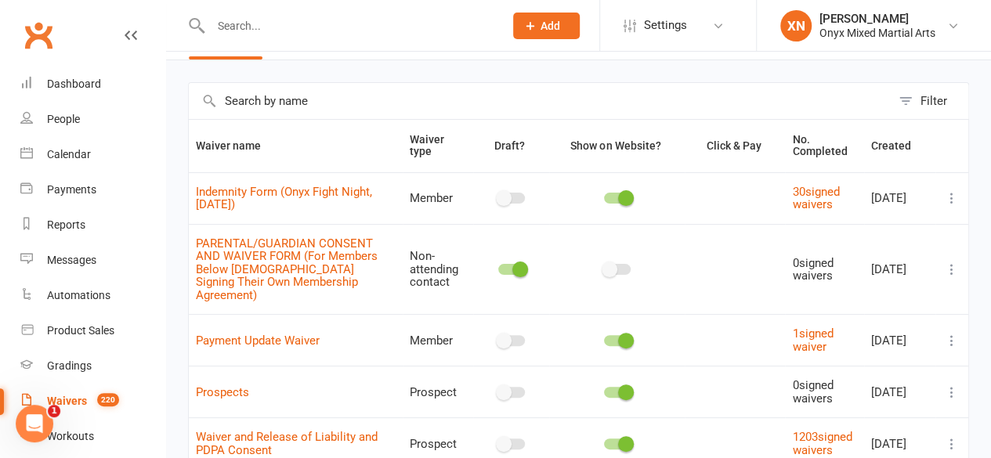
click at [950, 262] on icon at bounding box center [952, 270] width 16 height 16
click at [682, 256] on td at bounding box center [617, 269] width 136 height 91
click at [306, 237] on link "PARENTAL/GUARDIAN CONSENT AND WAIVER FORM (For Members Below [DEMOGRAPHIC_DATA]…" at bounding box center [287, 270] width 182 height 66
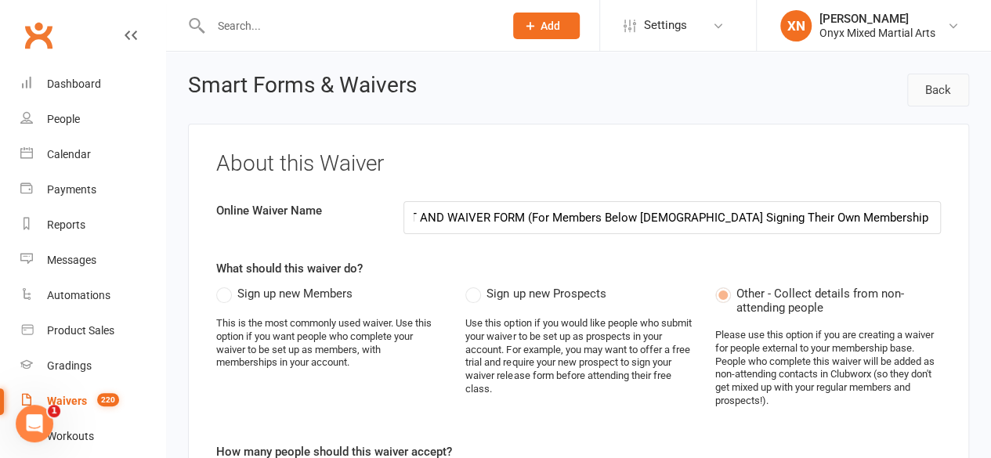
click at [931, 99] on link "Back" at bounding box center [938, 90] width 62 height 33
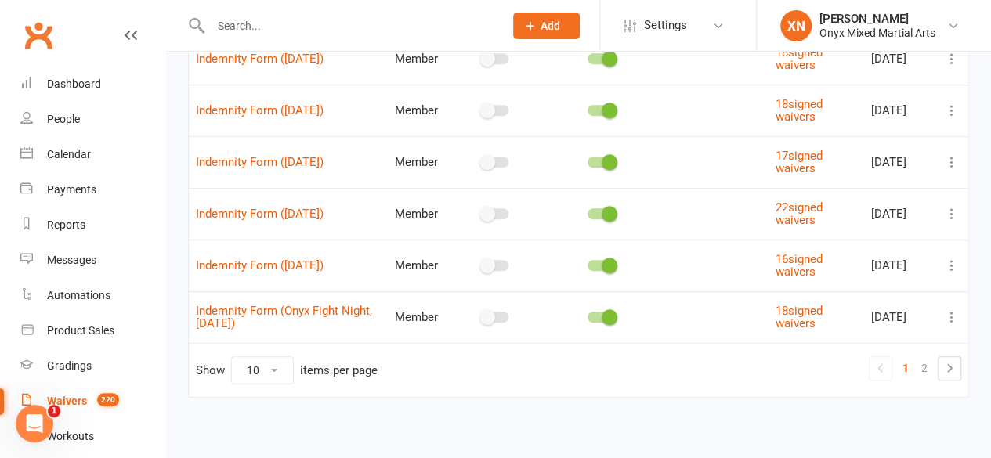
scroll to position [394, 0]
click at [925, 369] on link "2" at bounding box center [924, 367] width 19 height 22
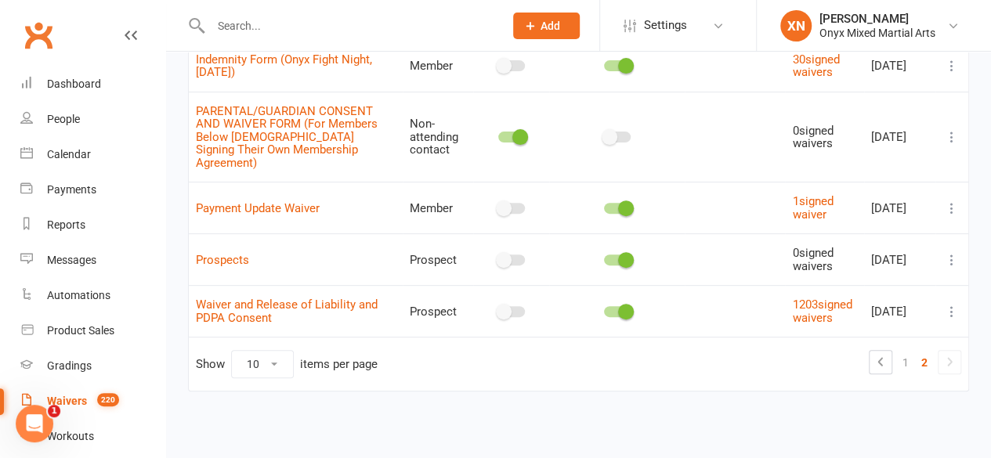
scroll to position [175, 0]
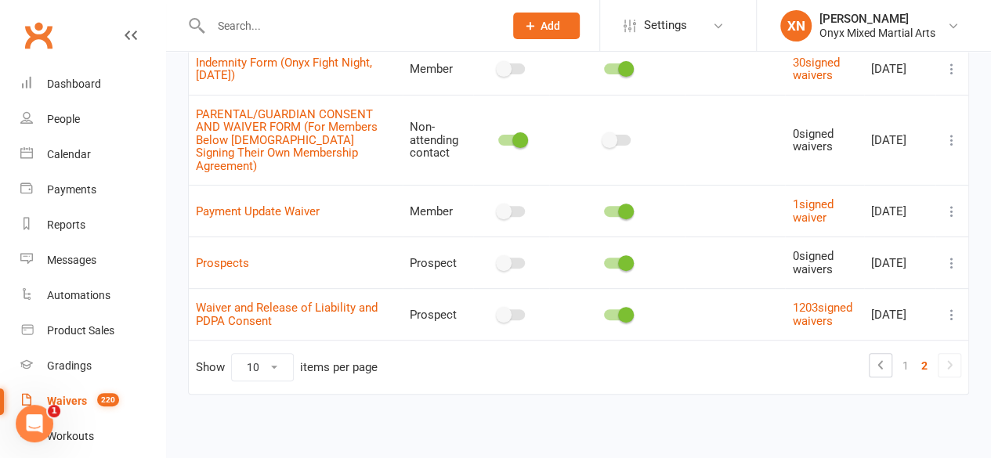
click at [511, 136] on div at bounding box center [511, 140] width 27 height 11
click at [498, 138] on input "checkbox" at bounding box center [498, 138] width 0 height 0
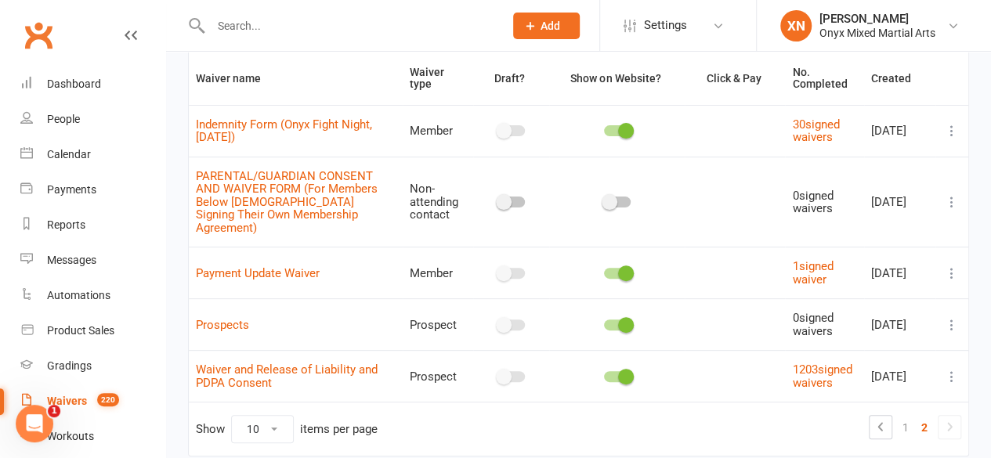
scroll to position [113, 0]
click at [617, 195] on span at bounding box center [610, 203] width 16 height 16
click at [604, 201] on input "checkbox" at bounding box center [604, 201] width 0 height 0
click at [950, 202] on icon at bounding box center [952, 203] width 16 height 16
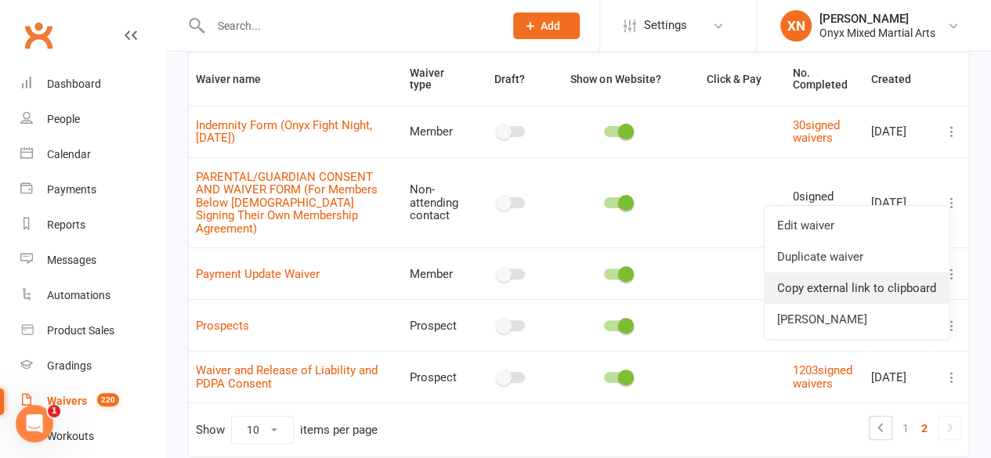
click at [923, 284] on link "Copy external link to clipboard" at bounding box center [857, 288] width 184 height 31
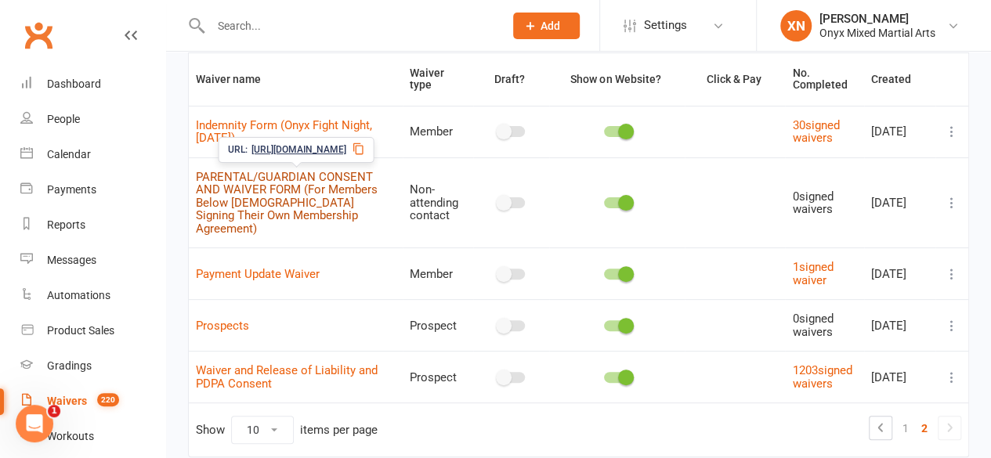
click at [271, 205] on link "PARENTAL/GUARDIAN CONSENT AND WAIVER FORM (For Members Below [DEMOGRAPHIC_DATA]…" at bounding box center [287, 203] width 182 height 66
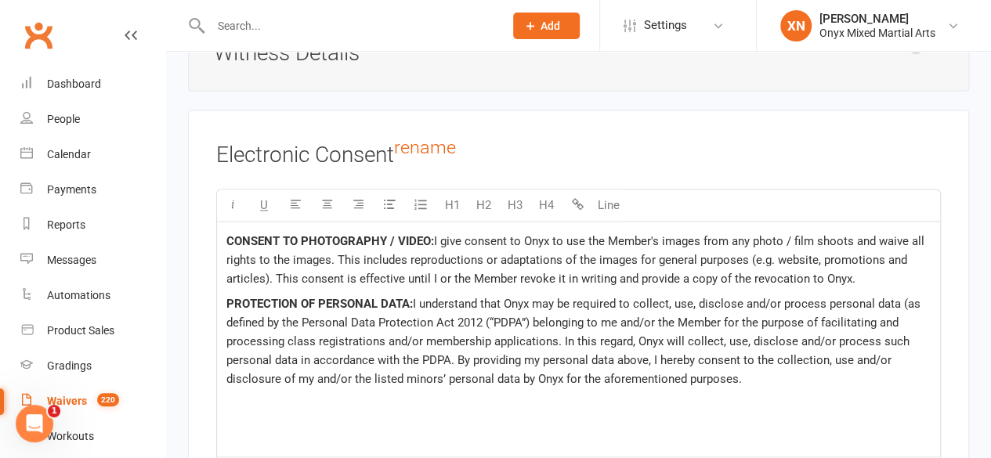
drag, startPoint x: 781, startPoint y: 344, endPoint x: 215, endPoint y: 178, distance: 590.2
click at [215, 178] on div "Electronic Consent rename U H1 H2 H3 H4 Line CONSENT TO PHOTOGRAPHY / VIDEO: I …" at bounding box center [578, 344] width 781 height 468
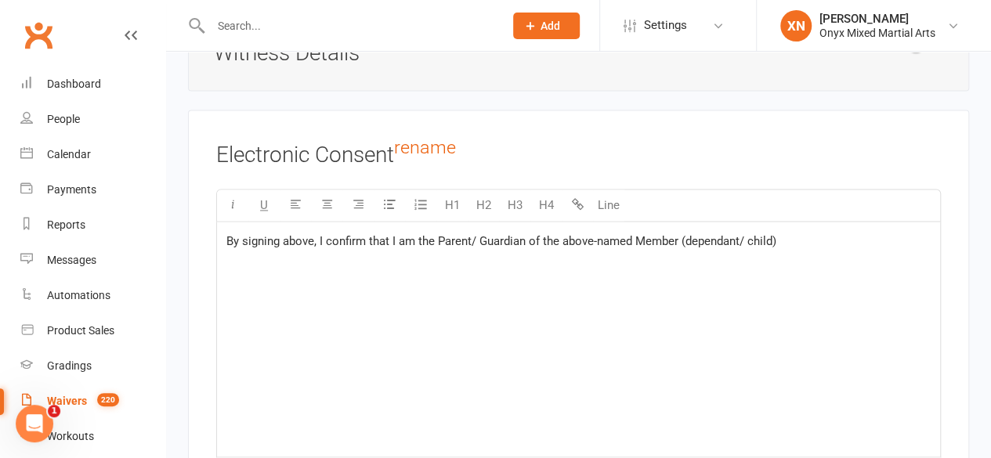
click at [699, 234] on span "By signing above, I confirm that I am the Parent/ Guardian of the above-named M…" at bounding box center [501, 241] width 550 height 14
click at [730, 234] on span "By signing above, I confirm that I am the Parent/ Guardian of the above-named M…" at bounding box center [501, 241] width 550 height 14
click at [830, 232] on p "By signing above, I confirm that I am the Parent/ Guardian of the above-named M…" at bounding box center [578, 241] width 704 height 19
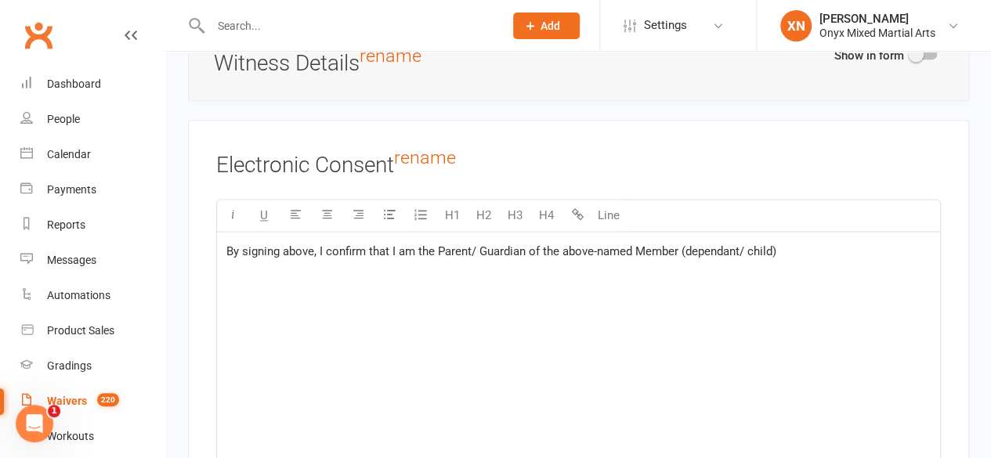
scroll to position [3986, 0]
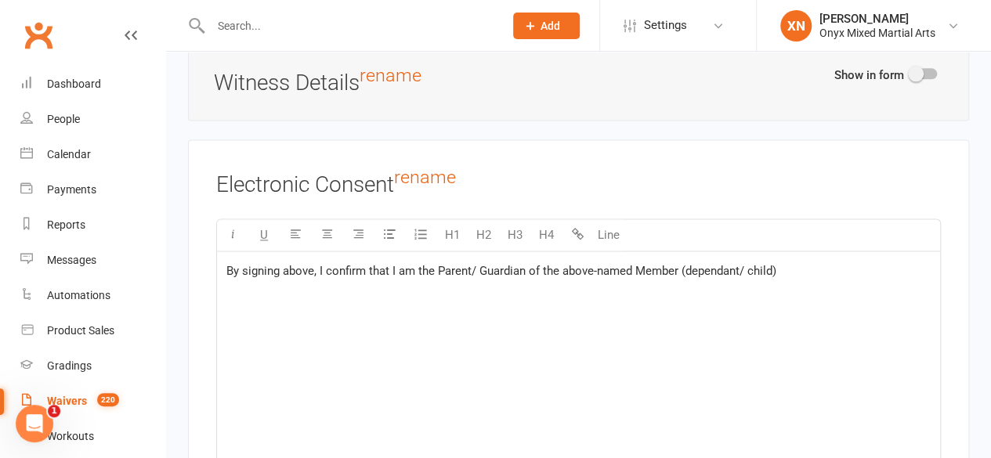
click at [830, 262] on p "By signing above, I confirm that I am the Parent/ Guardian of the above-named M…" at bounding box center [578, 271] width 704 height 19
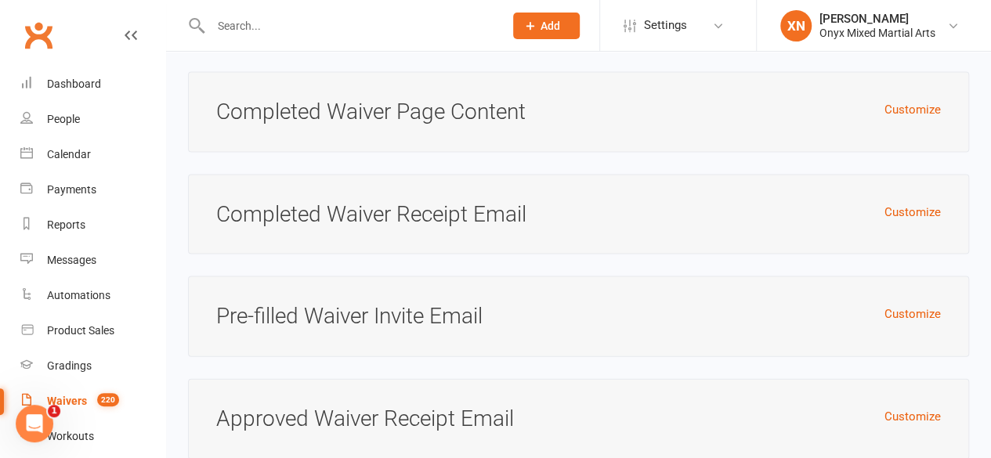
scroll to position [4602, 0]
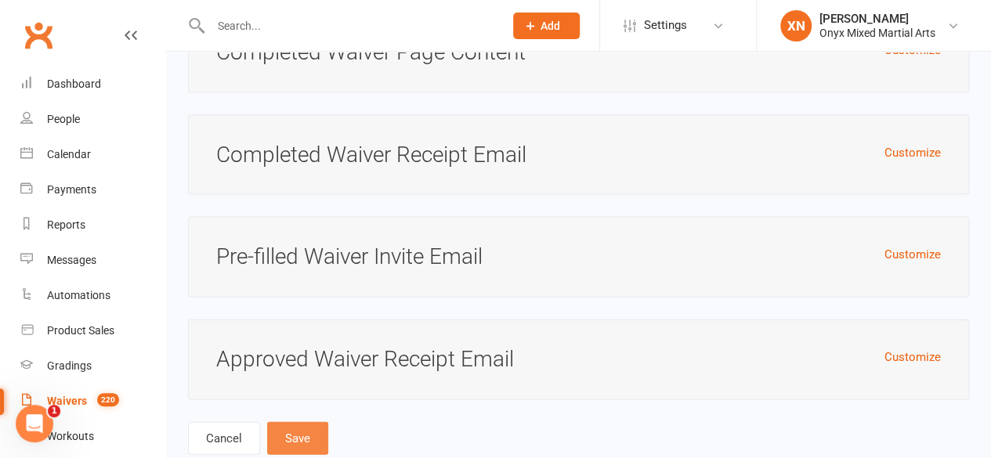
click at [307, 422] on button "Save" at bounding box center [297, 438] width 61 height 33
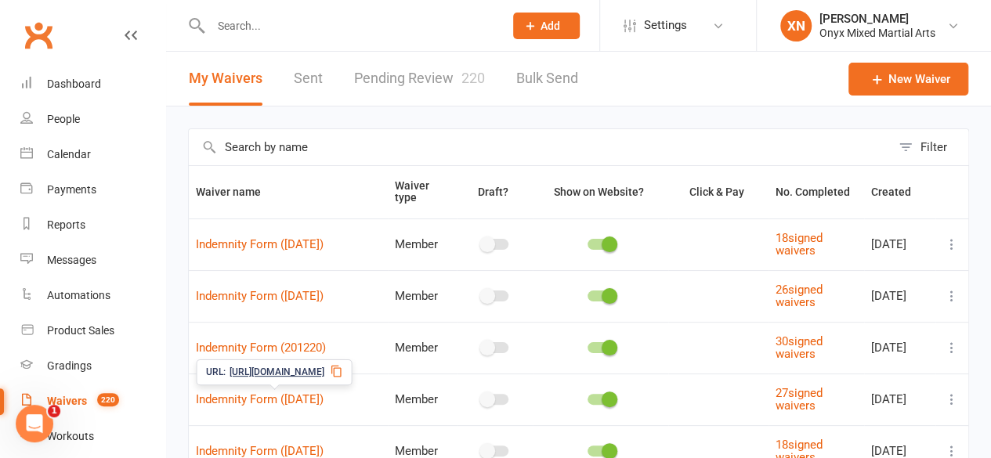
scroll to position [394, 0]
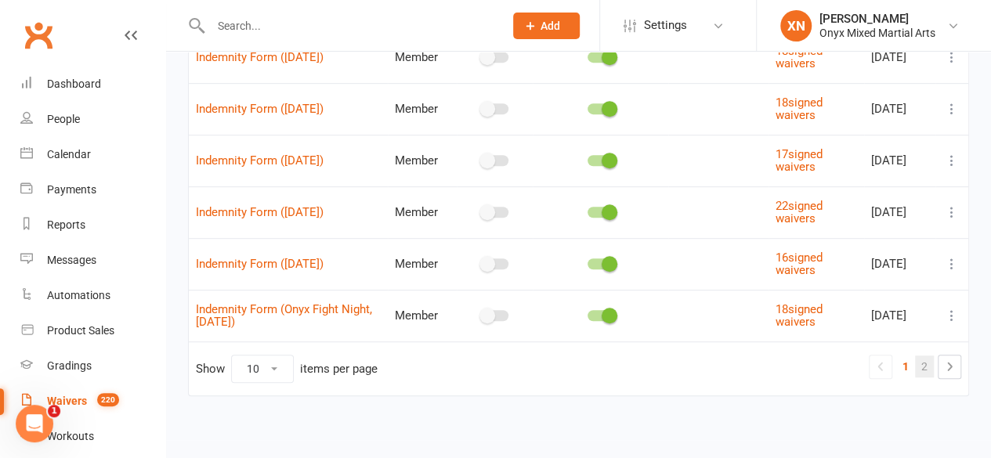
click at [920, 360] on link "2" at bounding box center [924, 367] width 19 height 22
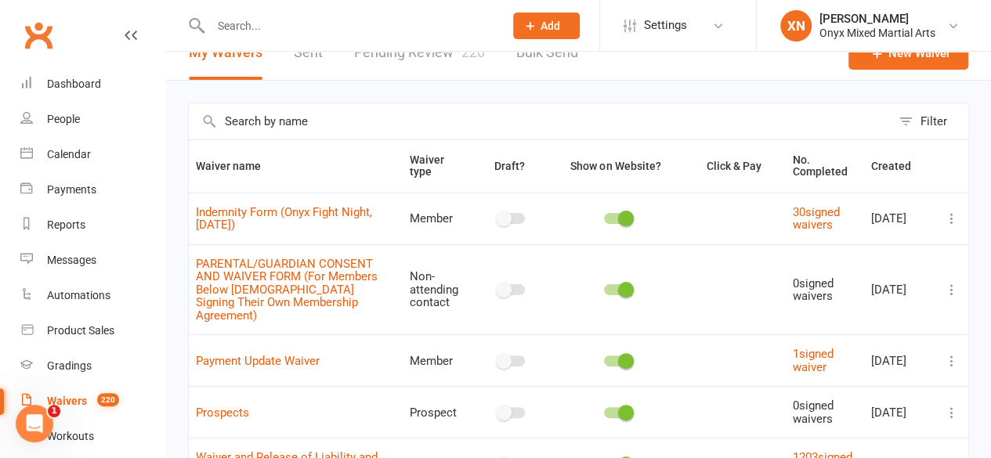
scroll to position [13, 0]
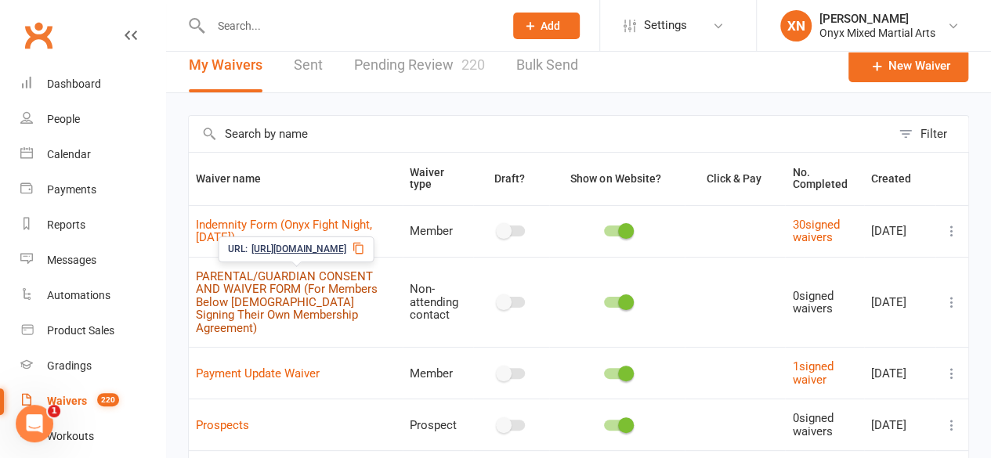
click at [312, 272] on link "PARENTAL/GUARDIAN CONSENT AND WAIVER FORM (For Members Below [DEMOGRAPHIC_DATA]…" at bounding box center [287, 302] width 182 height 66
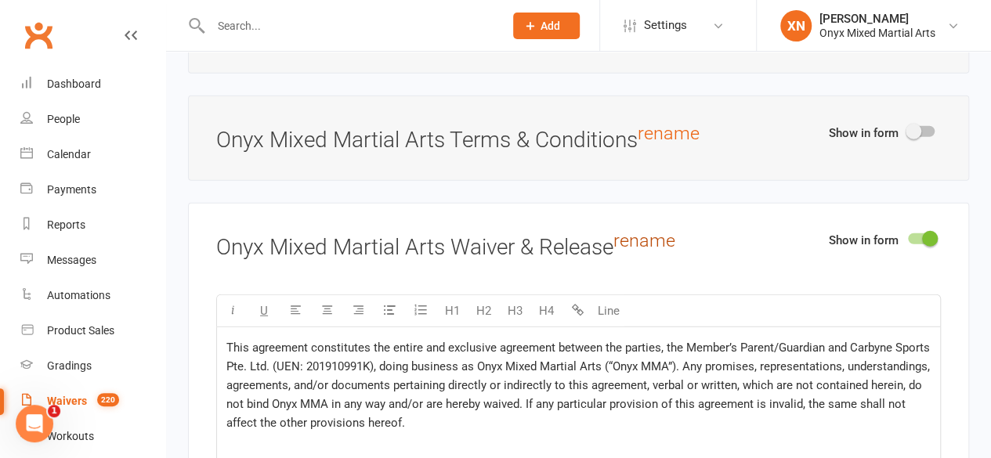
click at [647, 230] on link "rename" at bounding box center [644, 241] width 62 height 22
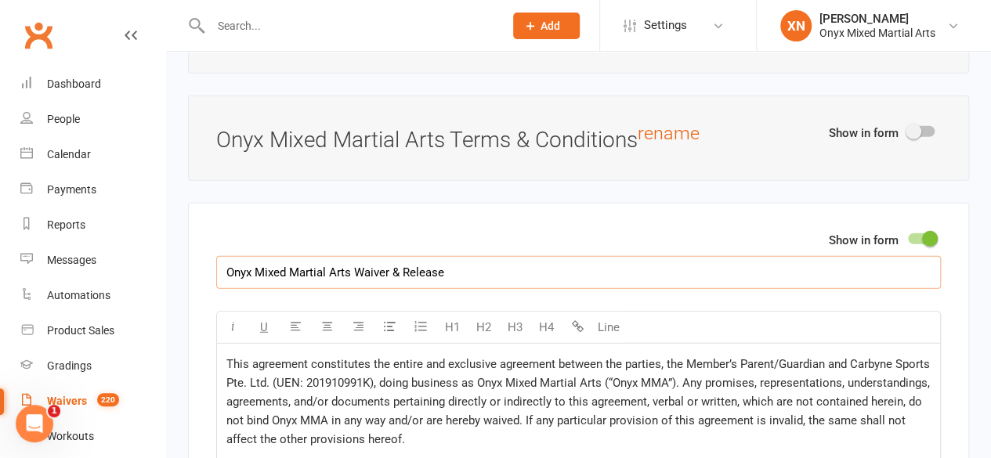
click at [423, 258] on input "Onyx Mixed Martial Arts Waiver & Release" at bounding box center [578, 272] width 725 height 33
click at [356, 256] on input "Onyx Mixed Martial Arts Waiver" at bounding box center [578, 272] width 725 height 33
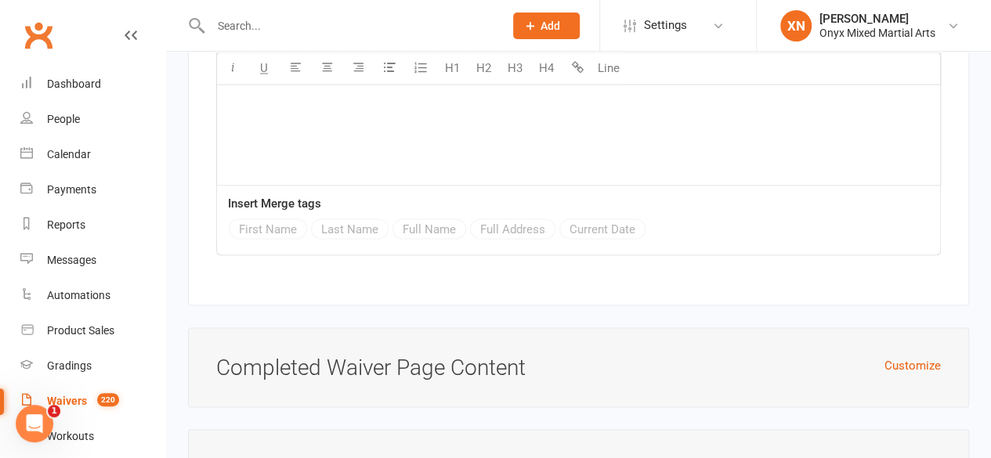
scroll to position [4619, 0]
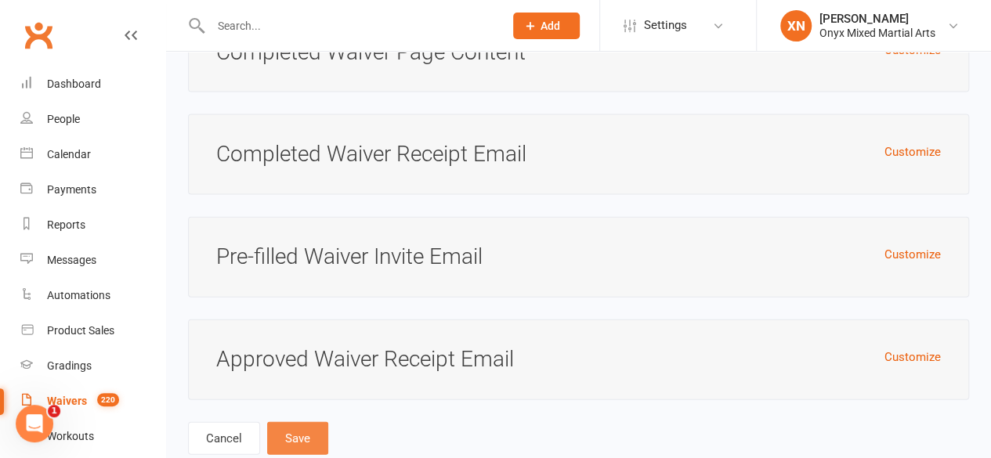
type input "Onyx Mixed Martial Arts Consent & Waiver"
click at [309, 422] on button "Save" at bounding box center [297, 438] width 61 height 33
